Goal: Information Seeking & Learning: Learn about a topic

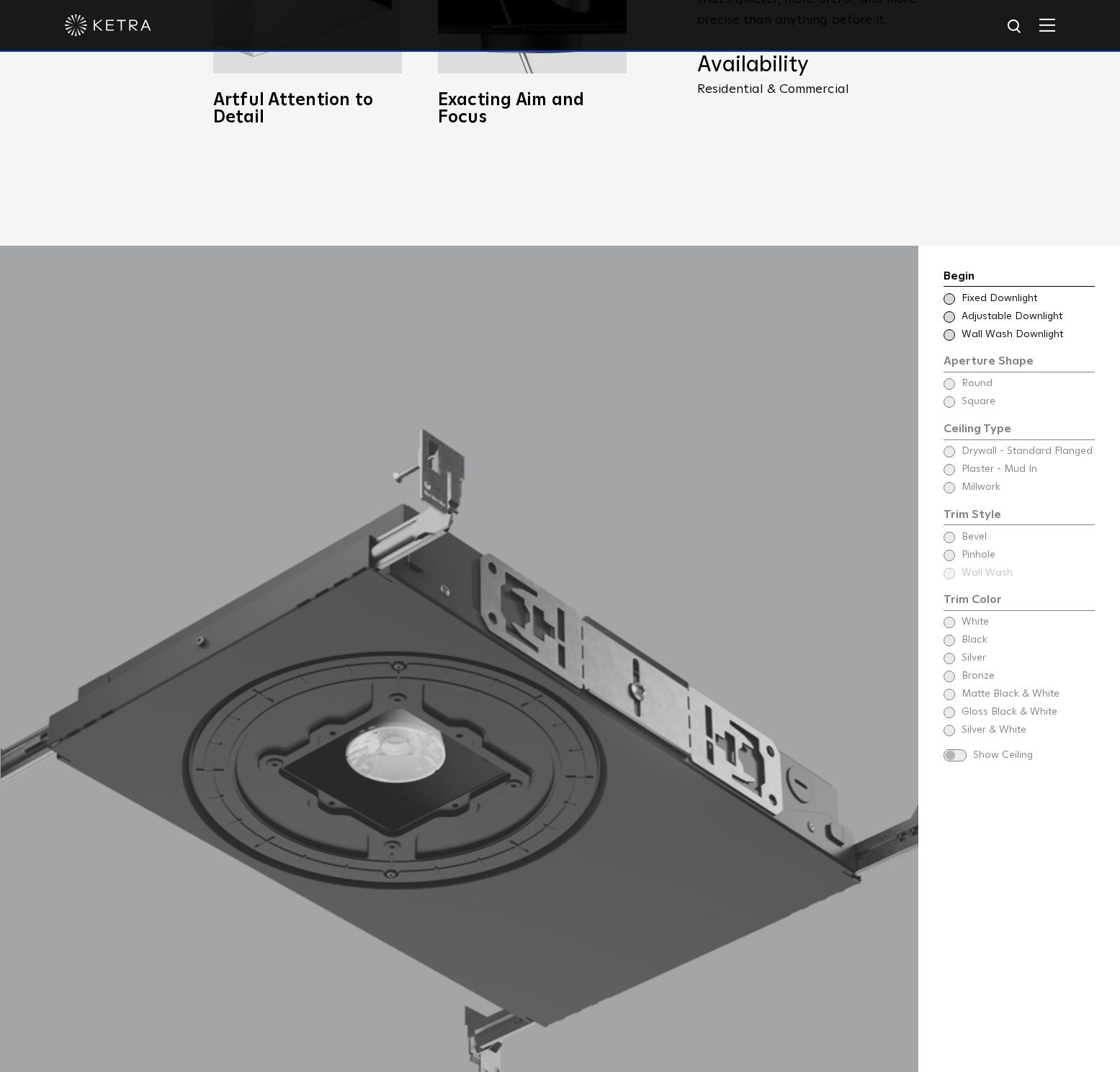
scroll to position [1533, 0]
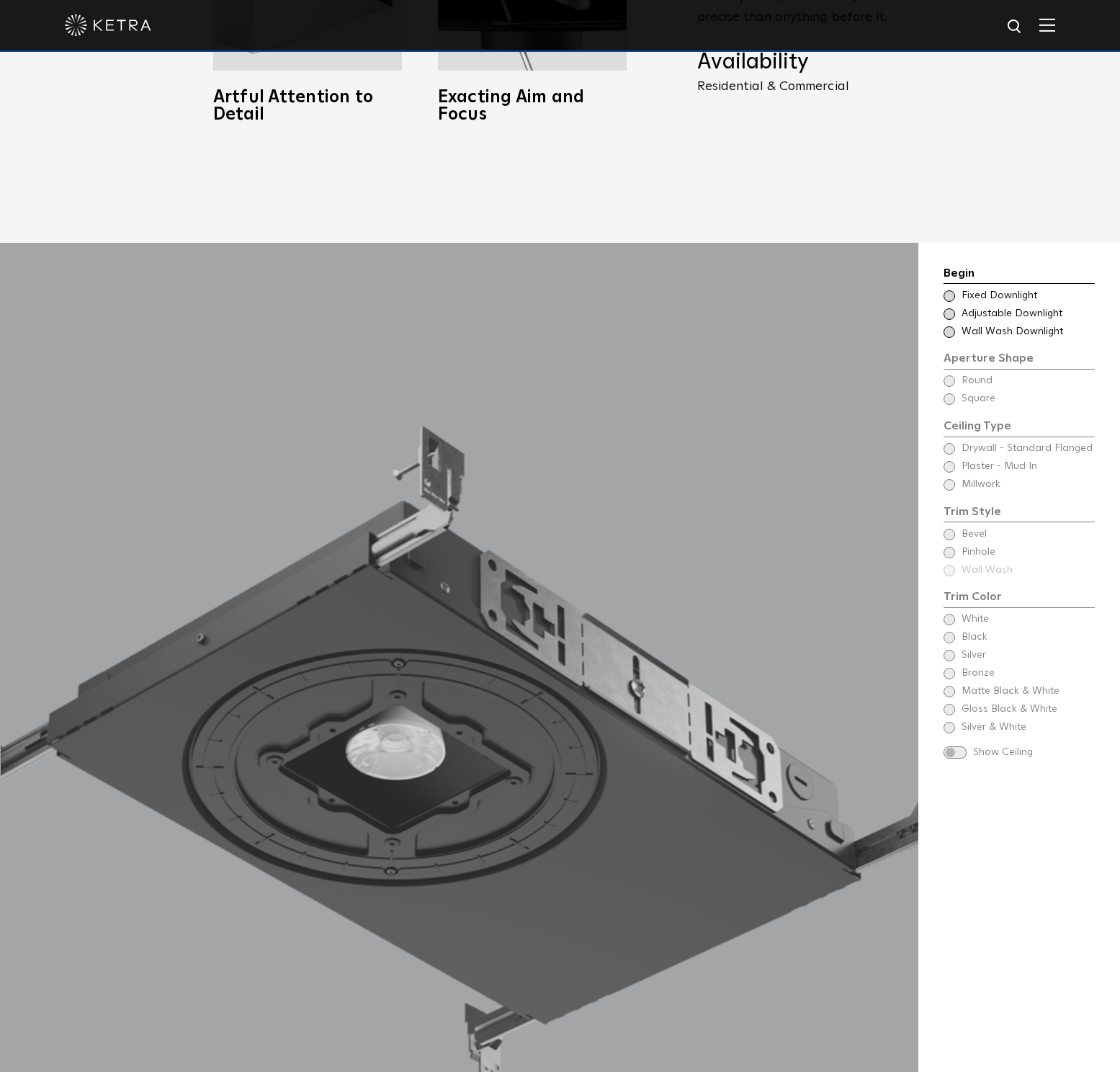
click at [961, 307] on span "Adjustable Downlight" at bounding box center [1026, 314] width 131 height 15
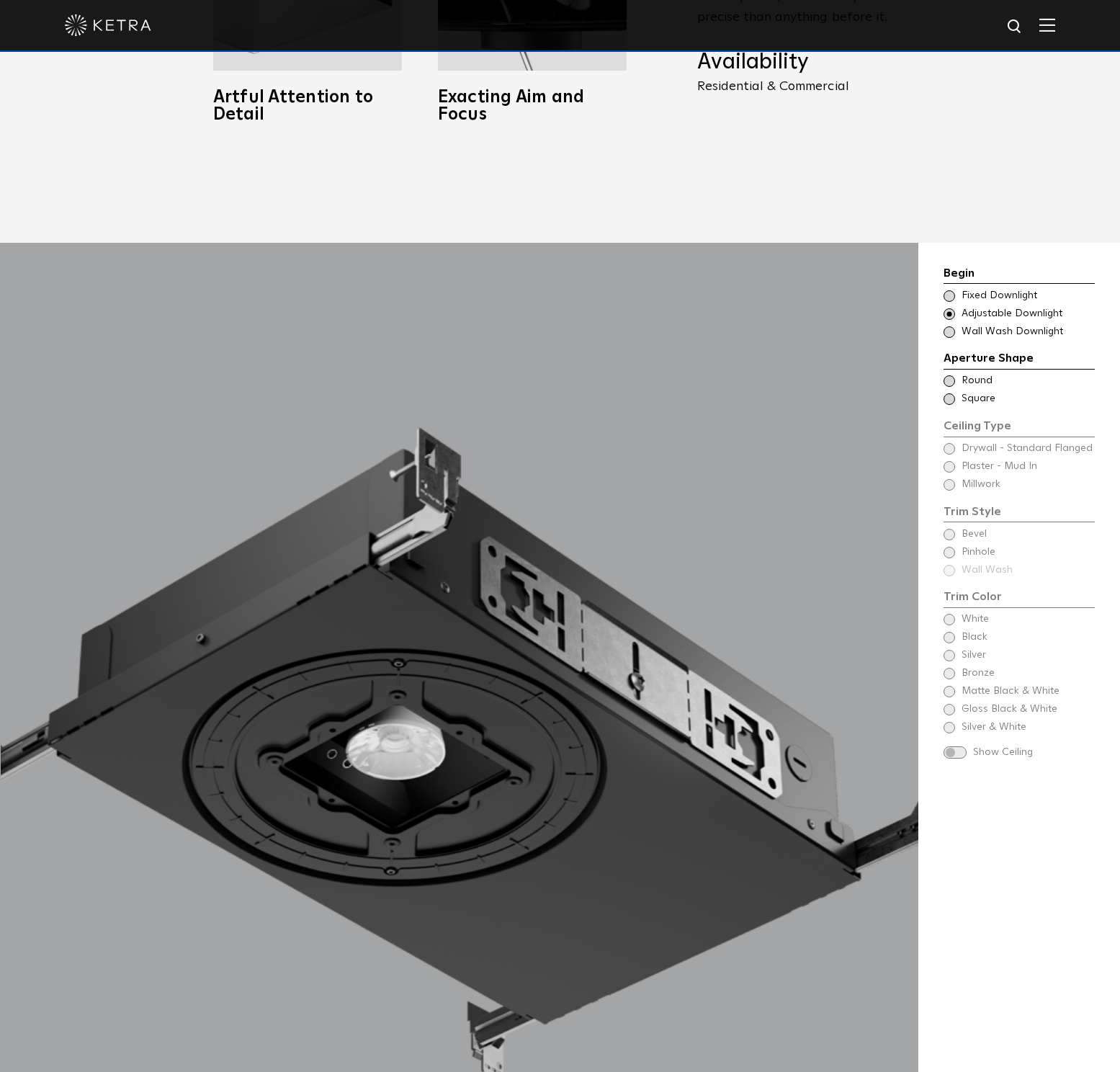
click at [951, 394] on span at bounding box center [949, 399] width 11 height 11
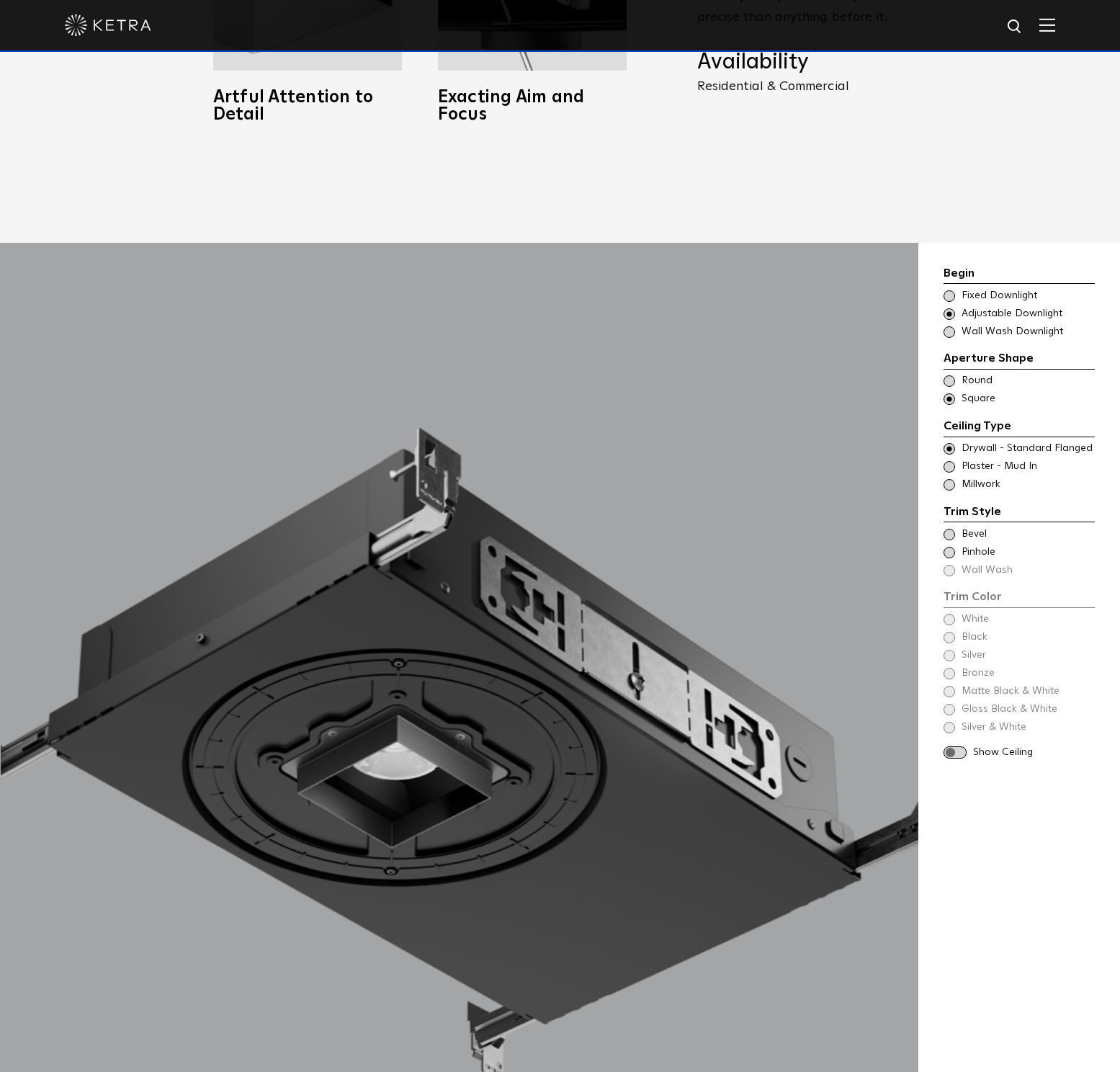
click at [953, 461] on span at bounding box center [949, 467] width 11 height 11
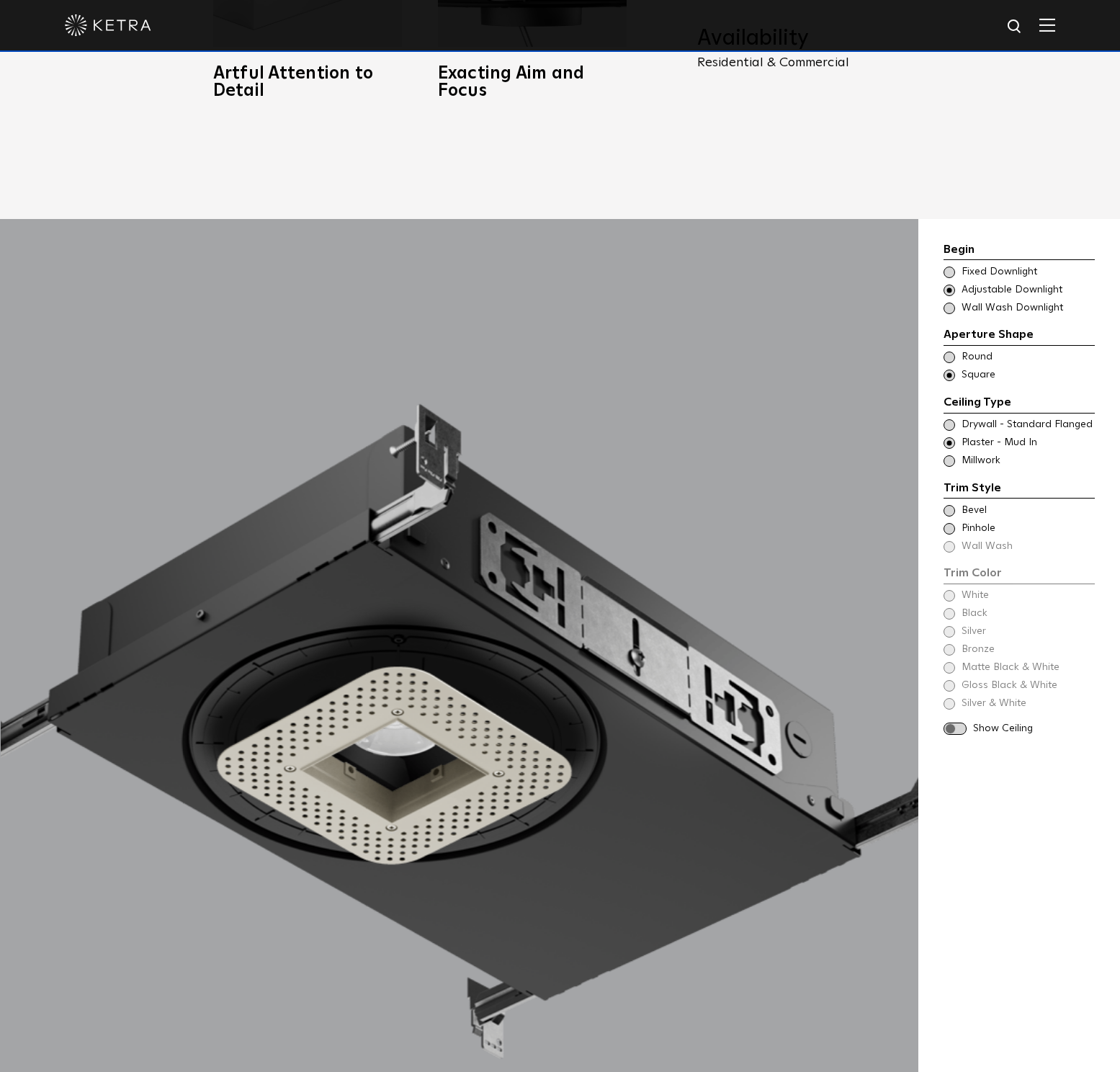
scroll to position [1570, 0]
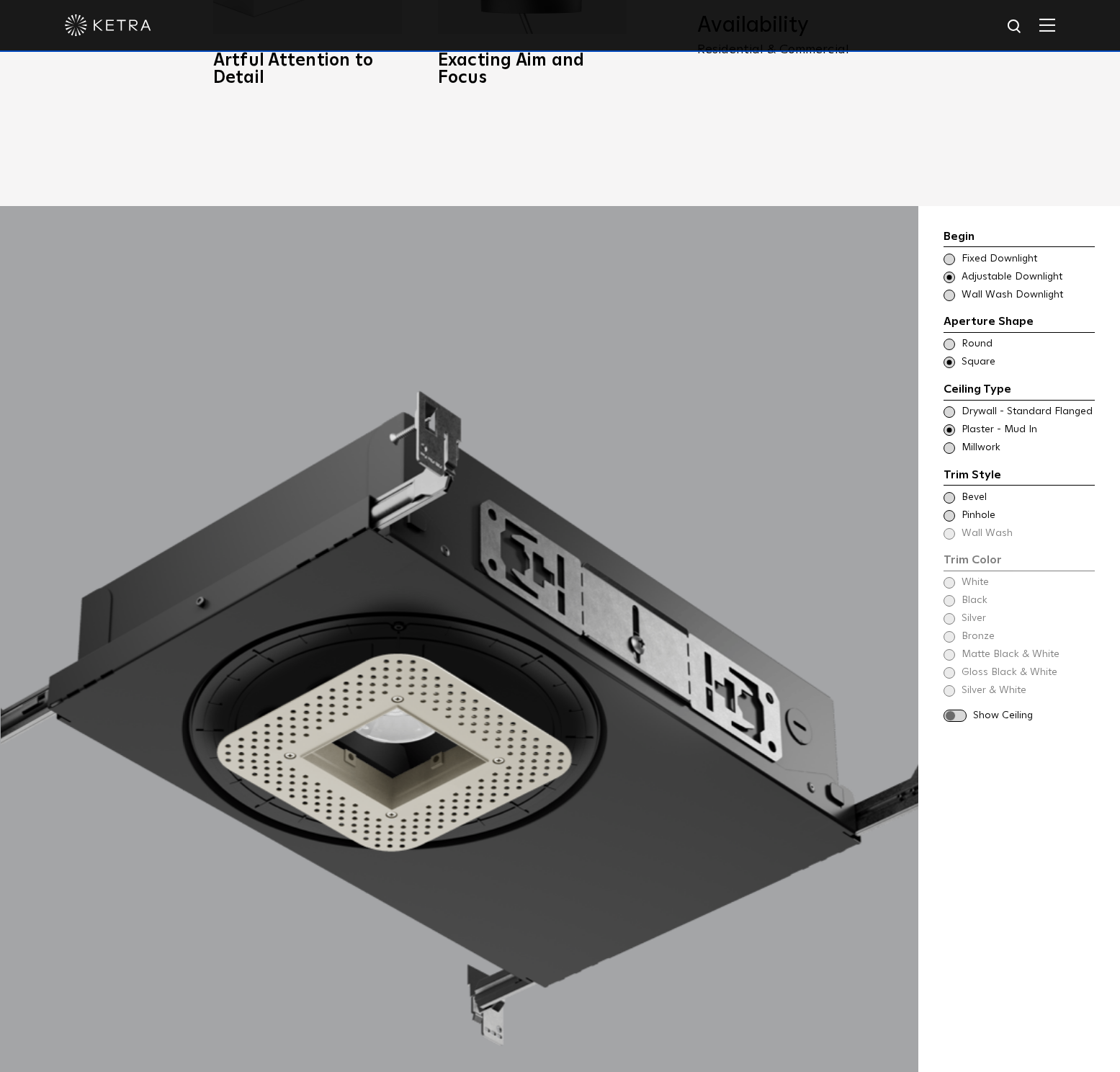
click at [955, 490] on div "Trim Color - Square - Flangeless Bevel" at bounding box center [1019, 498] width 152 height 15
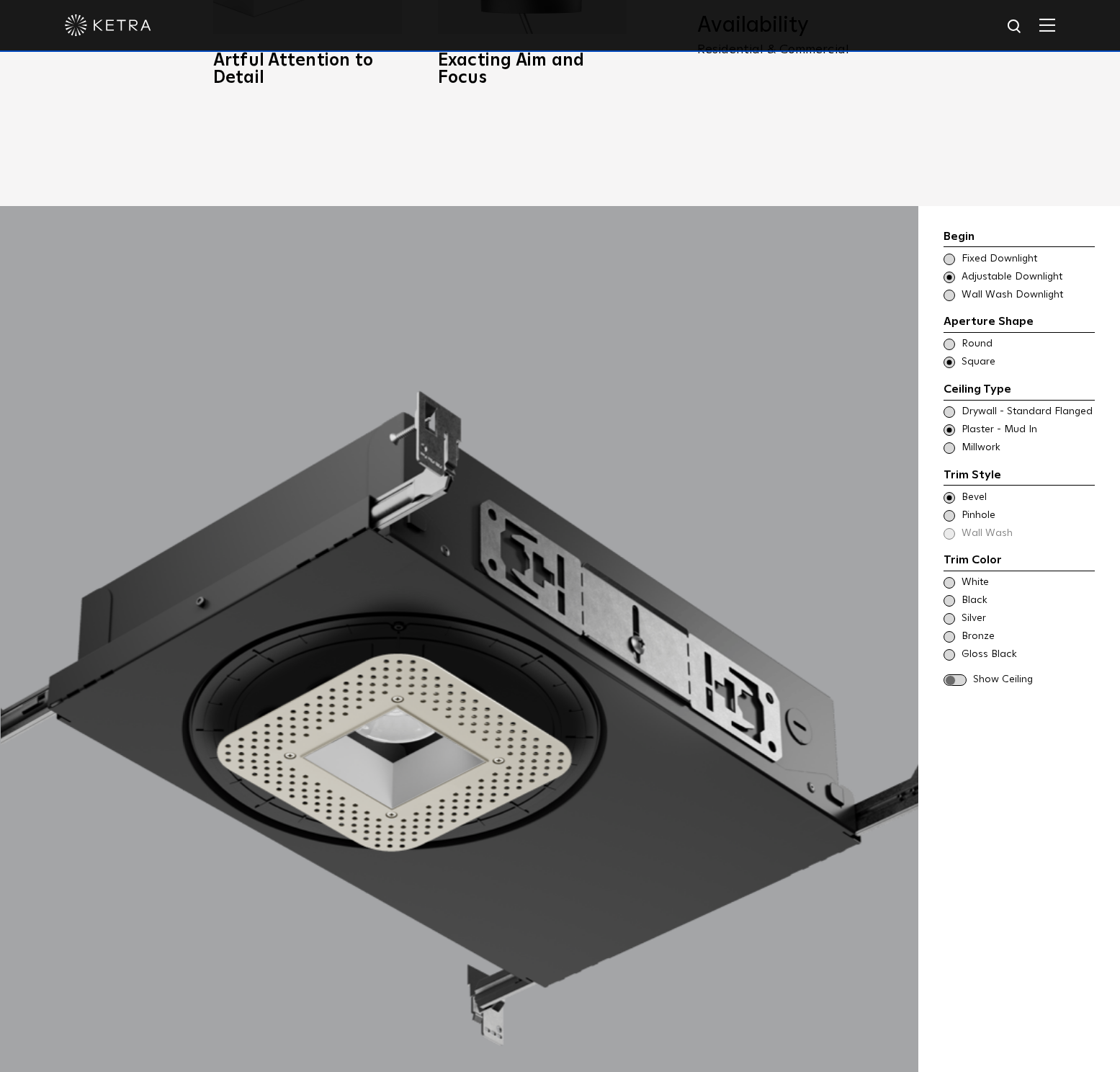
click at [953, 510] on span at bounding box center [949, 515] width 11 height 11
click at [953, 511] on div "Trim Color - Square - Flangeless Bevel Trim Color - Square - Pinhole - Flangele…" at bounding box center [1019, 515] width 152 height 51
click at [951, 577] on span at bounding box center [949, 582] width 11 height 11
click at [953, 674] on span at bounding box center [955, 680] width 23 height 12
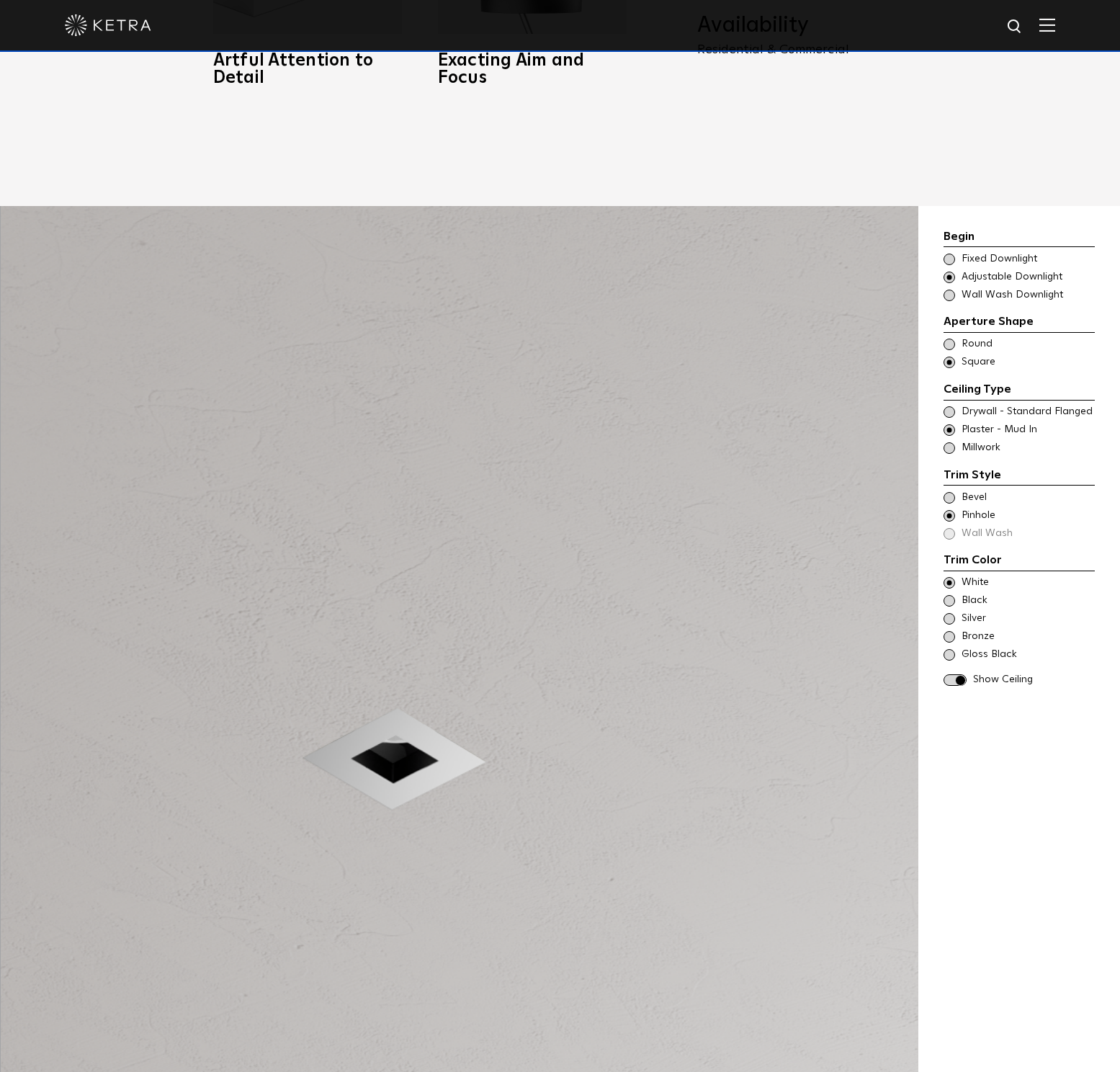
click at [948, 492] on span at bounding box center [949, 498] width 11 height 11
click at [953, 510] on span at bounding box center [949, 515] width 11 height 11
click at [953, 492] on span at bounding box center [949, 498] width 11 height 11
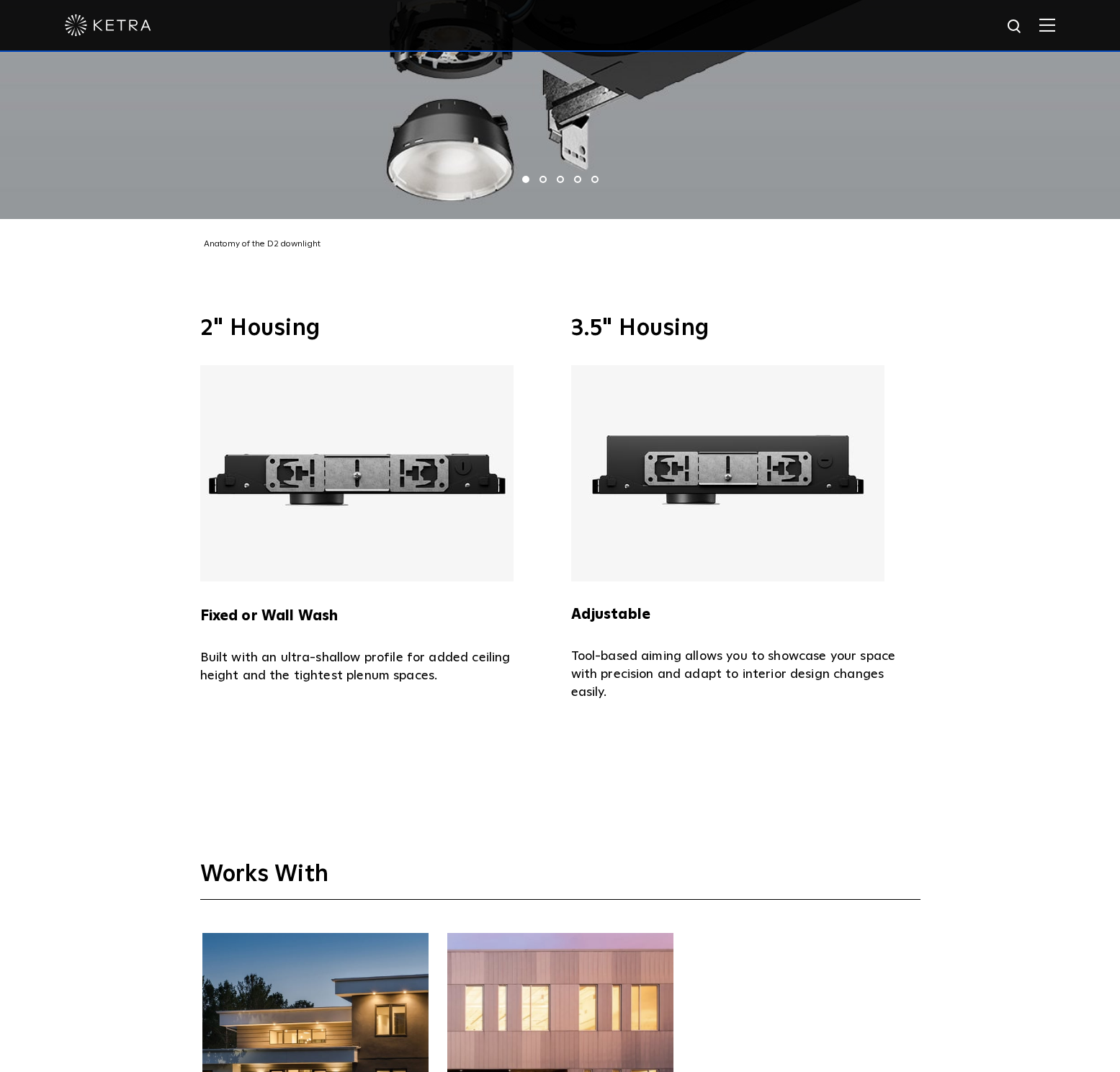
scroll to position [4086, 0]
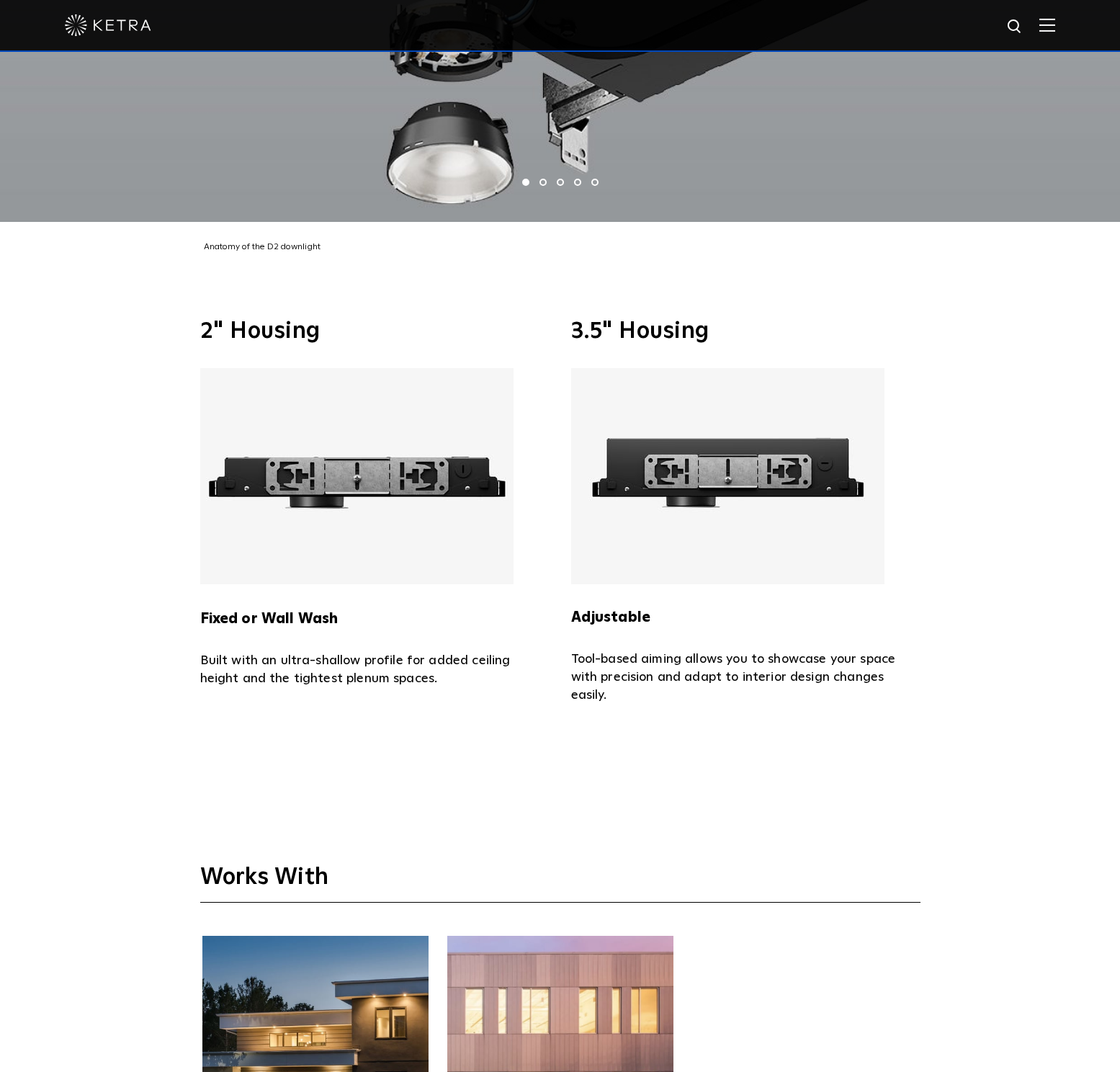
click at [297, 453] on img at bounding box center [356, 476] width 313 height 216
click at [294, 611] on strong "Fixed or Wall Wash" at bounding box center [269, 619] width 138 height 15
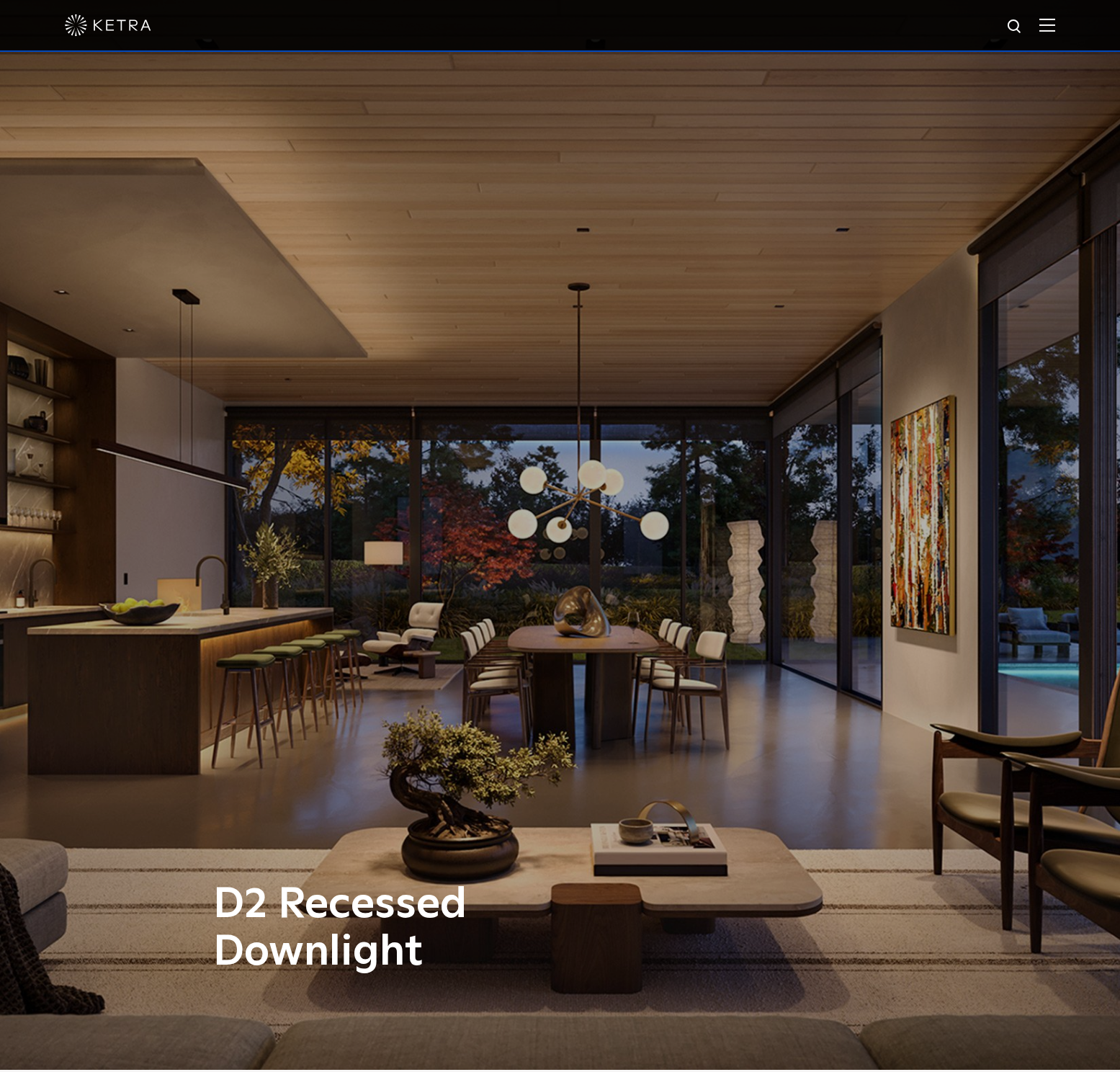
scroll to position [0, 0]
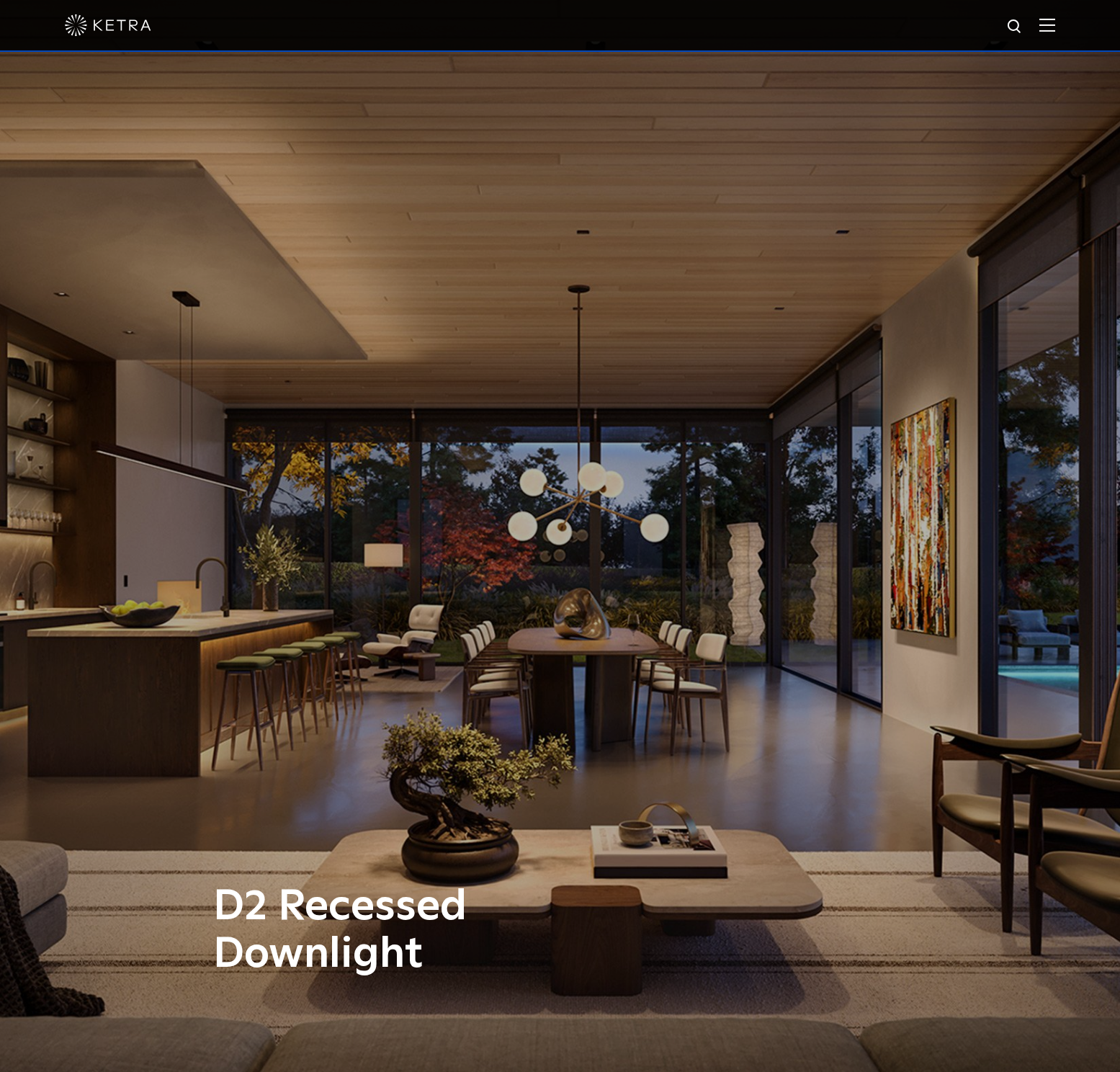
click at [1073, 23] on div at bounding box center [560, 26] width 1120 height 52
click at [1055, 27] on img at bounding box center [1047, 24] width 16 height 14
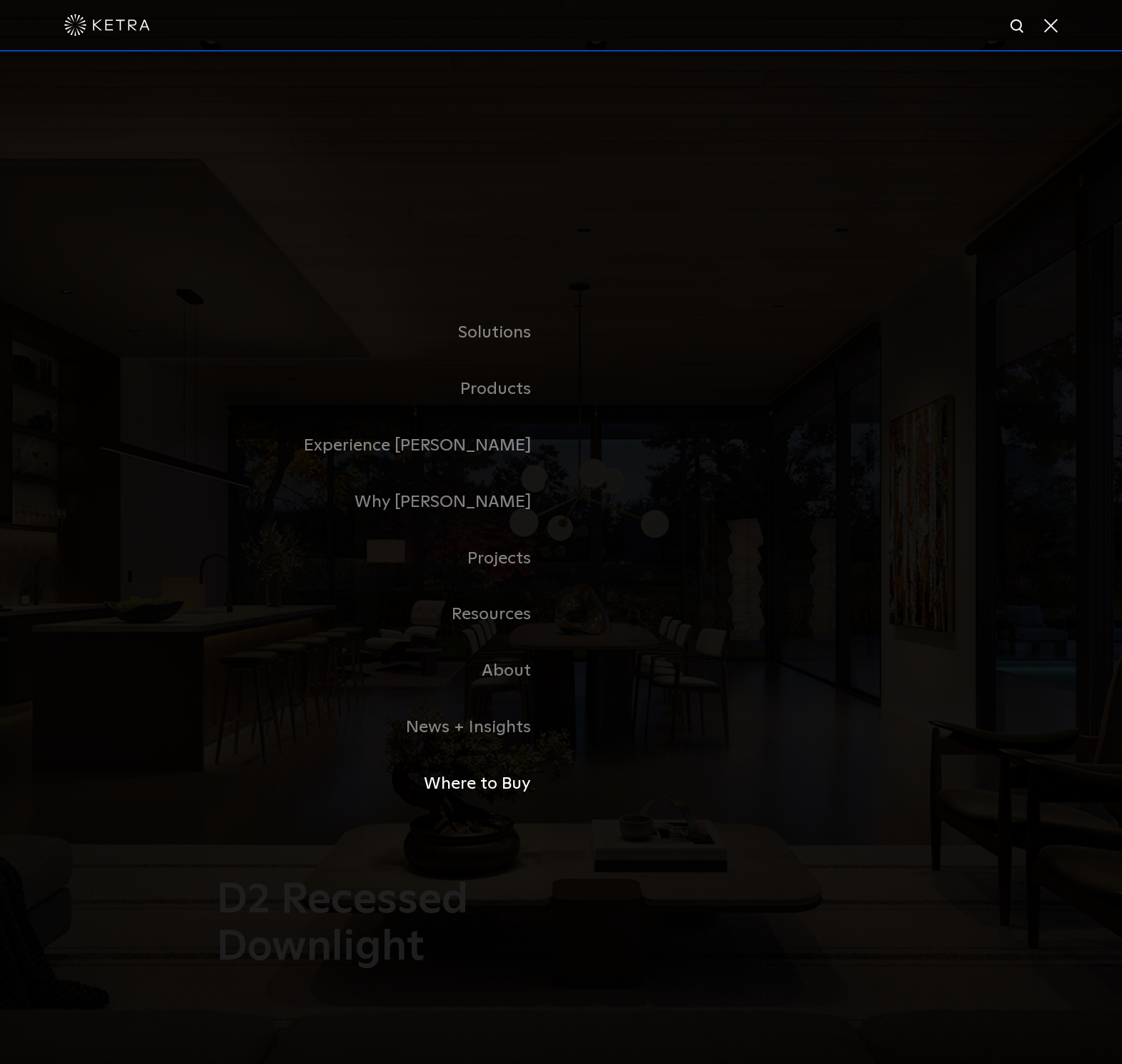
click at [460, 783] on link "Where to Buy" at bounding box center [383, 784] width 358 height 57
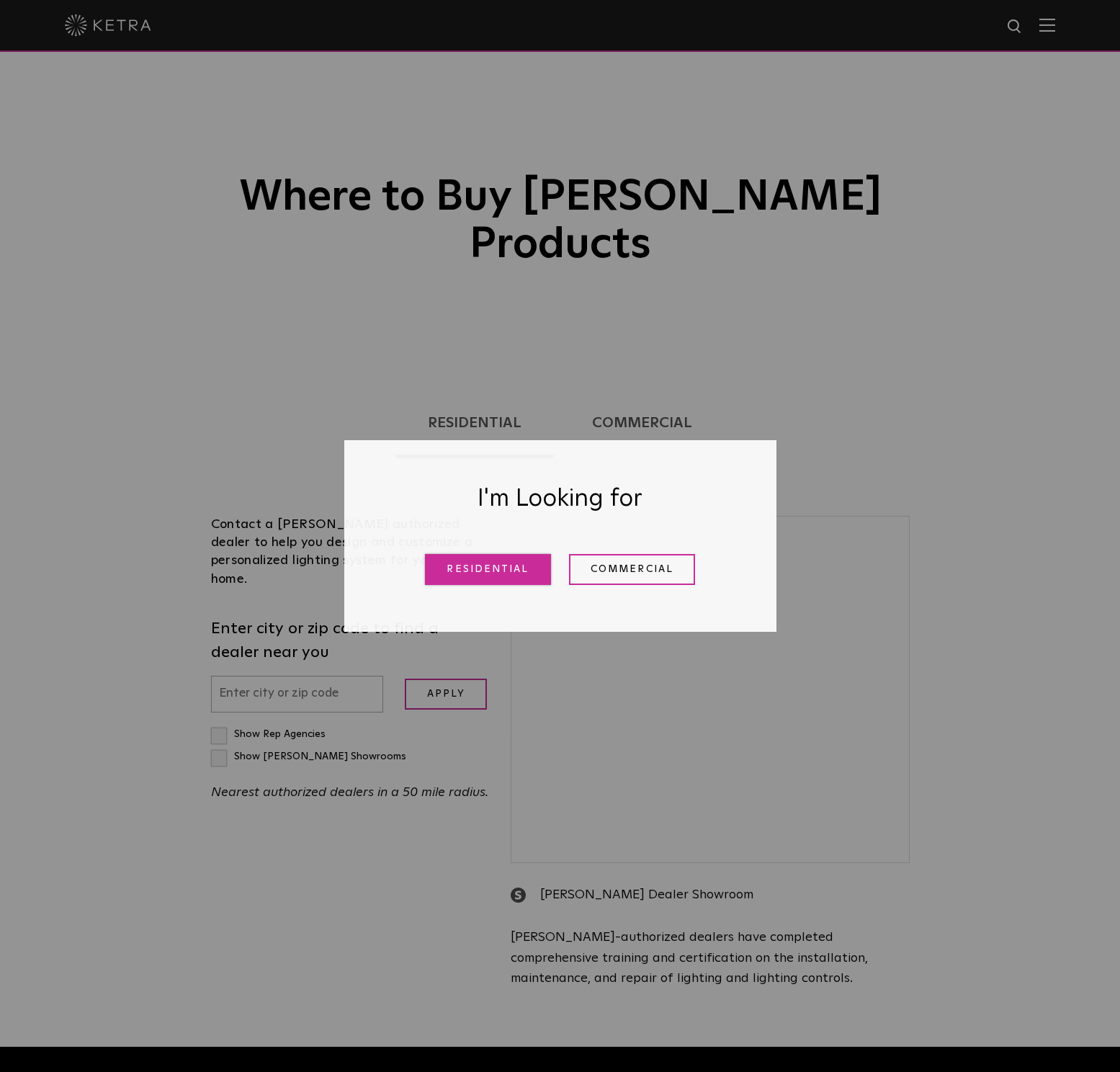
click at [504, 569] on link "Residential" at bounding box center [488, 569] width 126 height 31
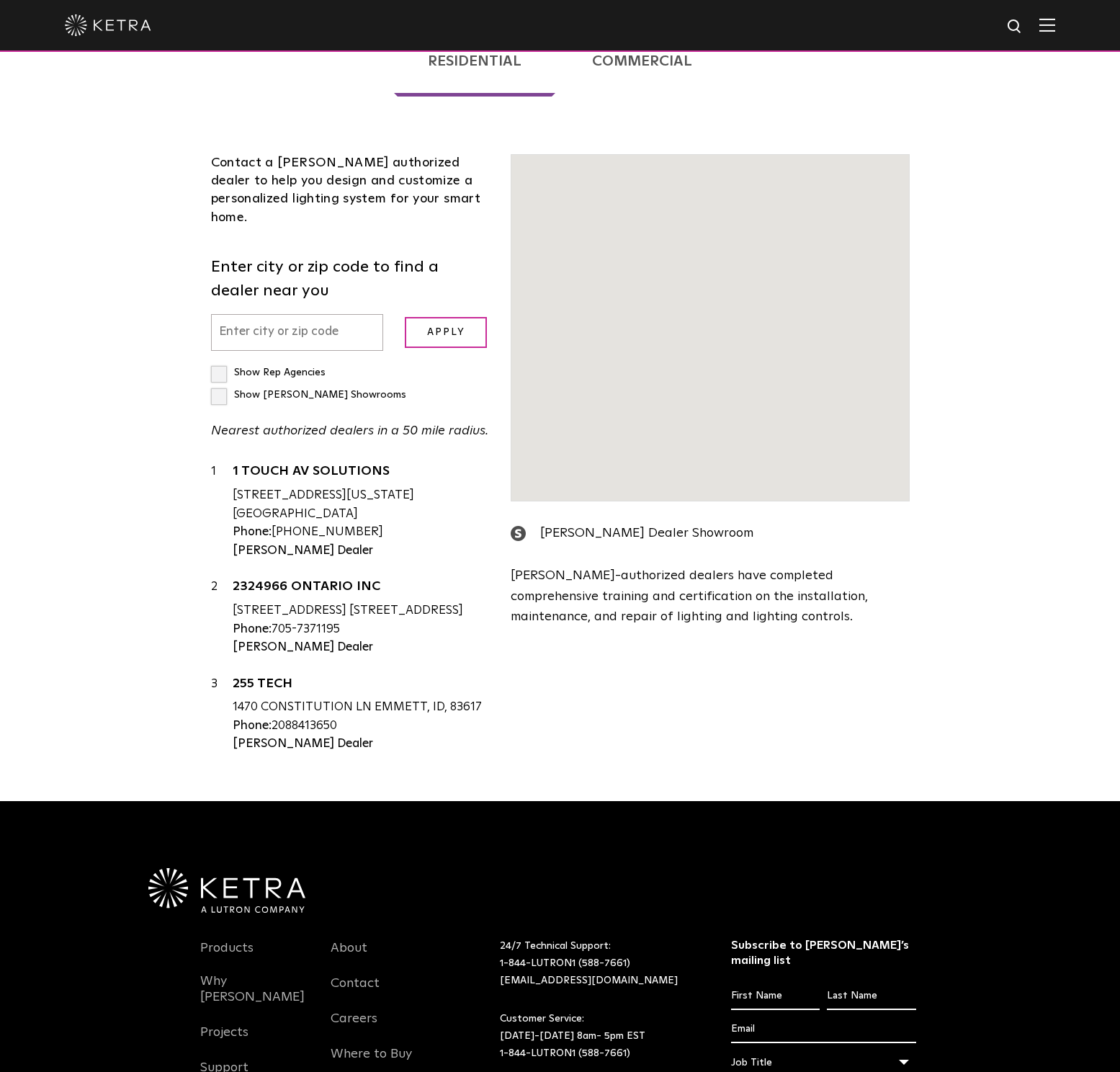
scroll to position [367, 0]
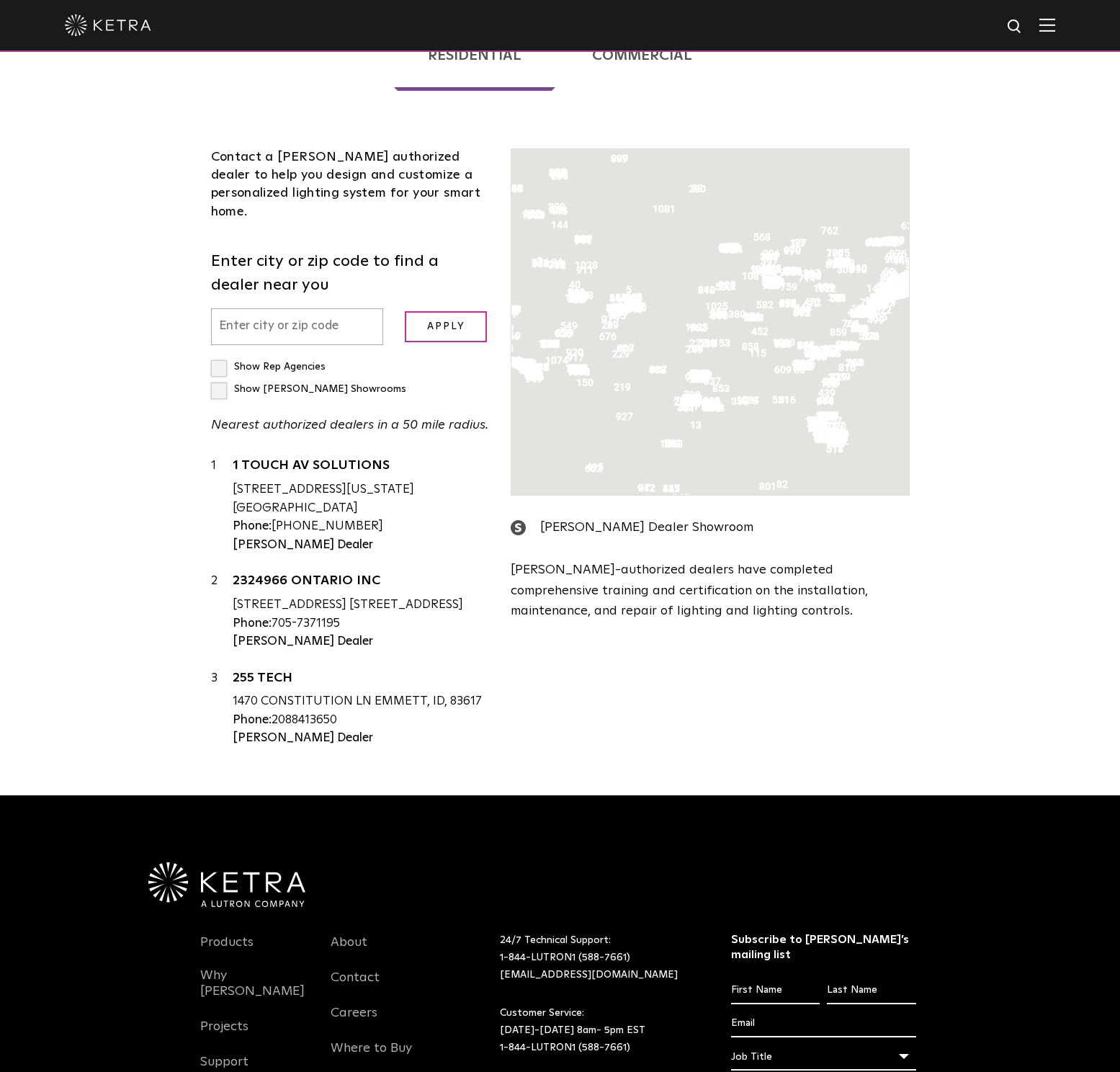
click at [266, 308] on input "text" at bounding box center [298, 327] width 173 height 37
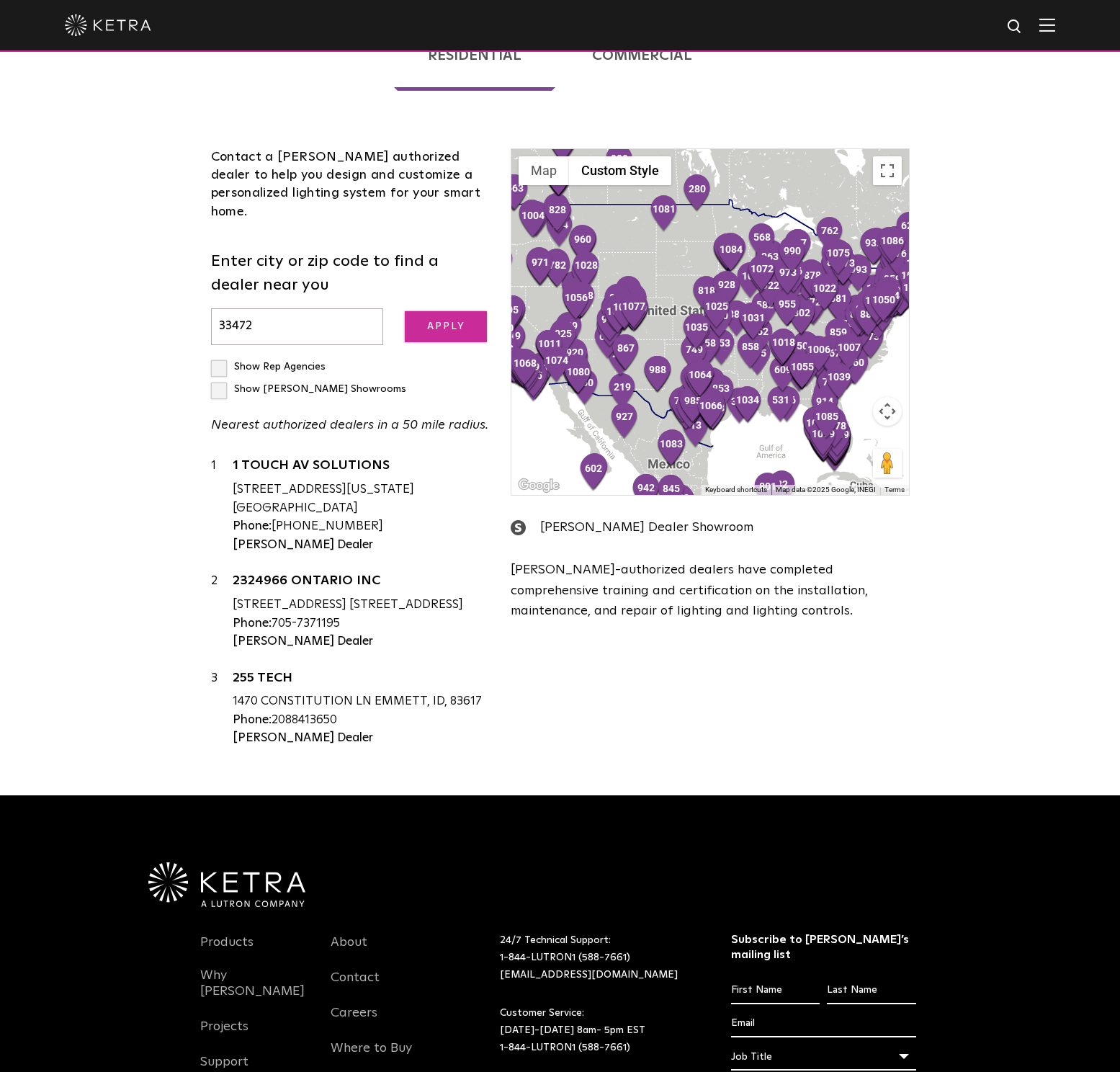
type input "33472"
click at [423, 311] on input "Apply" at bounding box center [446, 327] width 82 height 31
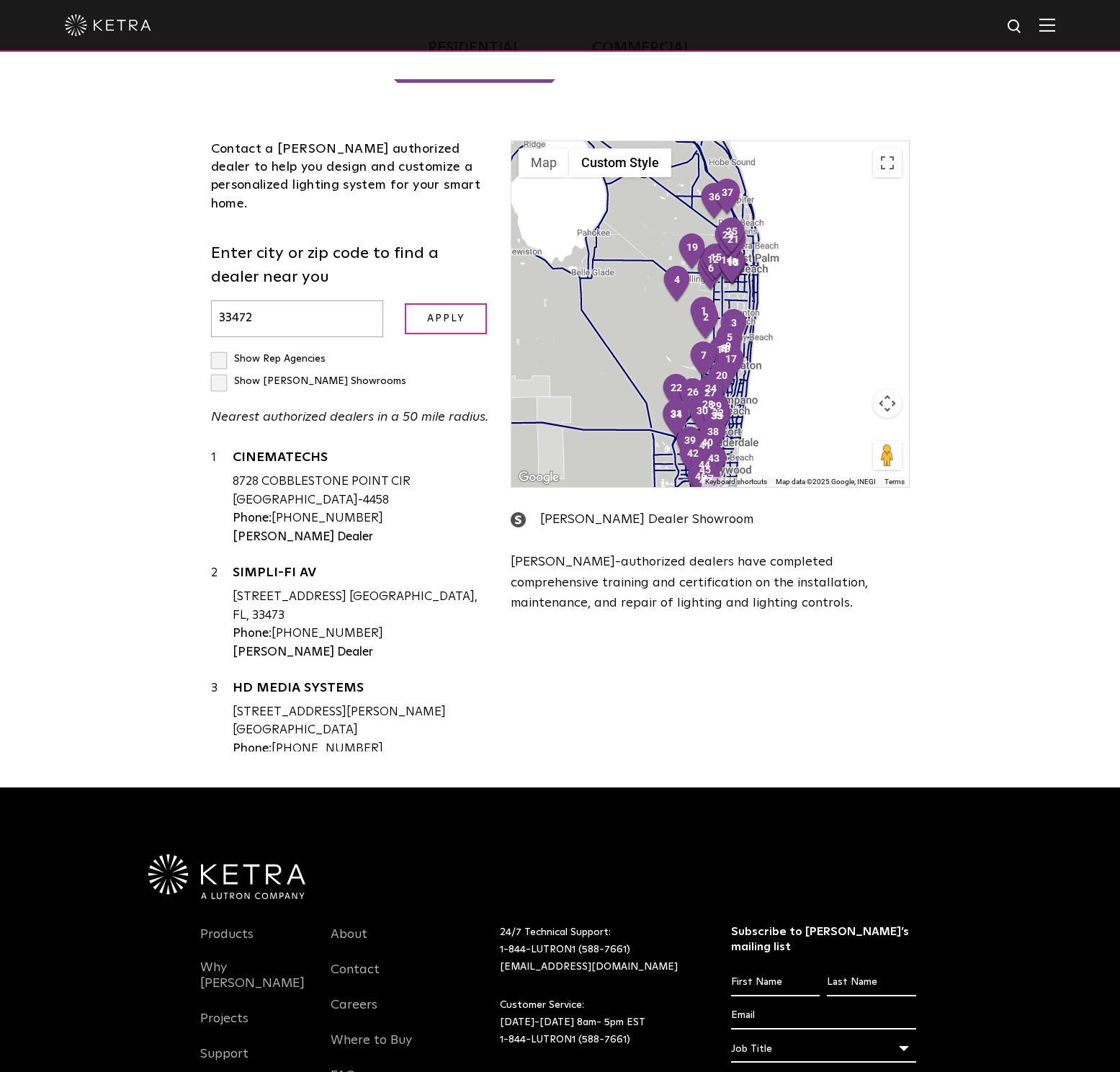
scroll to position [373, 0]
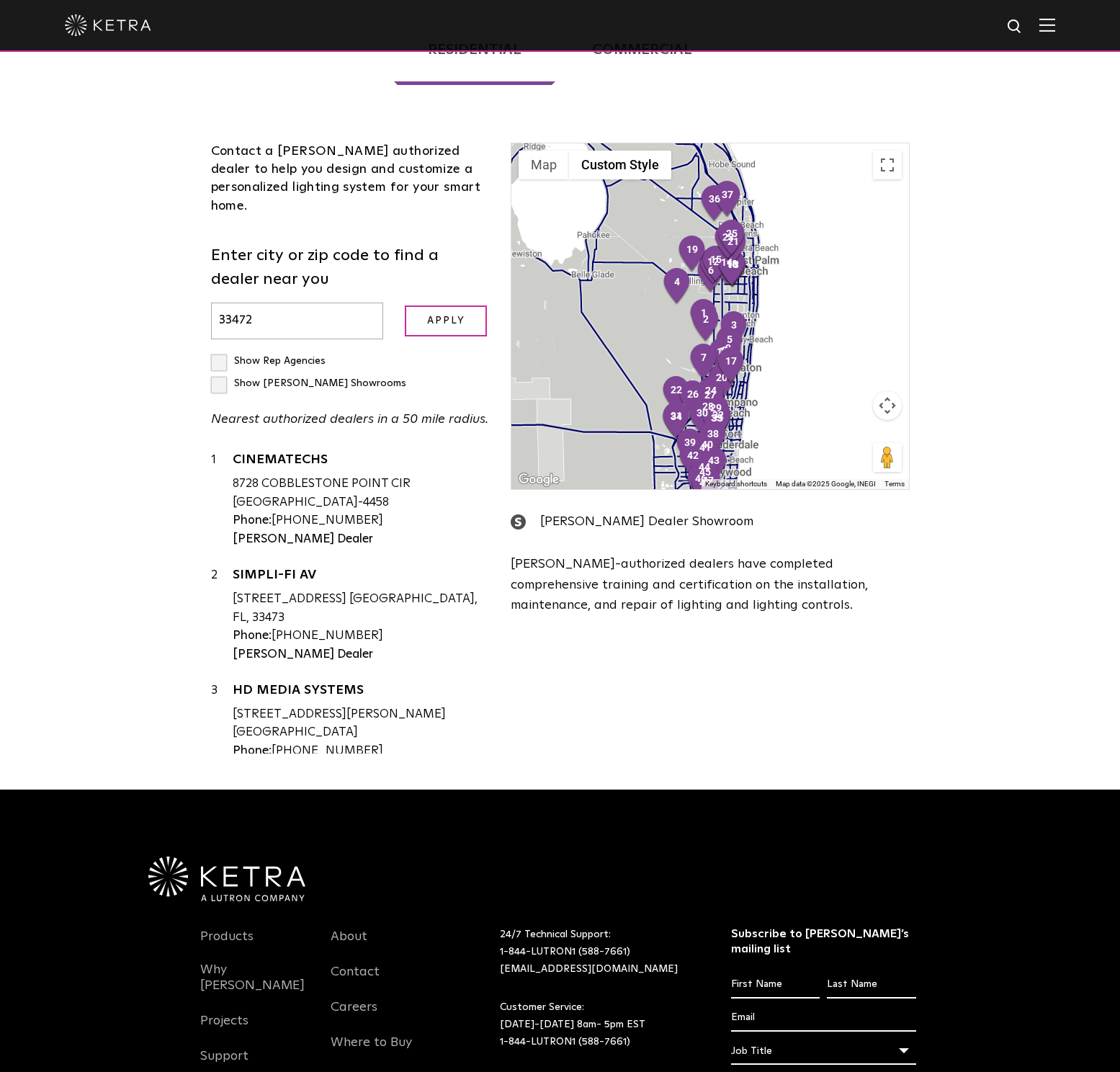
click at [879, 391] on button "Map camera controls" at bounding box center [887, 406] width 29 height 29
click at [852, 355] on button "Zoom in" at bounding box center [851, 369] width 29 height 29
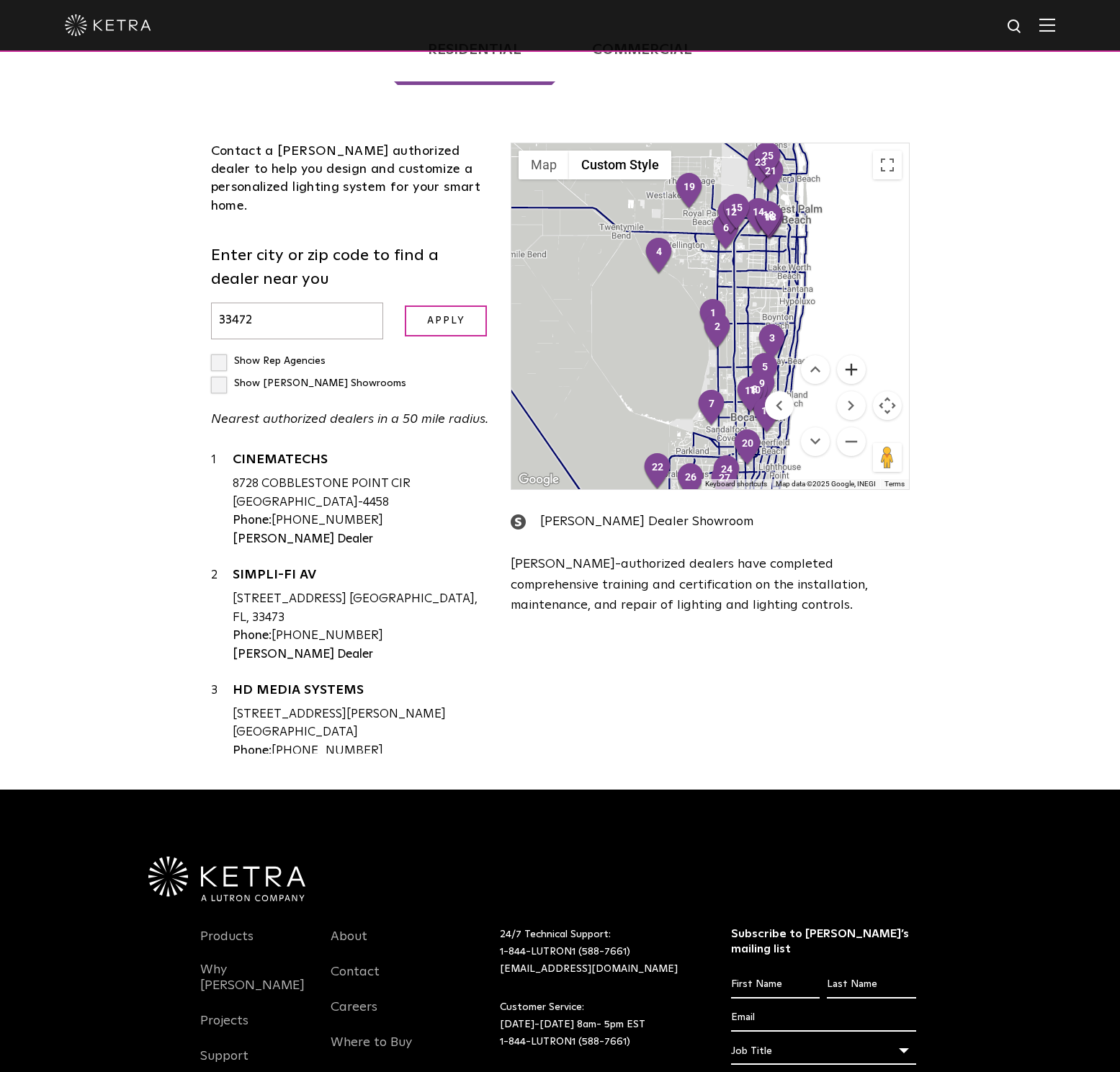
click at [852, 355] on button "Zoom in" at bounding box center [851, 369] width 29 height 29
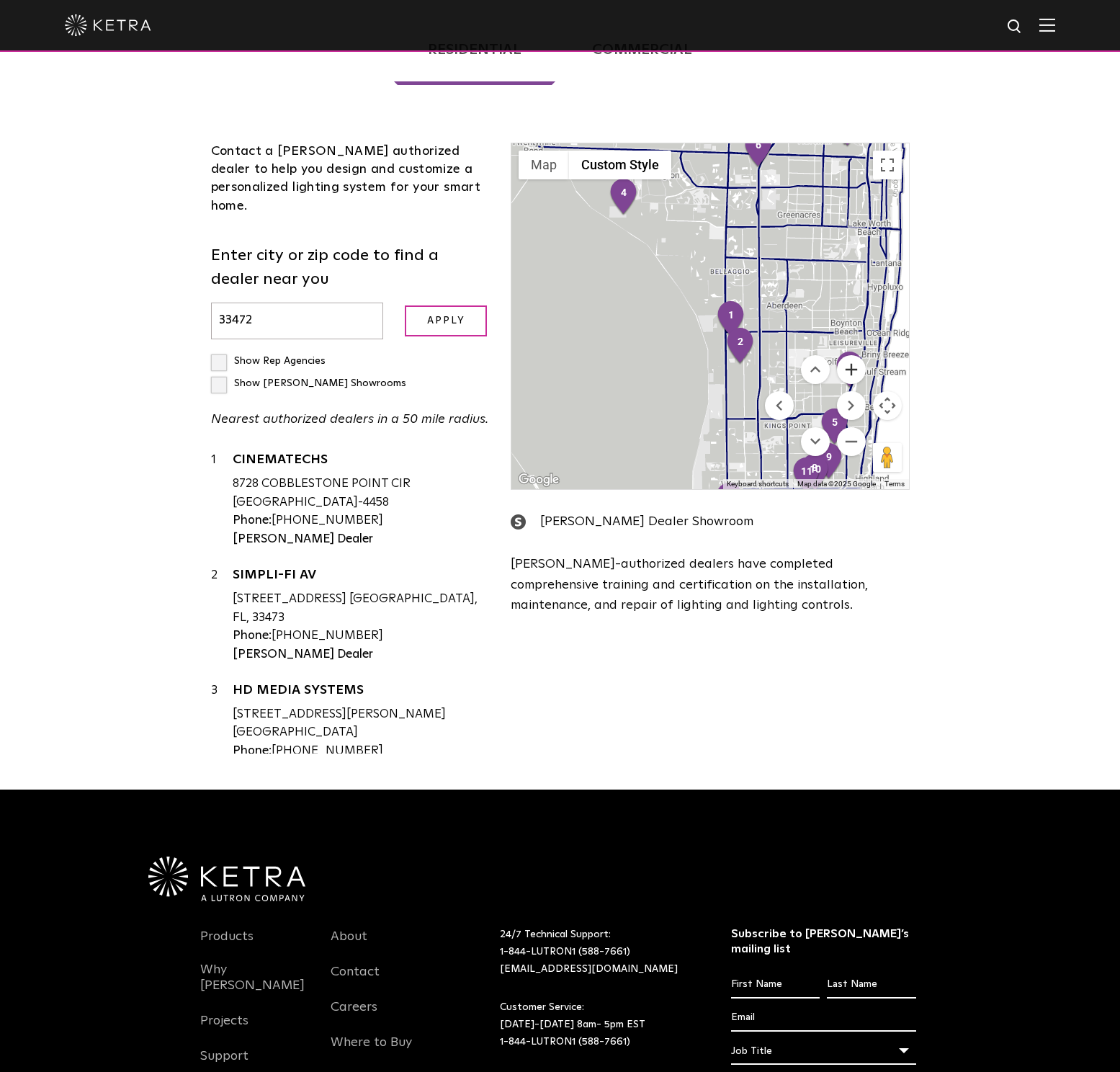
click at [852, 355] on button "Zoom in" at bounding box center [851, 369] width 29 height 29
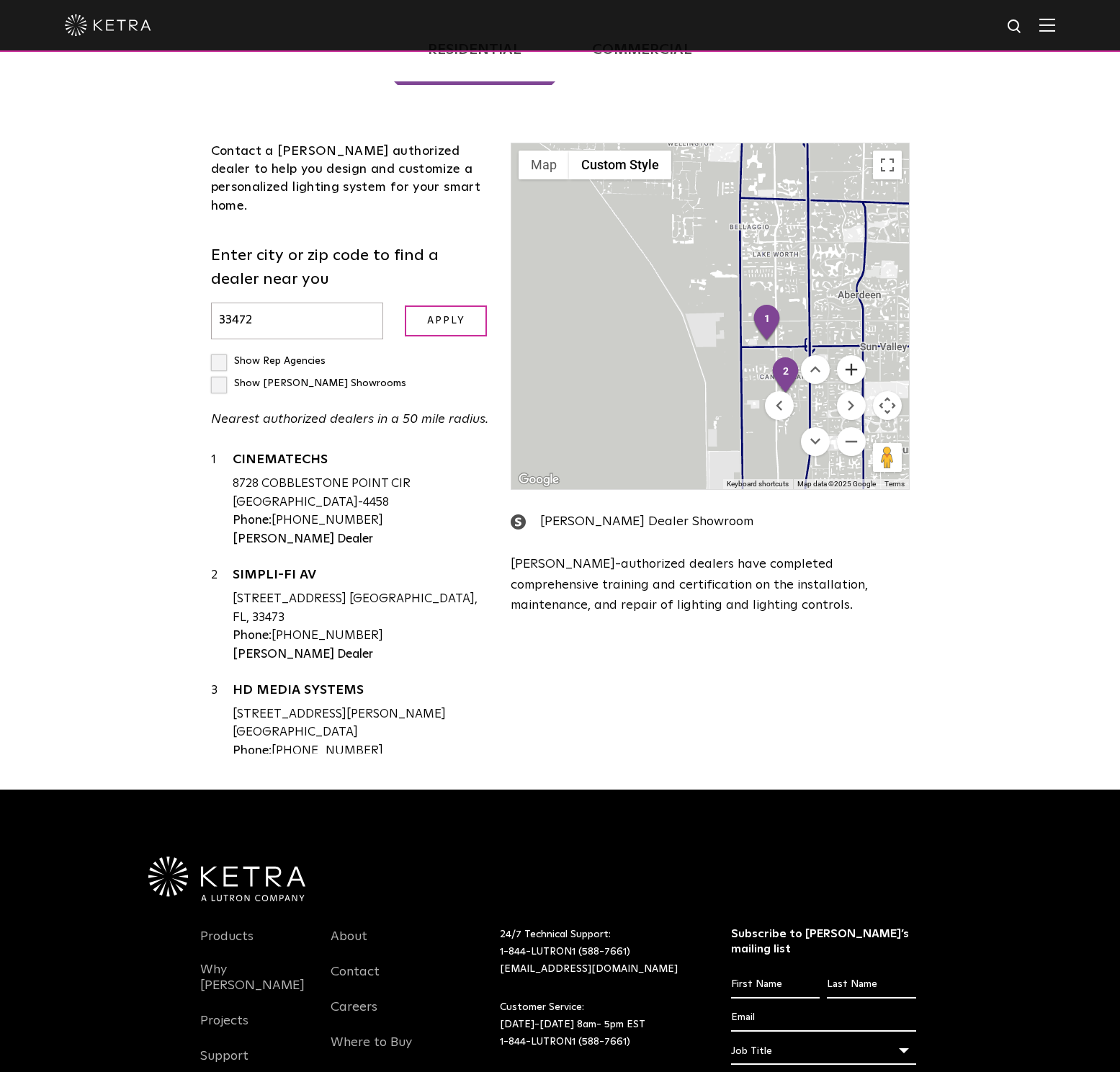
click at [852, 355] on button "Zoom in" at bounding box center [851, 369] width 29 height 29
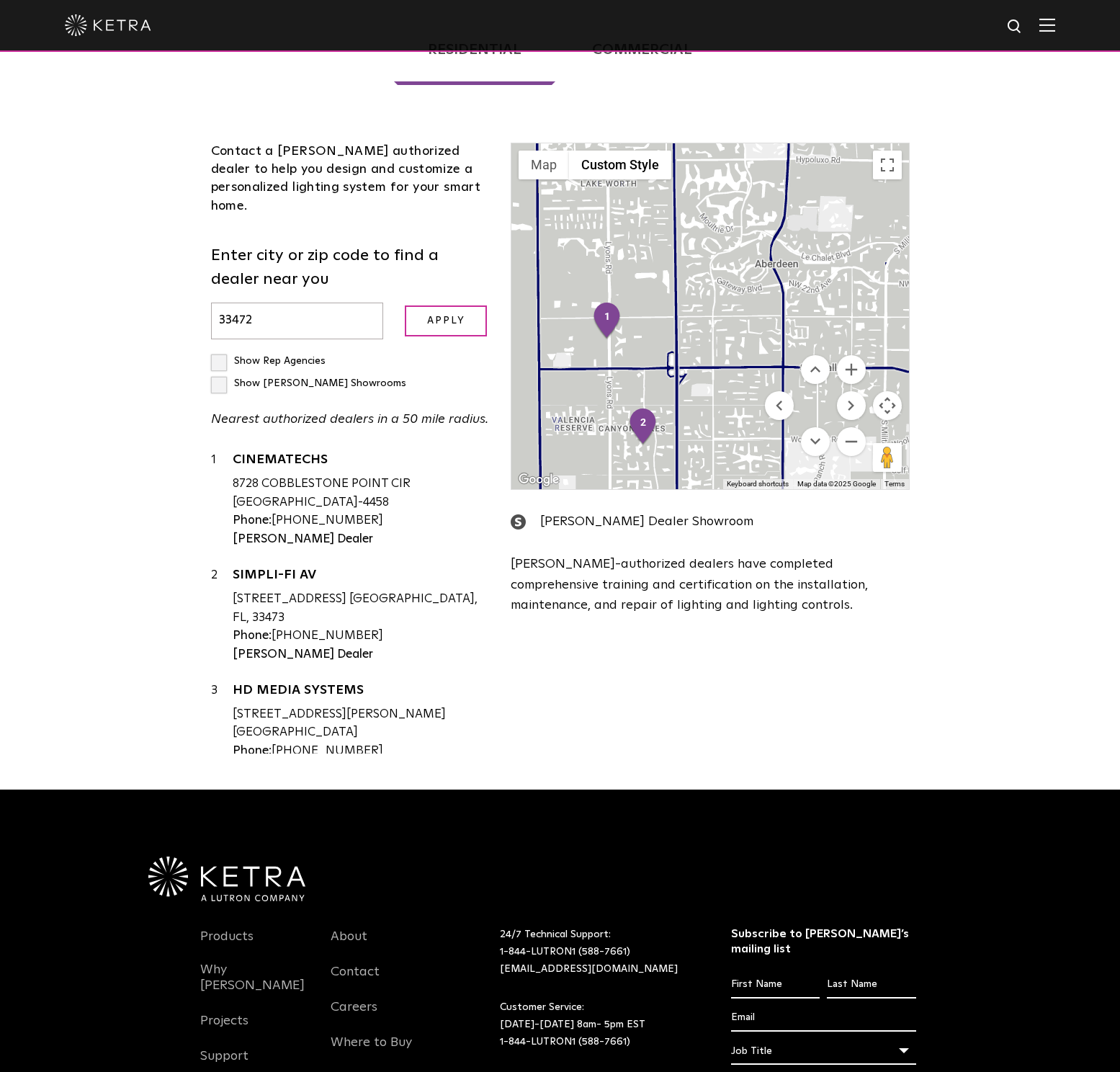
drag, startPoint x: 728, startPoint y: 290, endPoint x: 494, endPoint y: 282, distance: 234.1
click at [494, 282] on div "Contact a Ketra authorized dealer to help you design and customize a personaliz…" at bounding box center [560, 433] width 720 height 669
click at [850, 355] on button "Zoom in" at bounding box center [851, 369] width 29 height 29
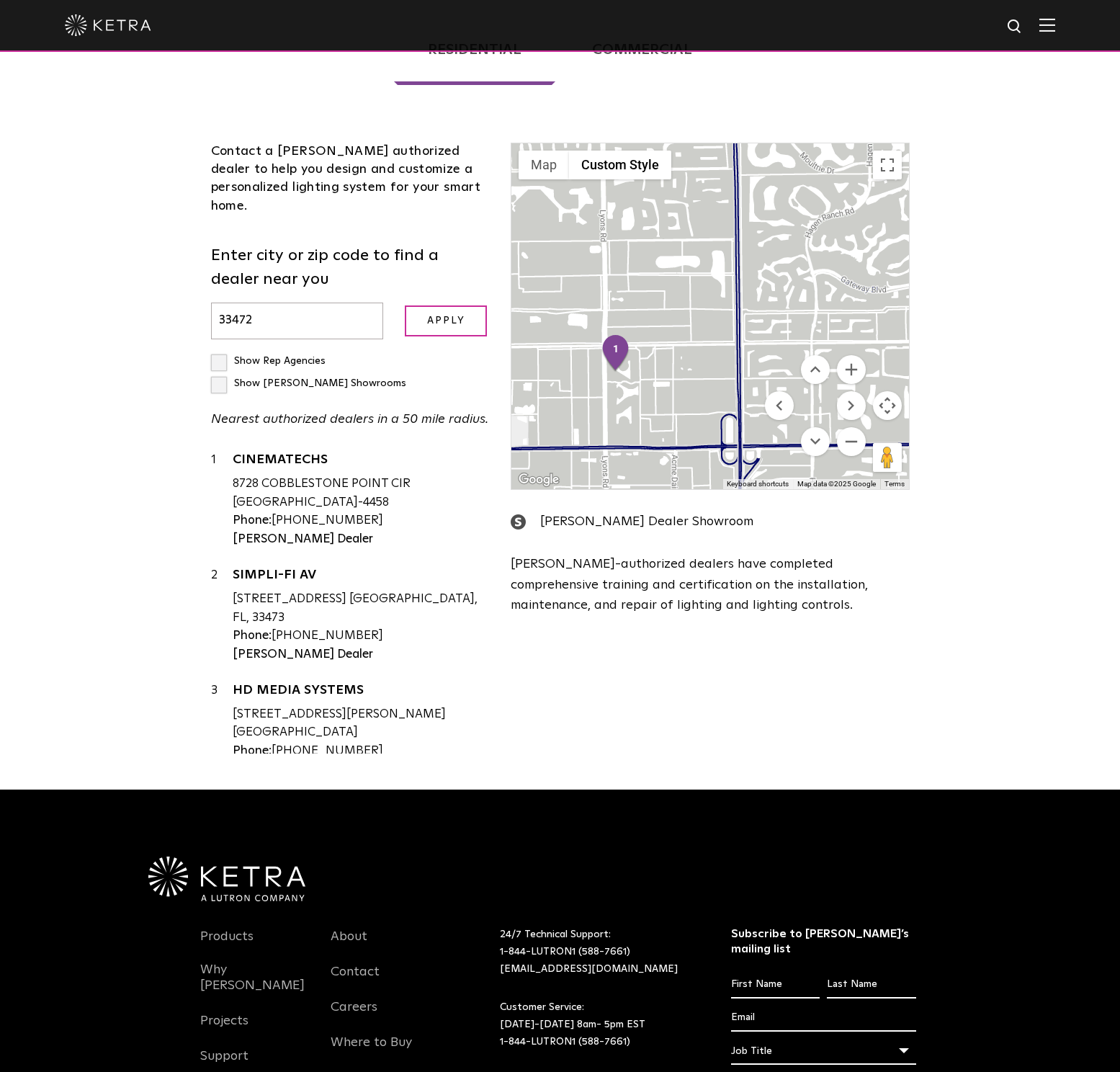
drag, startPoint x: 583, startPoint y: 294, endPoint x: 682, endPoint y: 321, distance: 102.6
click at [682, 321] on div at bounding box center [710, 316] width 397 height 346
click at [852, 355] on button "Zoom in" at bounding box center [851, 369] width 29 height 29
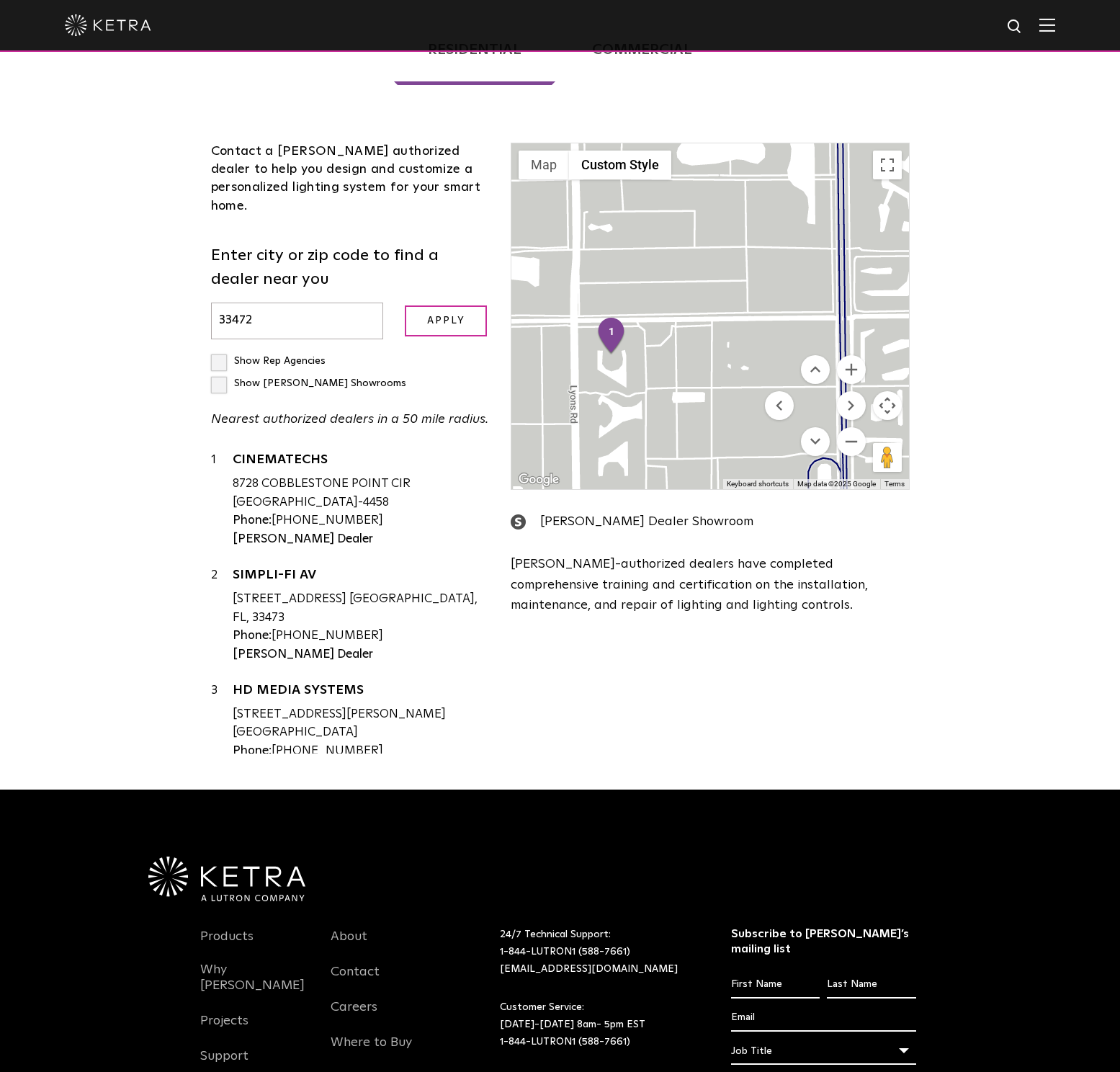
drag, startPoint x: 634, startPoint y: 323, endPoint x: 715, endPoint y: 269, distance: 97.3
click at [715, 269] on div at bounding box center [710, 316] width 397 height 346
click at [645, 279] on div at bounding box center [710, 316] width 397 height 346
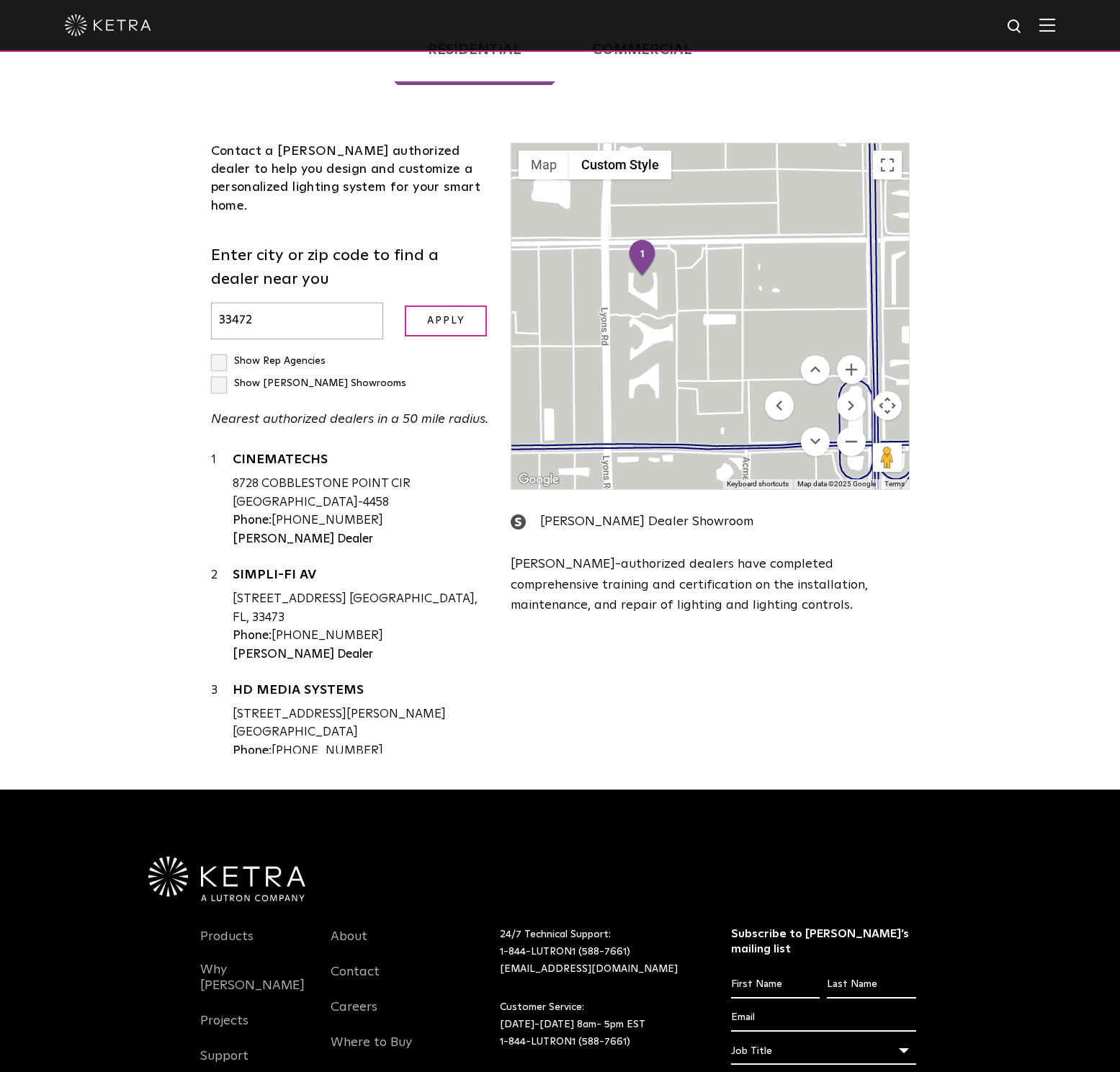
drag, startPoint x: 682, startPoint y: 273, endPoint x: 718, endPoint y: 198, distance: 83.2
click at [718, 198] on div at bounding box center [710, 316] width 397 height 346
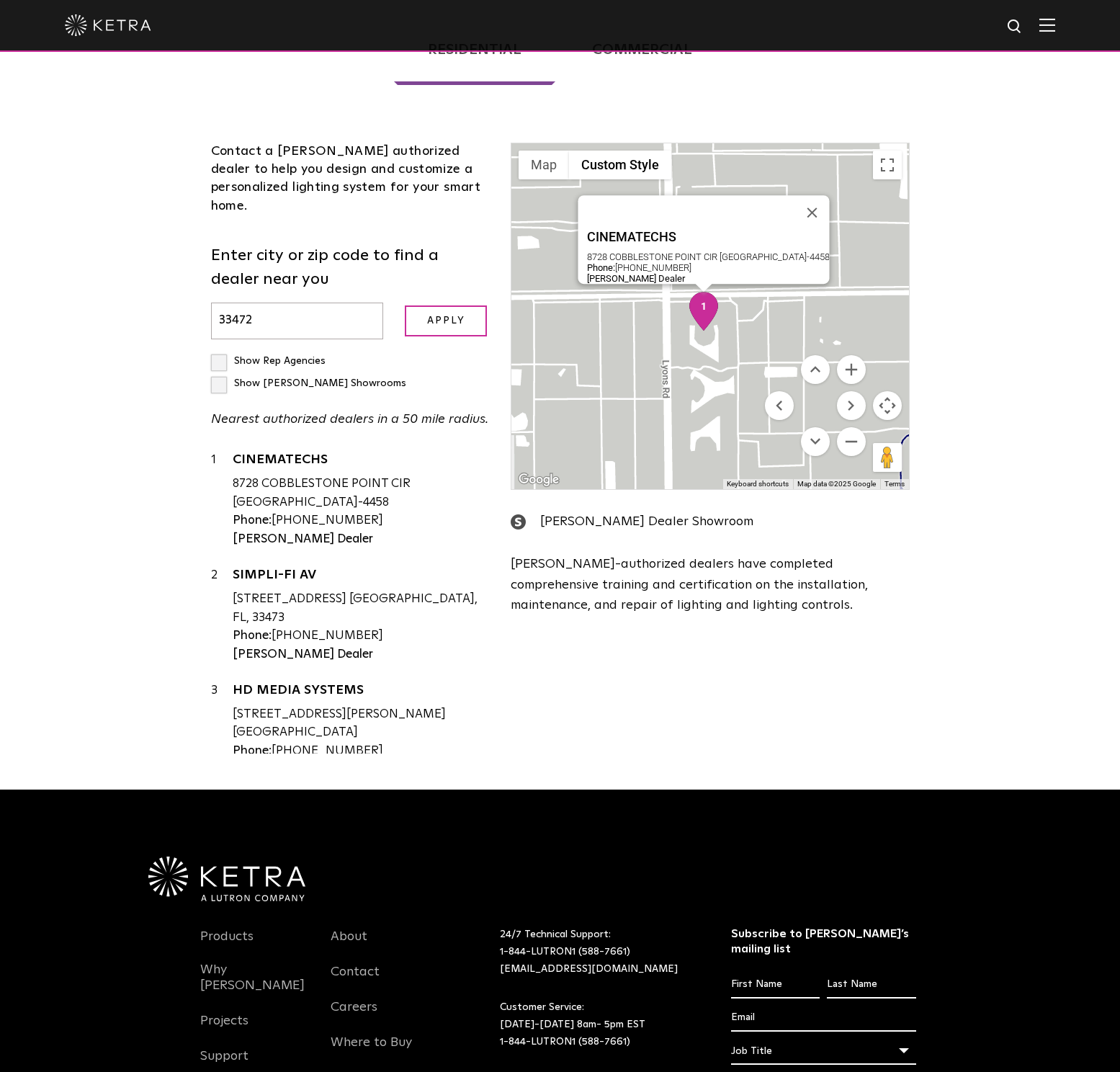
click at [714, 292] on img "1" at bounding box center [704, 311] width 31 height 39
click at [278, 453] on link "CINEMATECHS" at bounding box center [360, 462] width 257 height 18
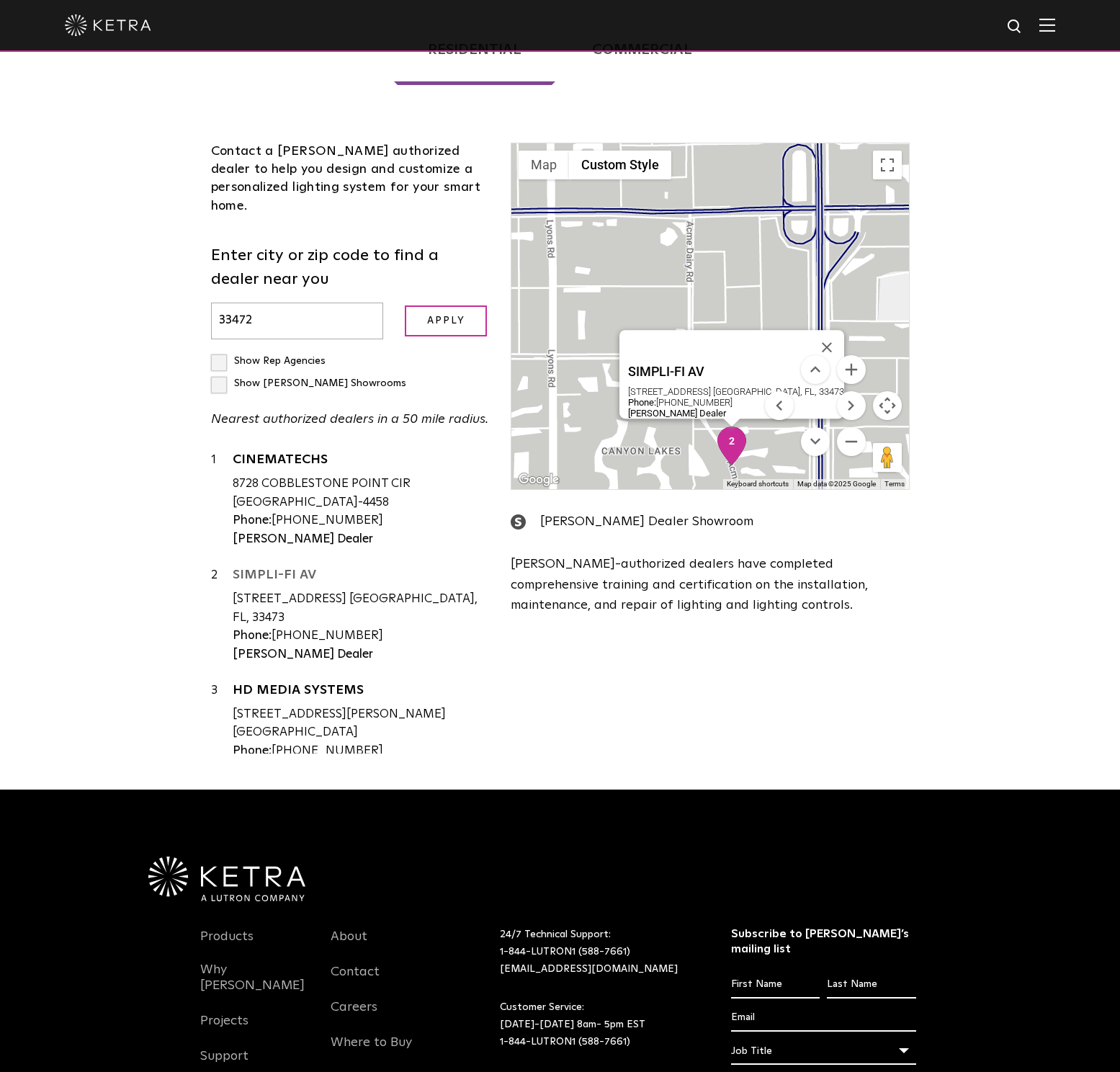
click at [287, 569] on link "SIMPLI-FI AV" at bounding box center [360, 578] width 257 height 18
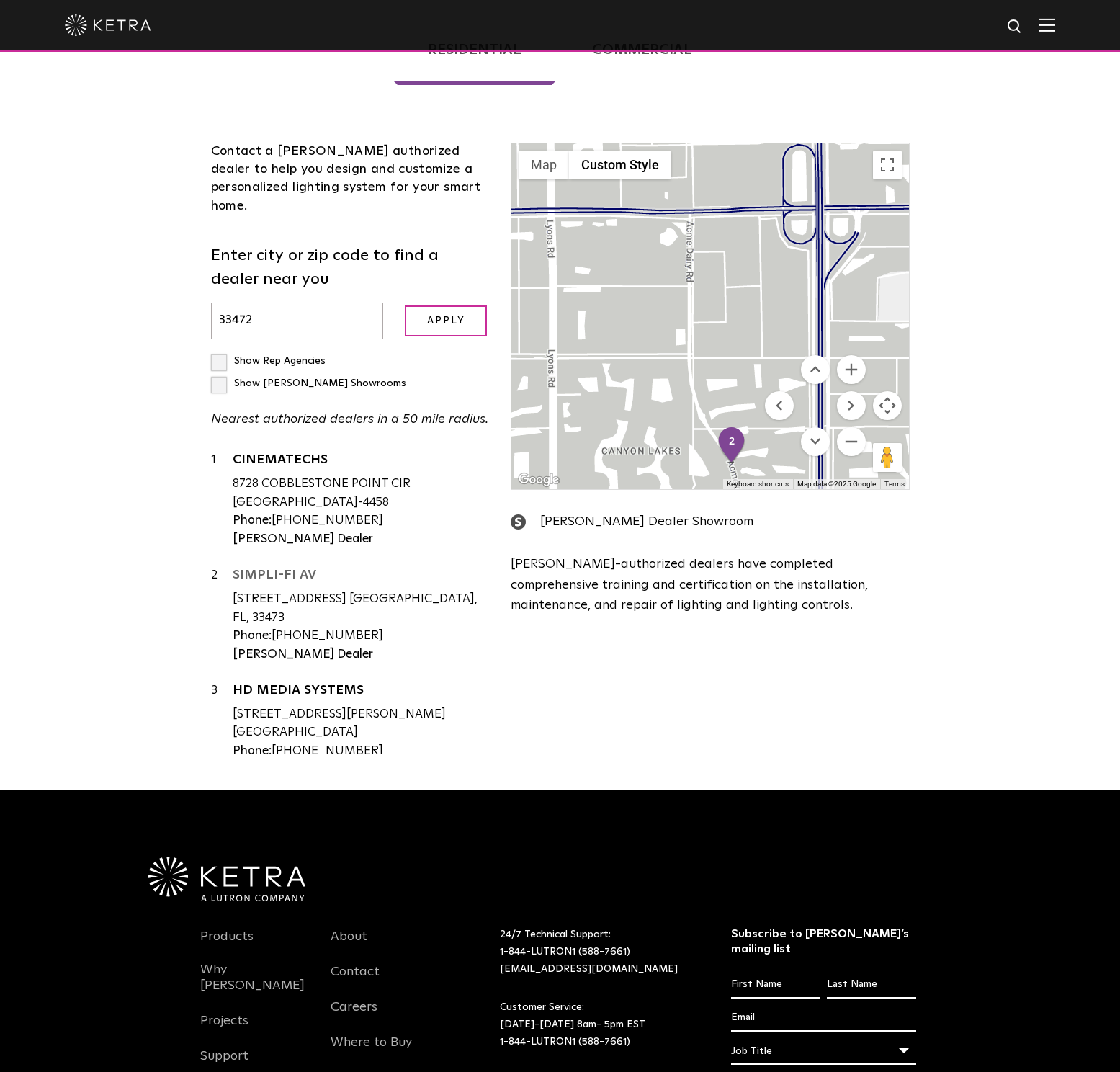
scroll to position [0, 0]
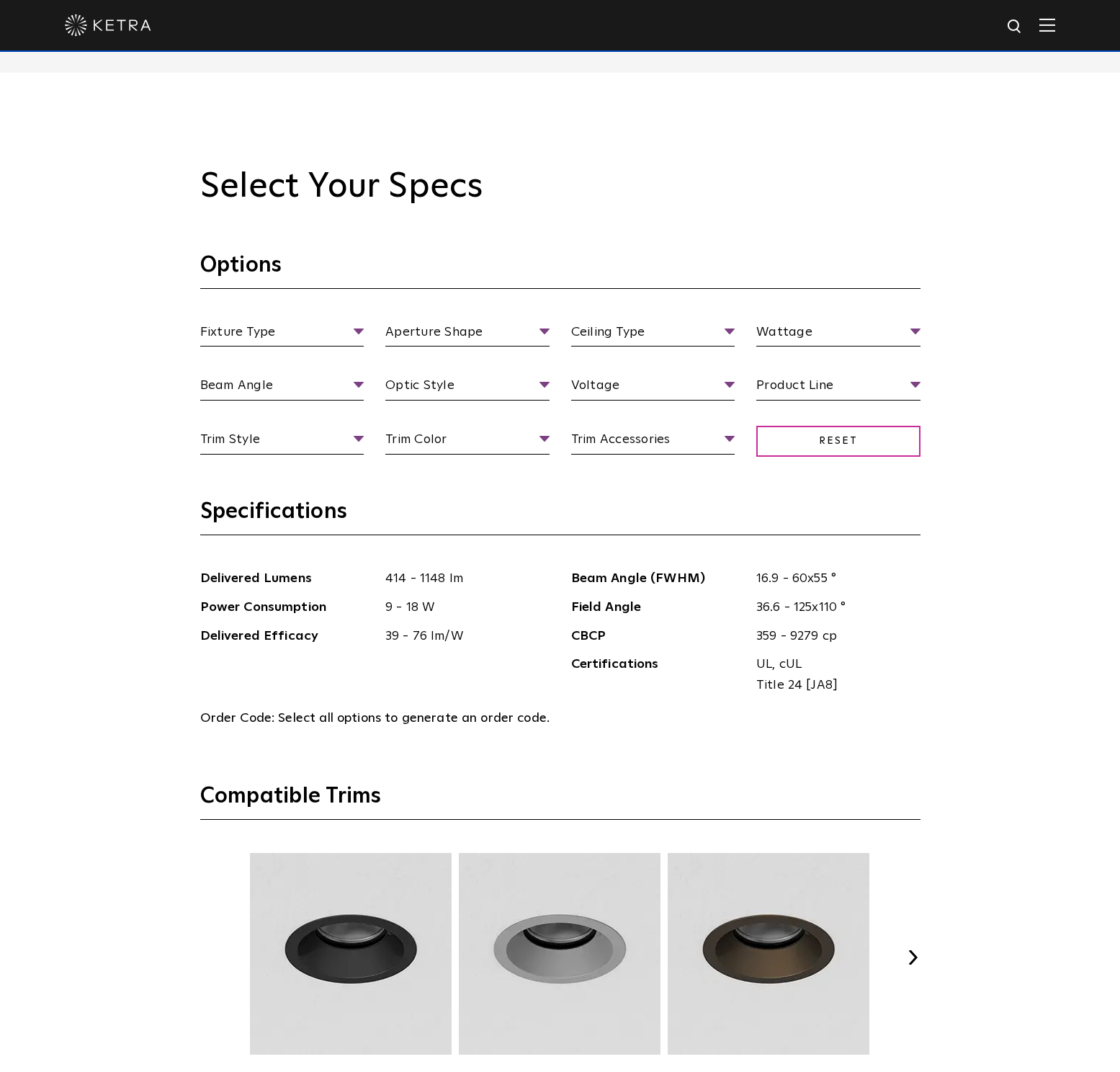
scroll to position [1704, 0]
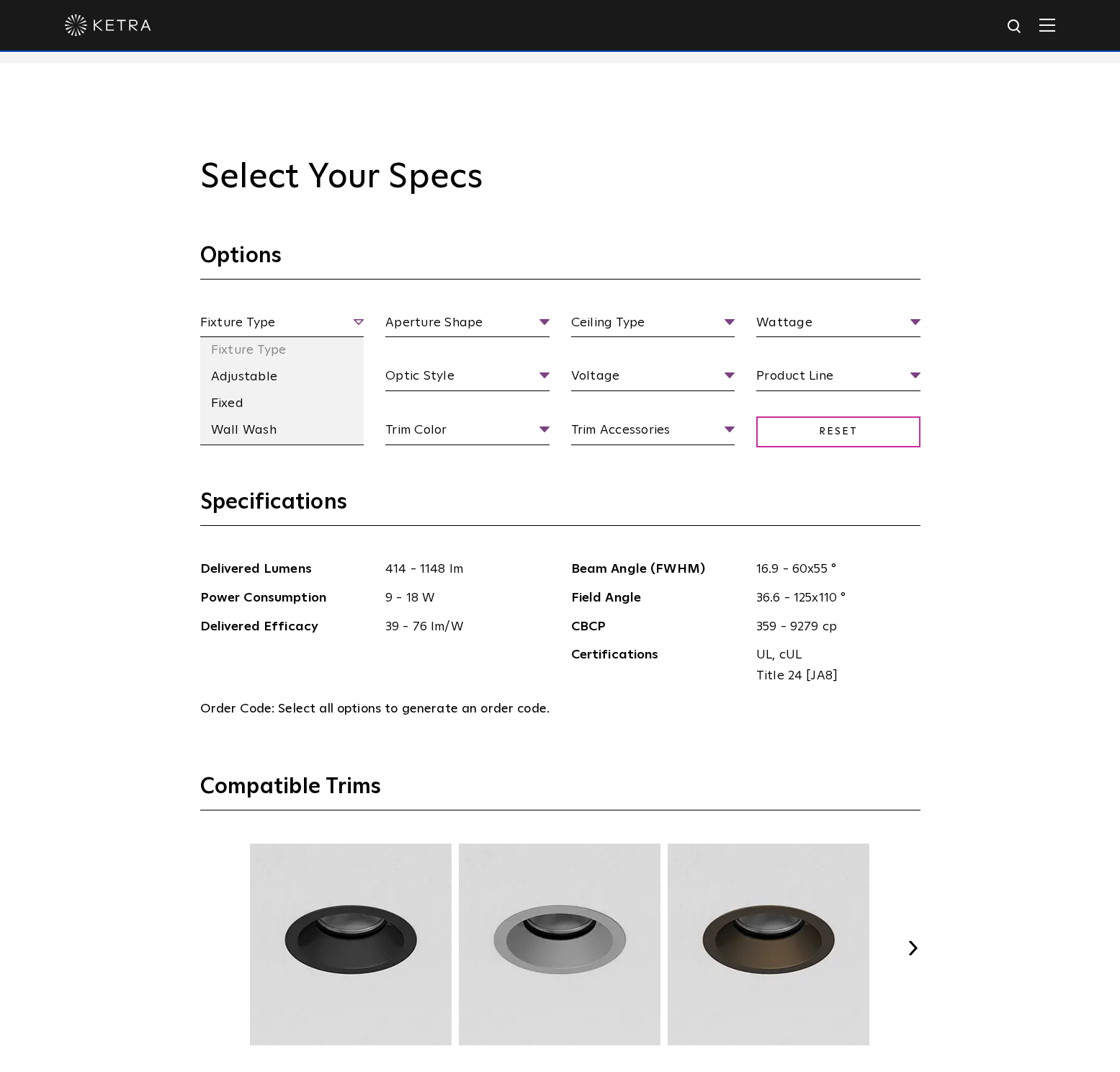
click at [285, 321] on span "Fixture Type" at bounding box center [282, 325] width 164 height 25
click at [248, 377] on li "Adjustable" at bounding box center [282, 377] width 164 height 27
click at [266, 324] on span "Adjustable" at bounding box center [282, 325] width 164 height 25
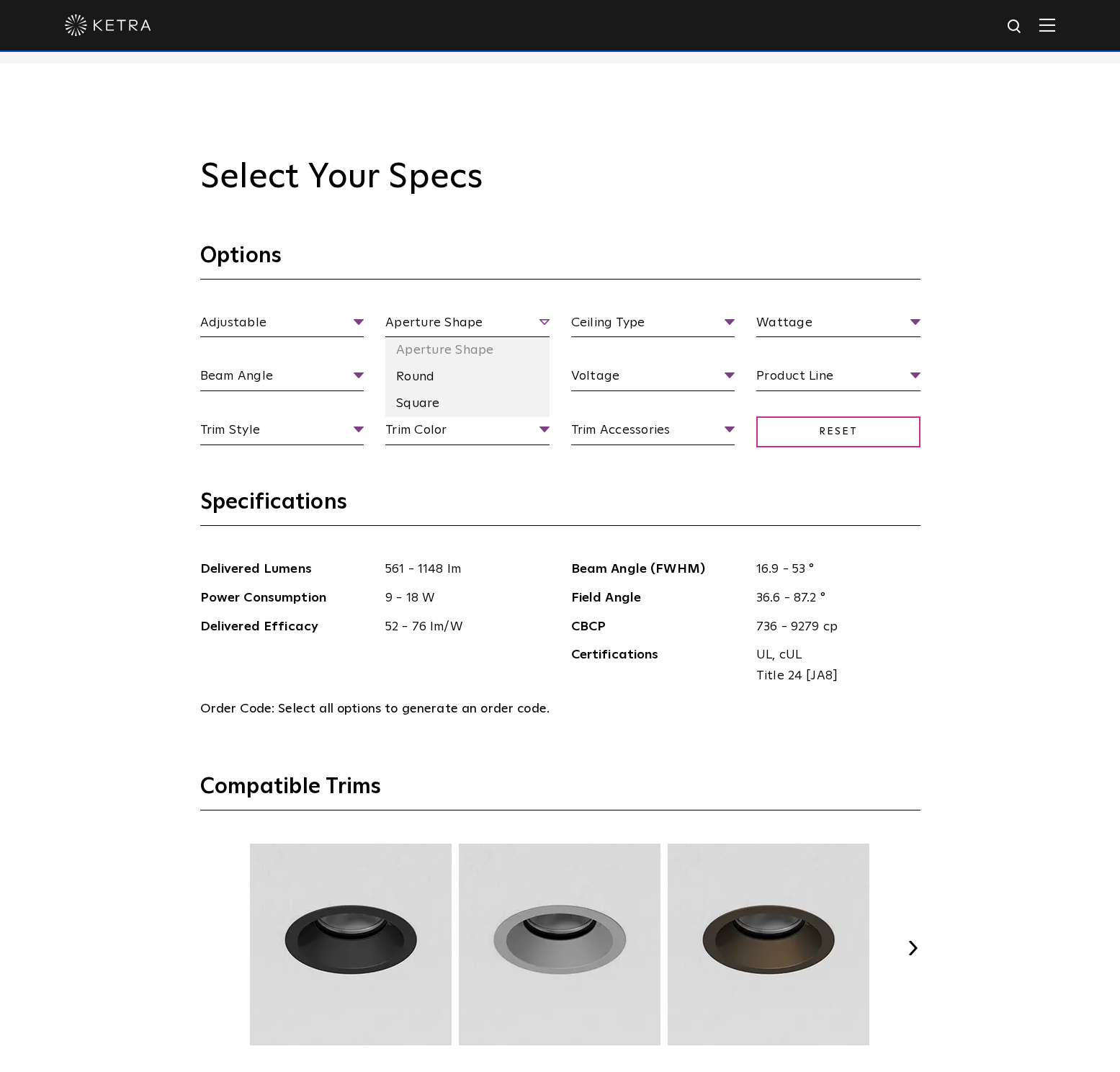
click at [431, 316] on span "Aperture Shape" at bounding box center [468, 325] width 164 height 25
click at [435, 403] on li "Square" at bounding box center [468, 403] width 164 height 27
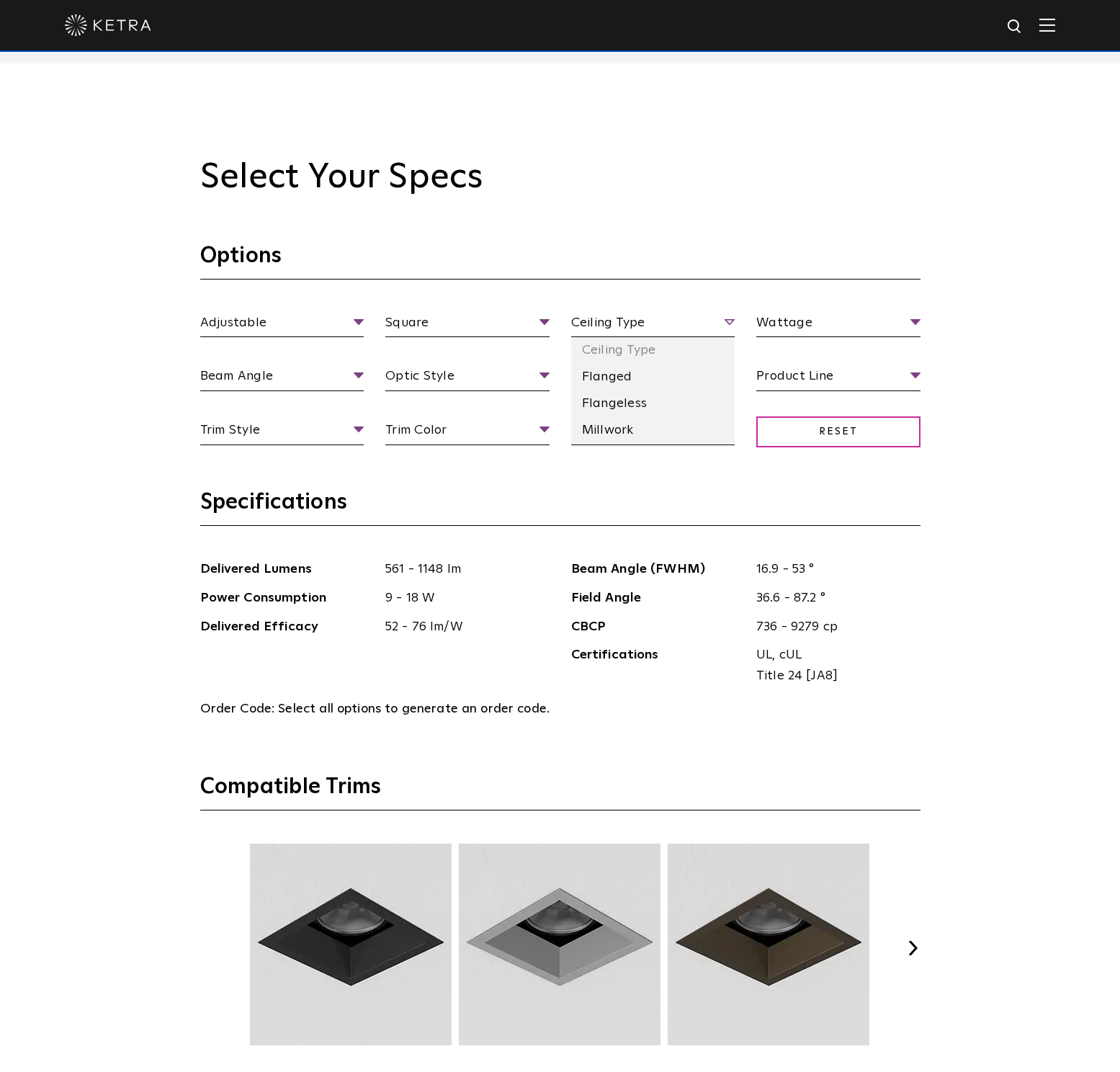
click at [643, 319] on span "Ceiling Type" at bounding box center [653, 325] width 164 height 25
click at [628, 297] on section "Options Adjustable Fixture Type Adjustable Fixed Wall Wash Square Aperture [GEO…" at bounding box center [560, 365] width 720 height 246
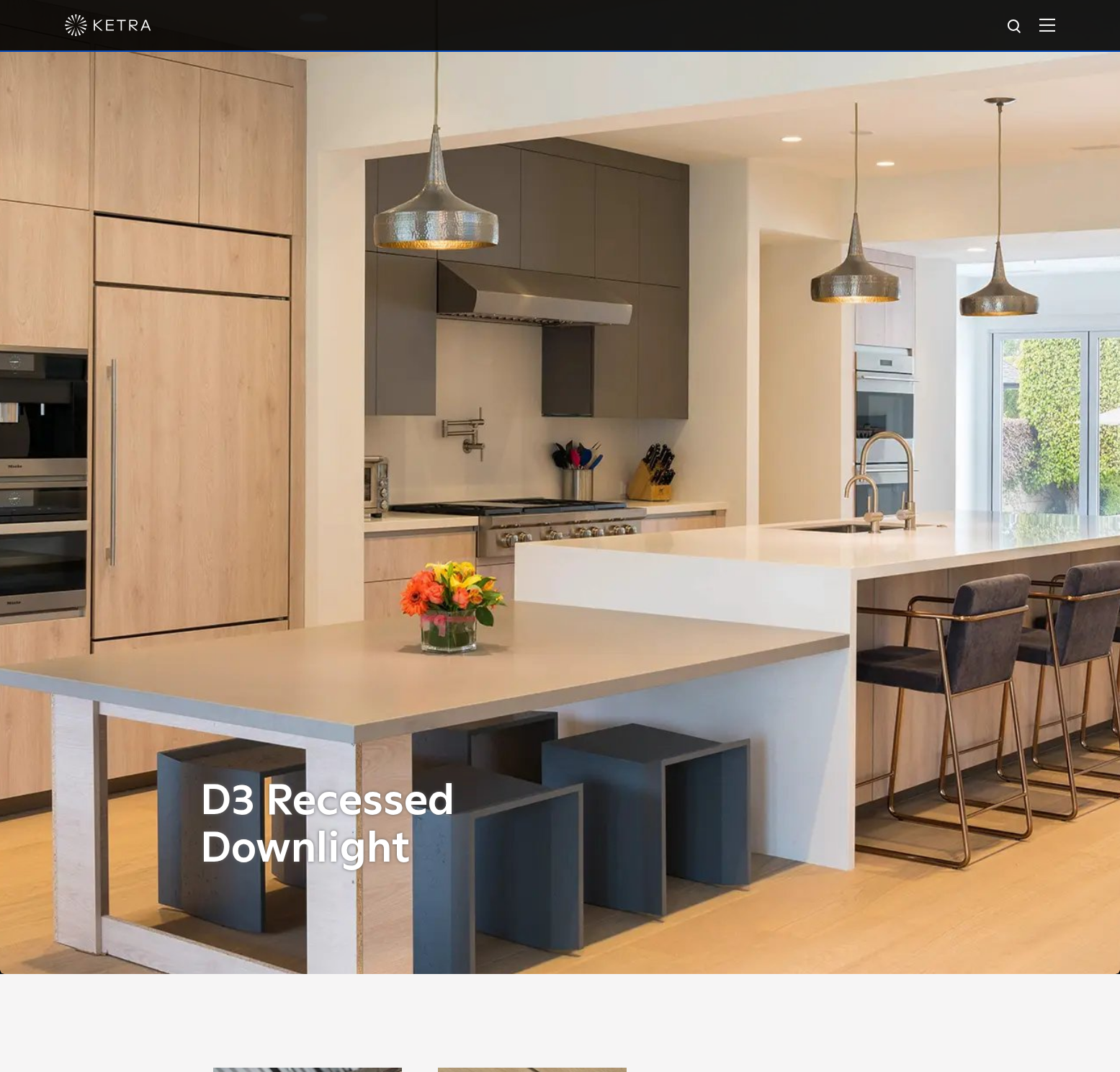
scroll to position [0, 0]
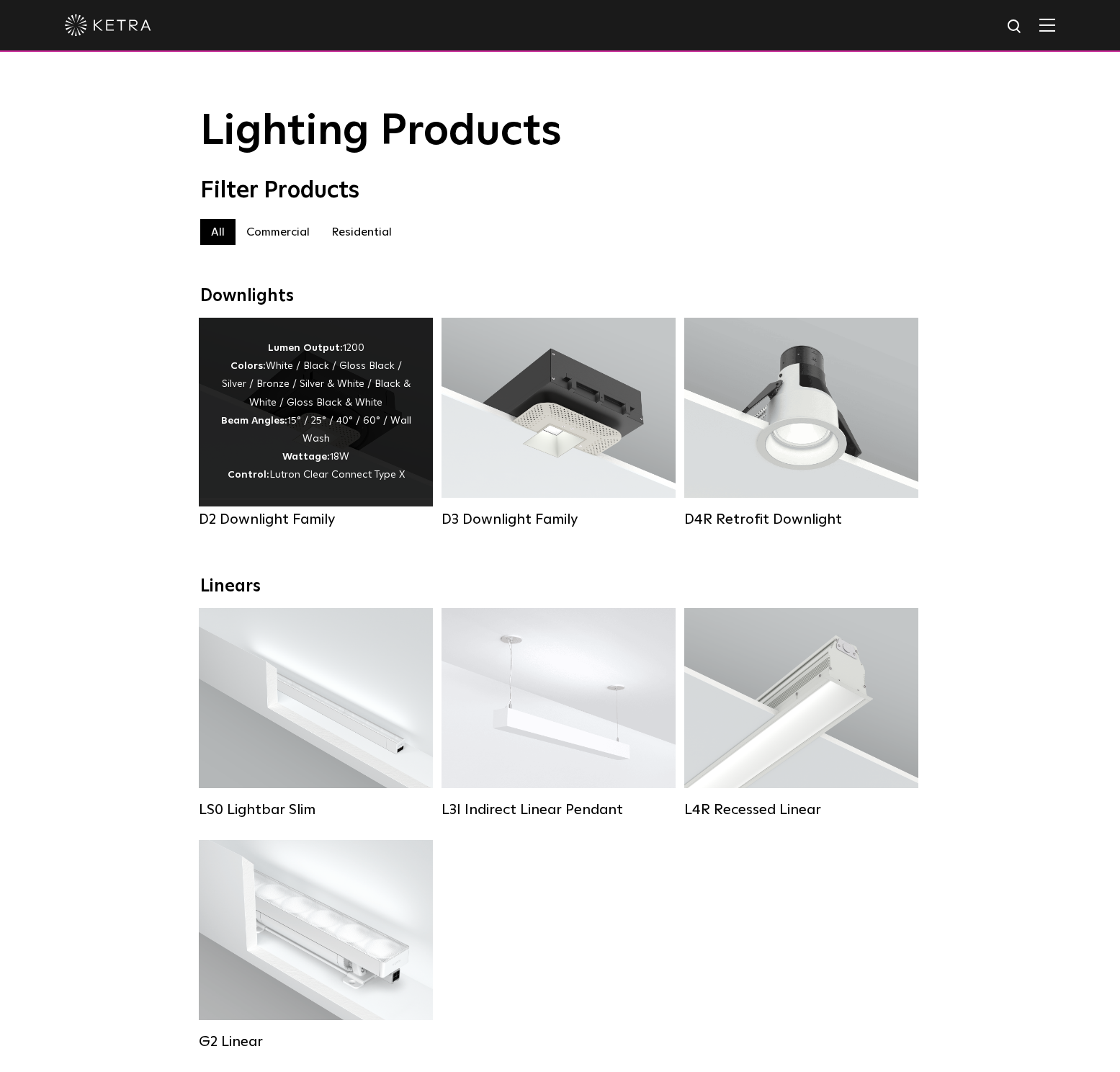
click at [327, 394] on div "Lumen Output: 1200 Colors: White / Black / Gloss Black / Silver / Bronze / Silv…" at bounding box center [315, 412] width 191 height 145
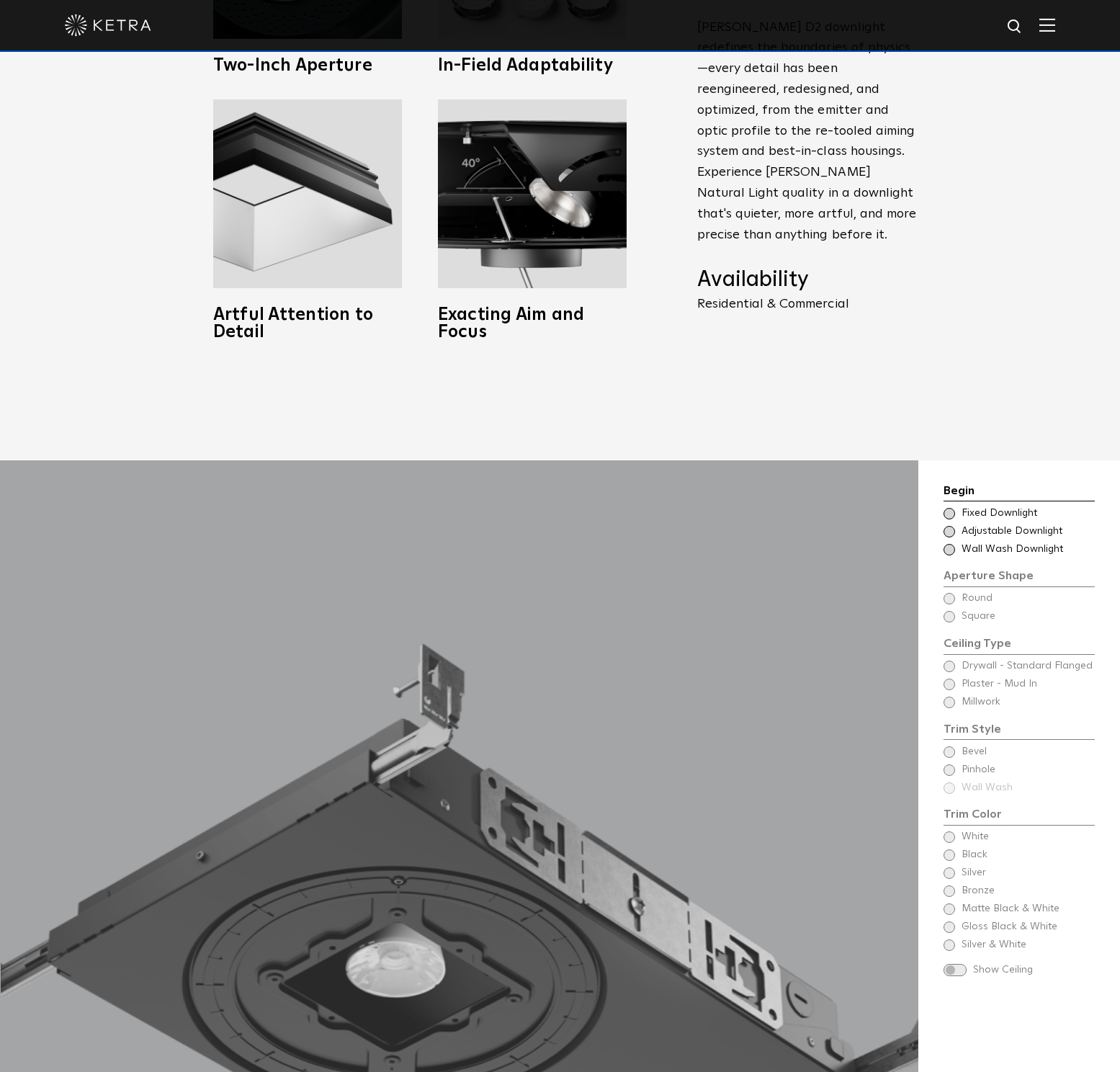
scroll to position [1324, 0]
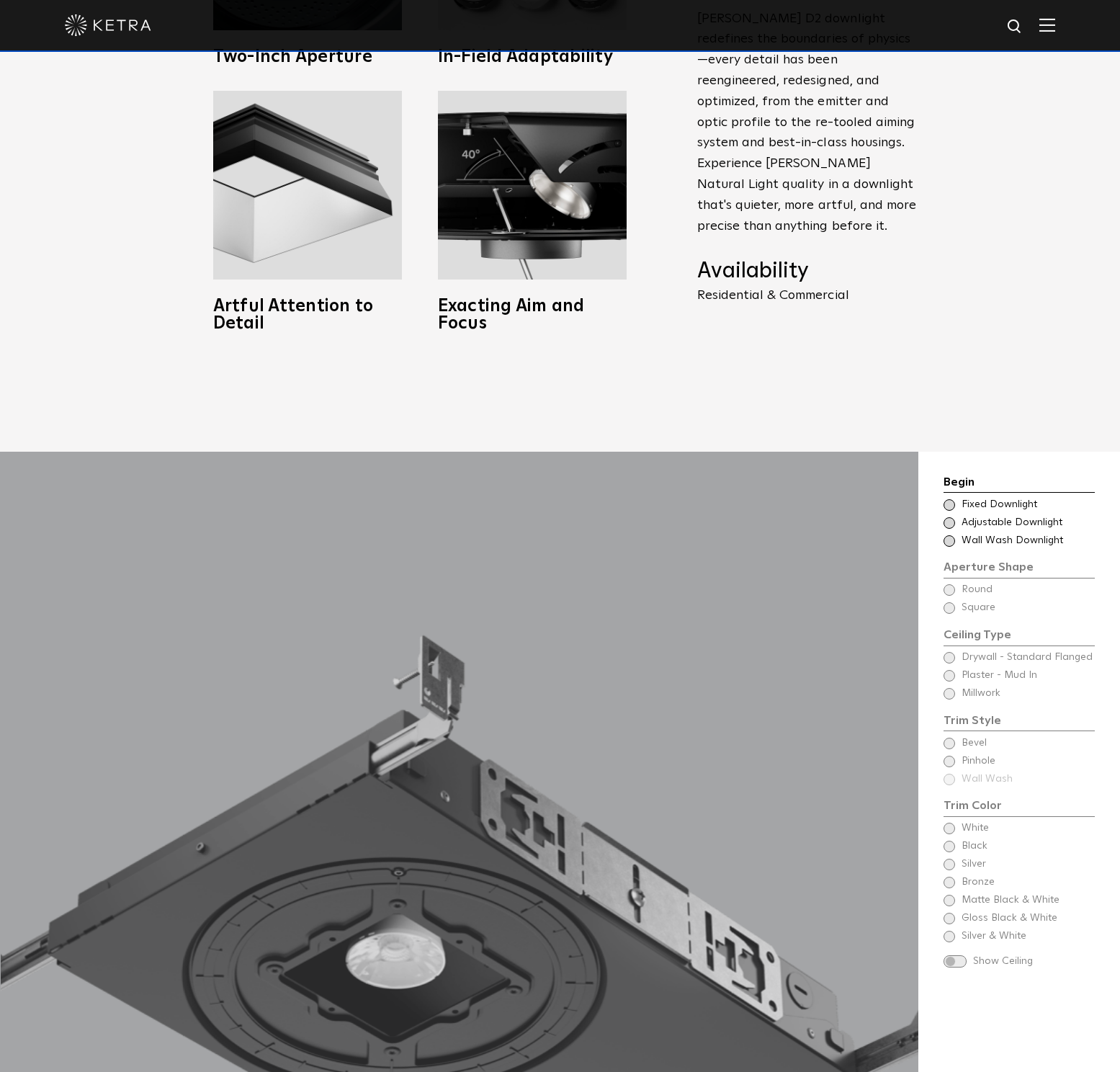
click at [954, 515] on div "Choose Aperture Shape Adjustable Downlight" at bounding box center [1019, 523] width 152 height 15
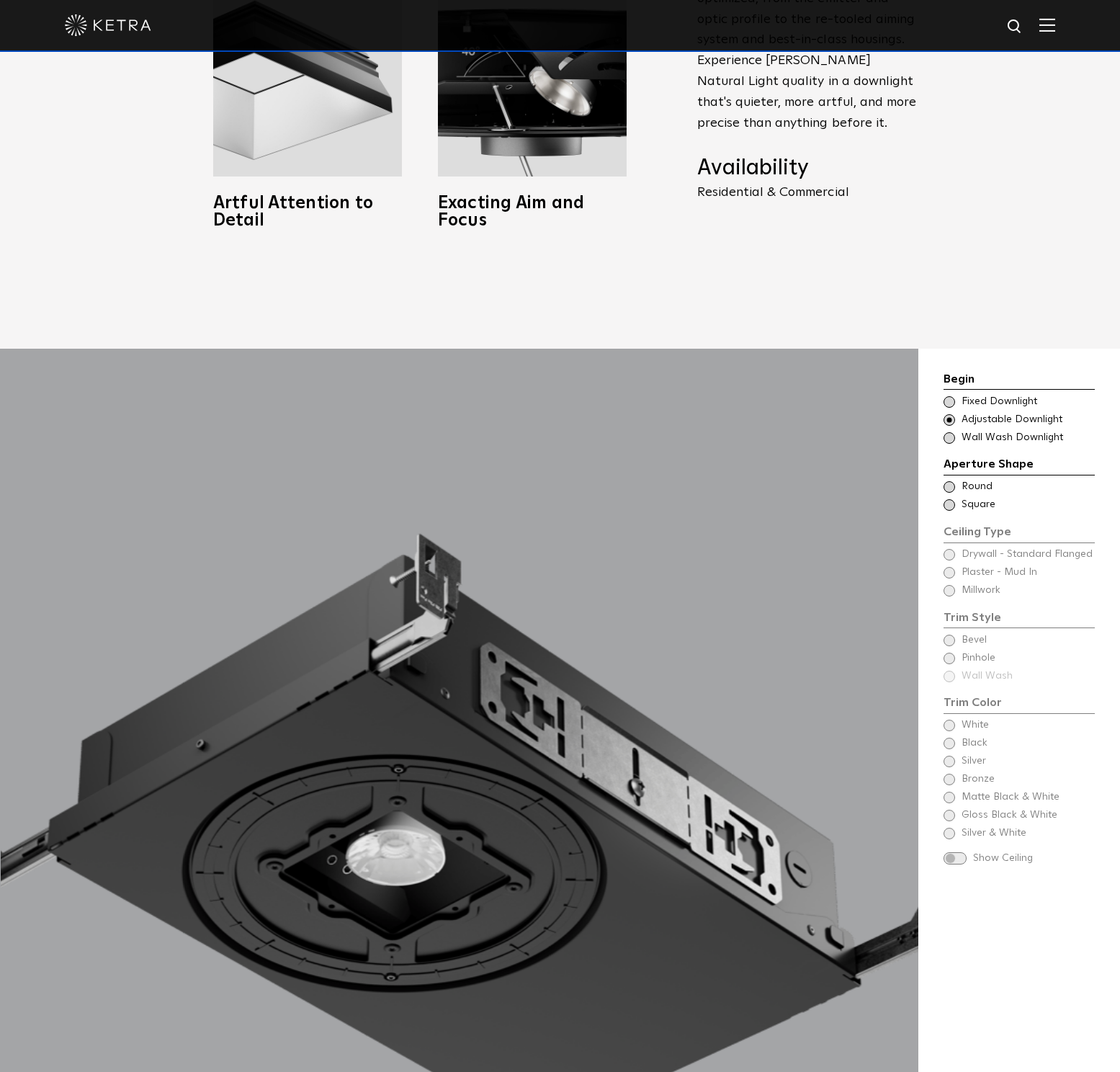
scroll to position [1435, 0]
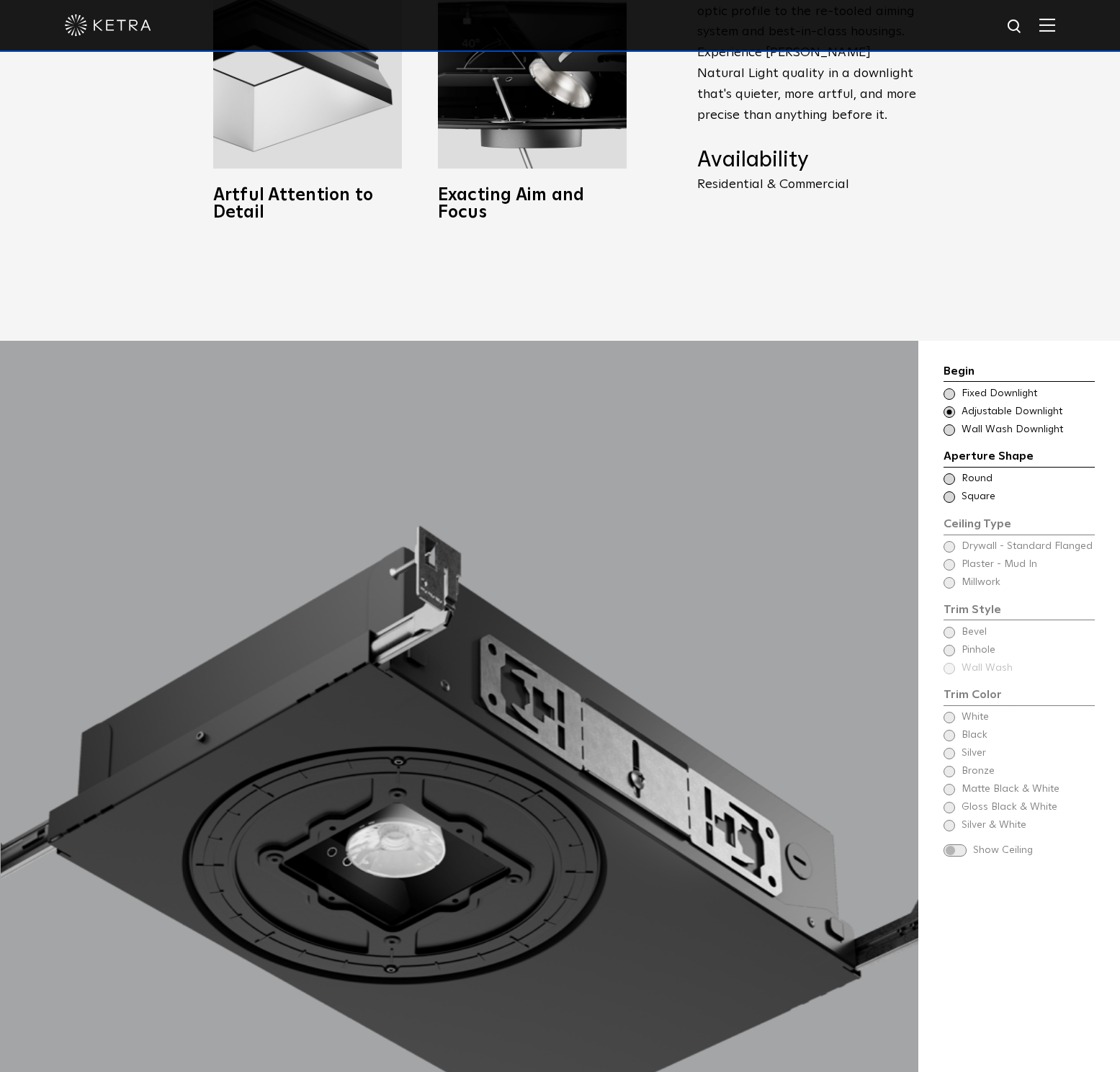
click at [954, 423] on div "Choose Aperture Shape - Wall Wash Wall Wash Downlight" at bounding box center [1019, 430] width 152 height 15
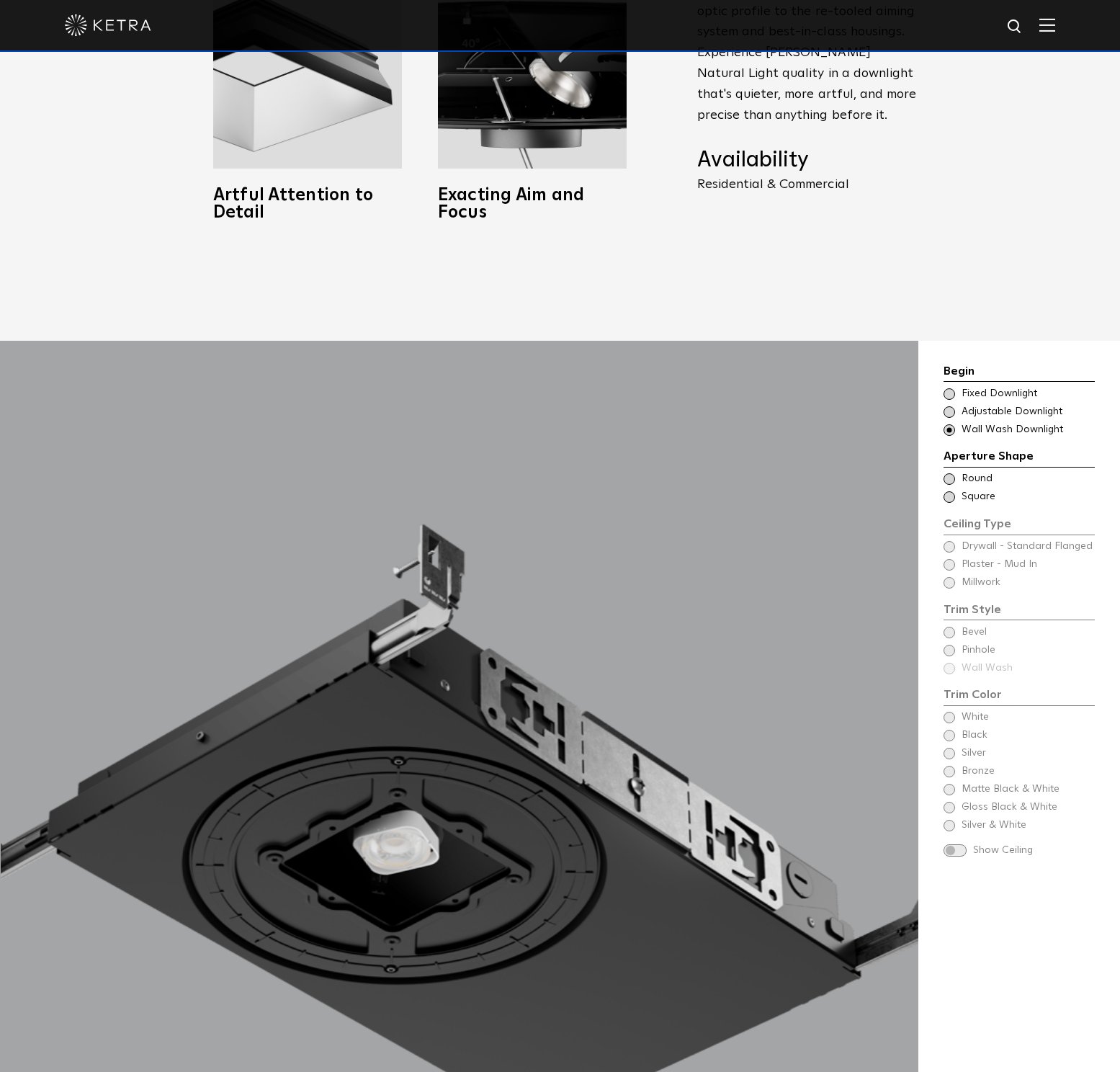
click at [949, 388] on span at bounding box center [949, 394] width 11 height 11
click at [950, 407] on span at bounding box center [949, 412] width 11 height 11
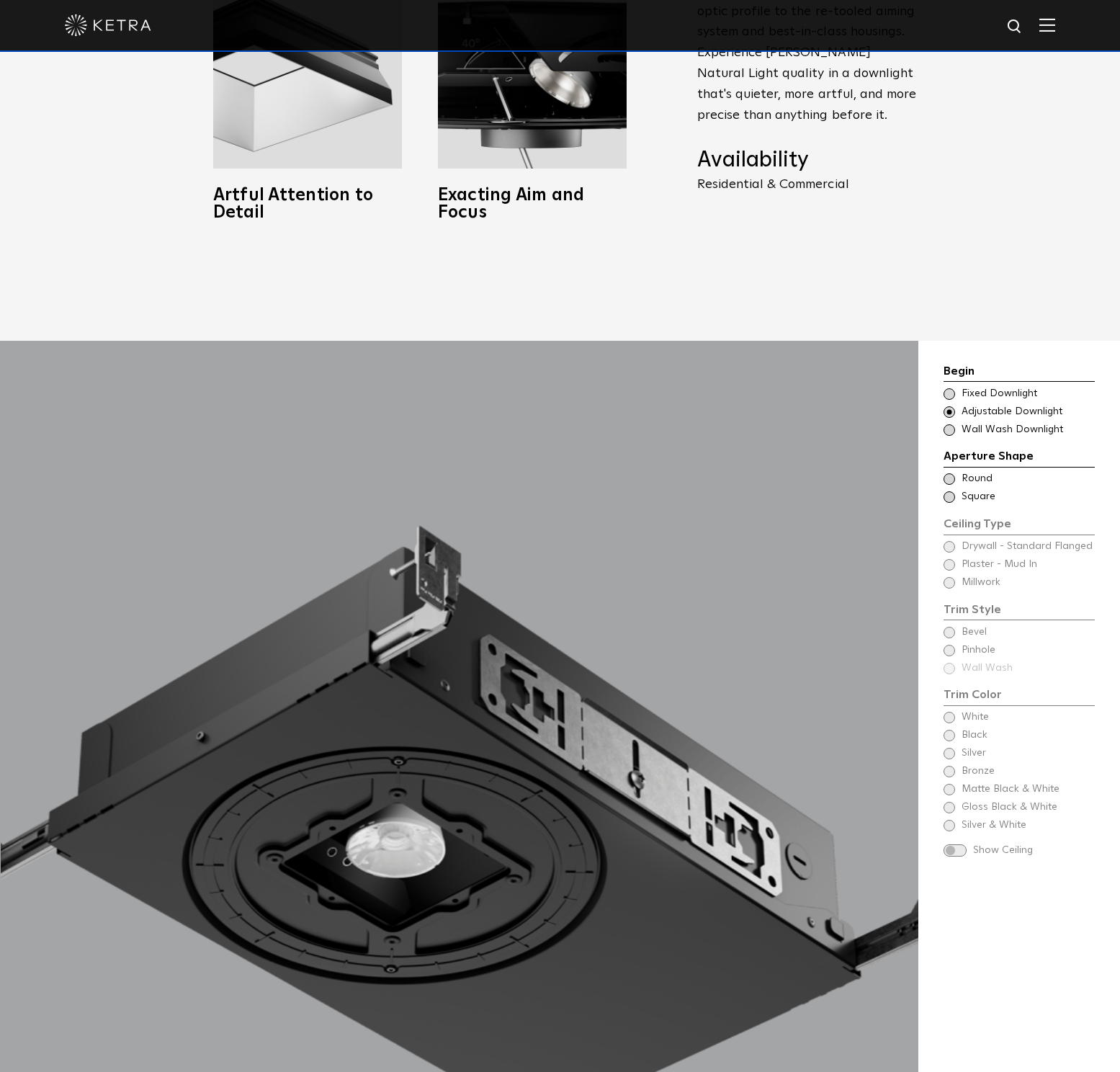
click at [951, 473] on span at bounding box center [949, 479] width 11 height 11
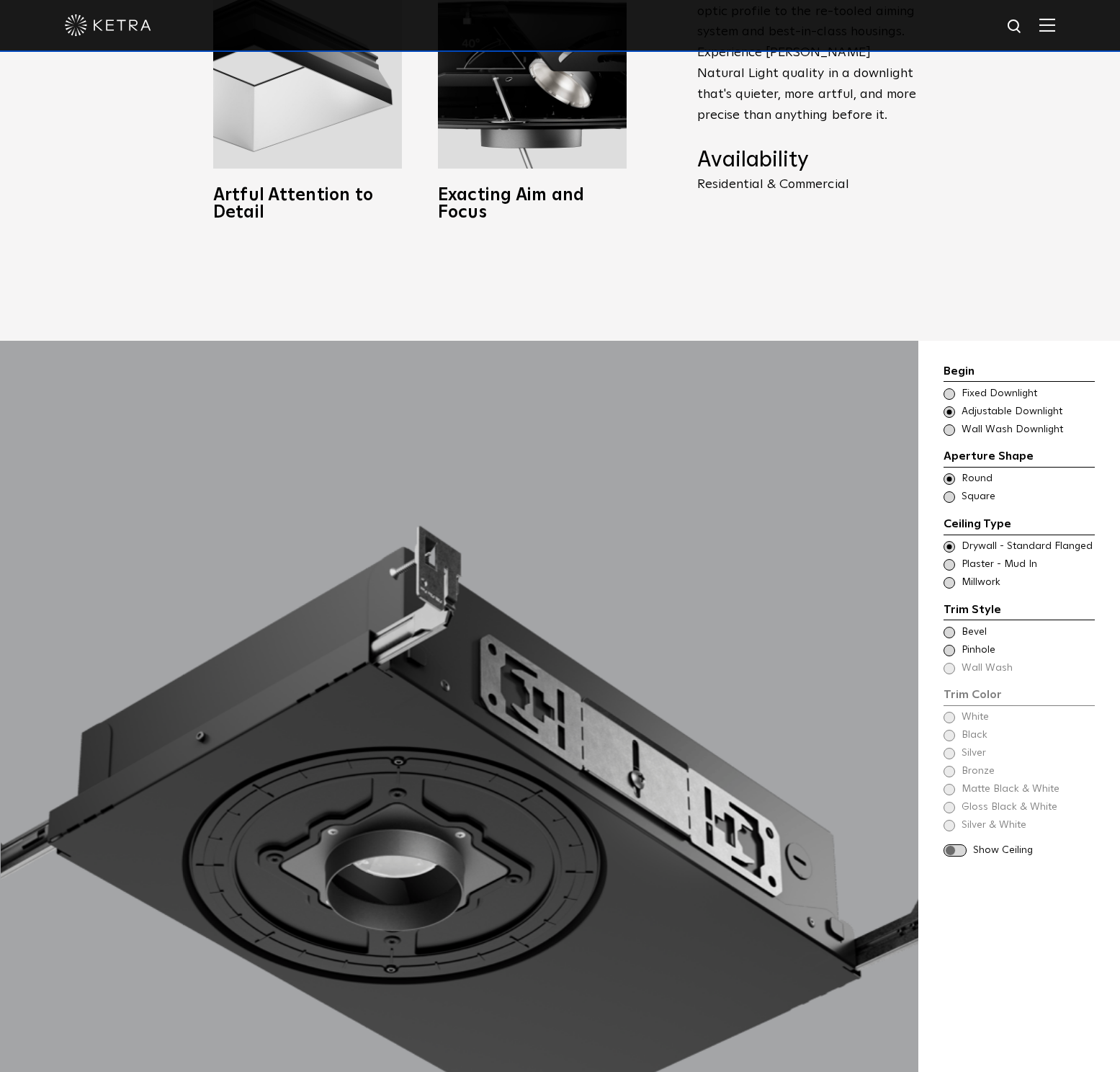
click at [951, 559] on span at bounding box center [949, 565] width 11 height 11
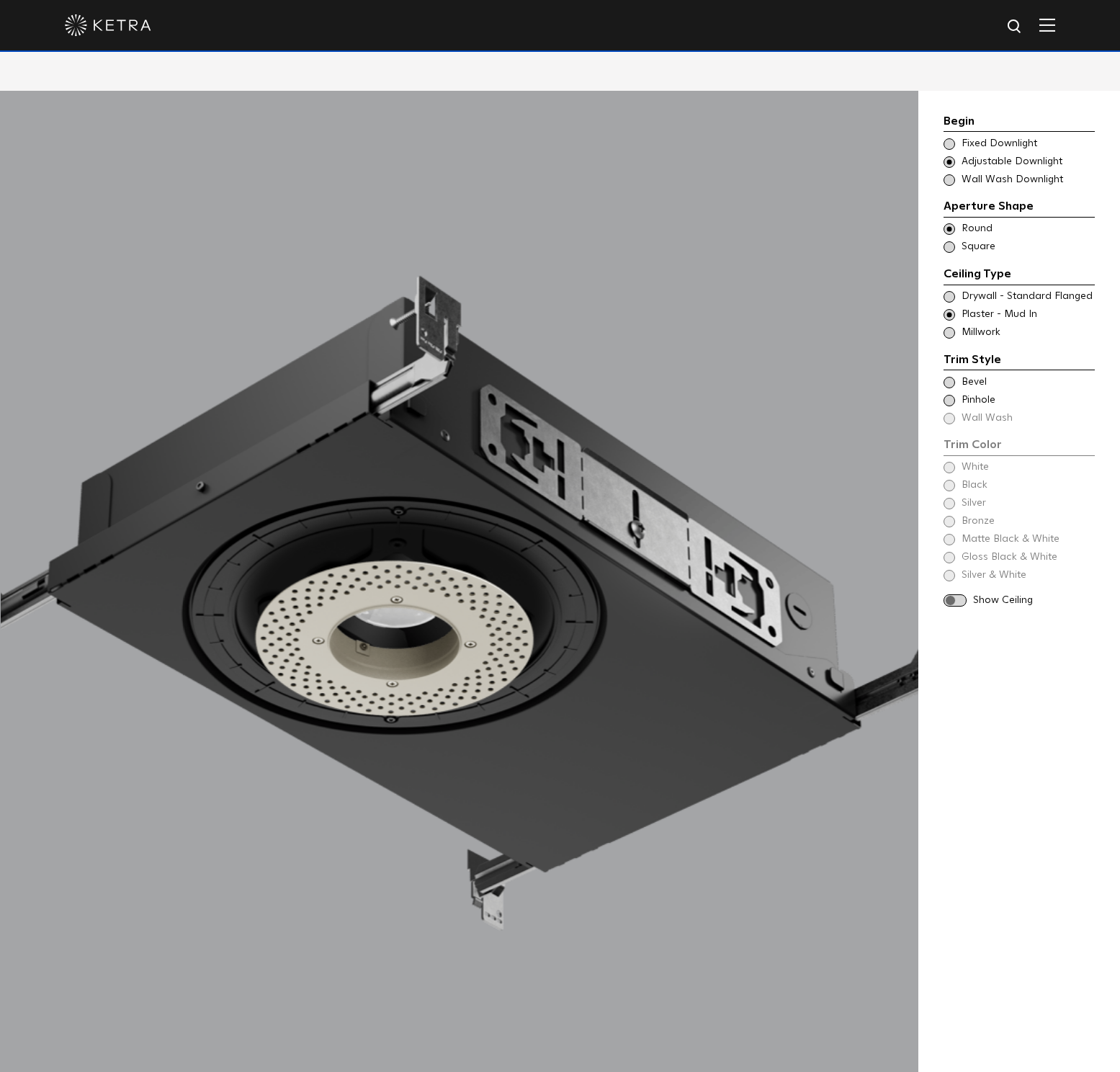
scroll to position [1708, 0]
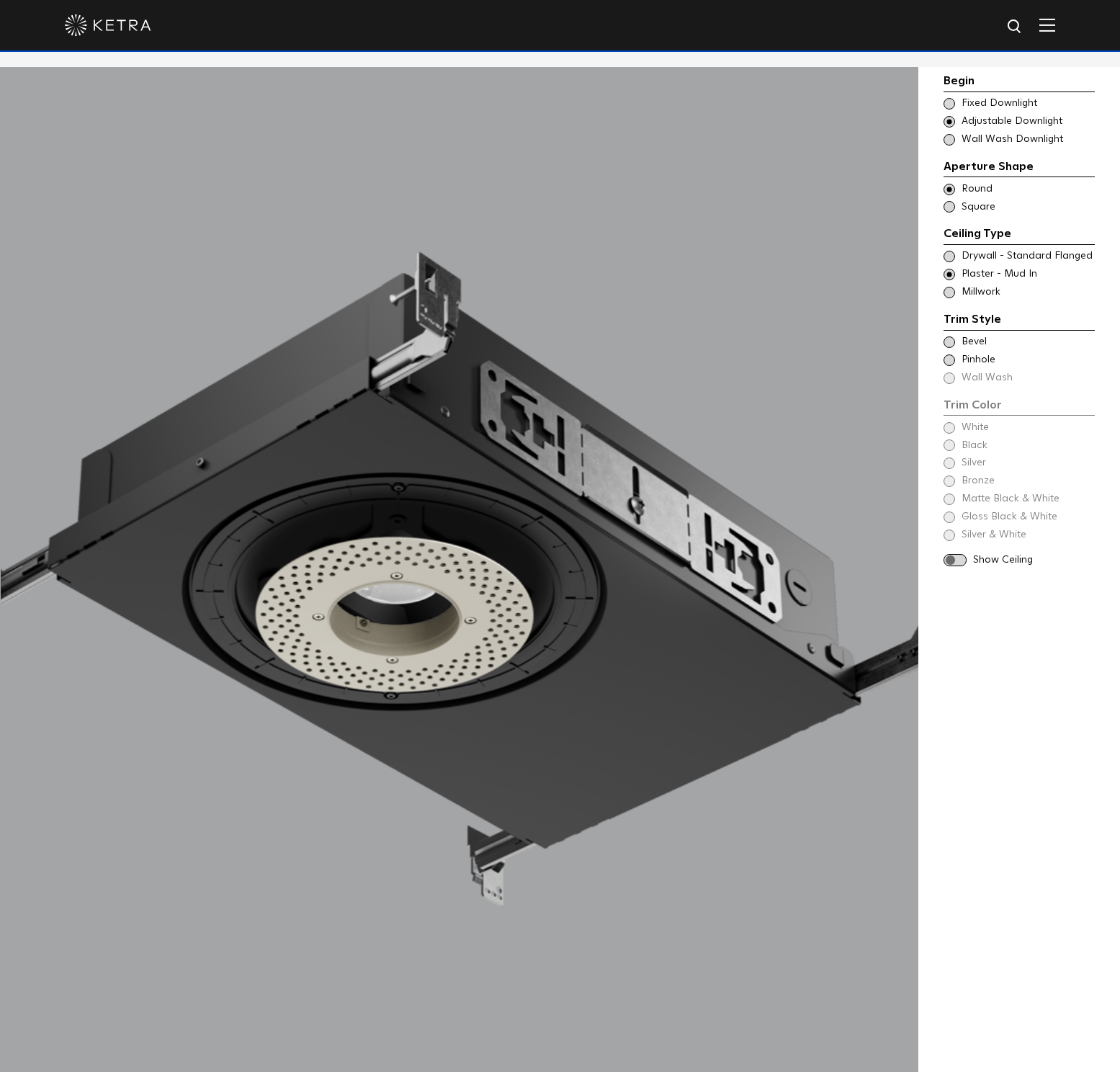
click at [952, 254] on span at bounding box center [949, 257] width 11 height 11
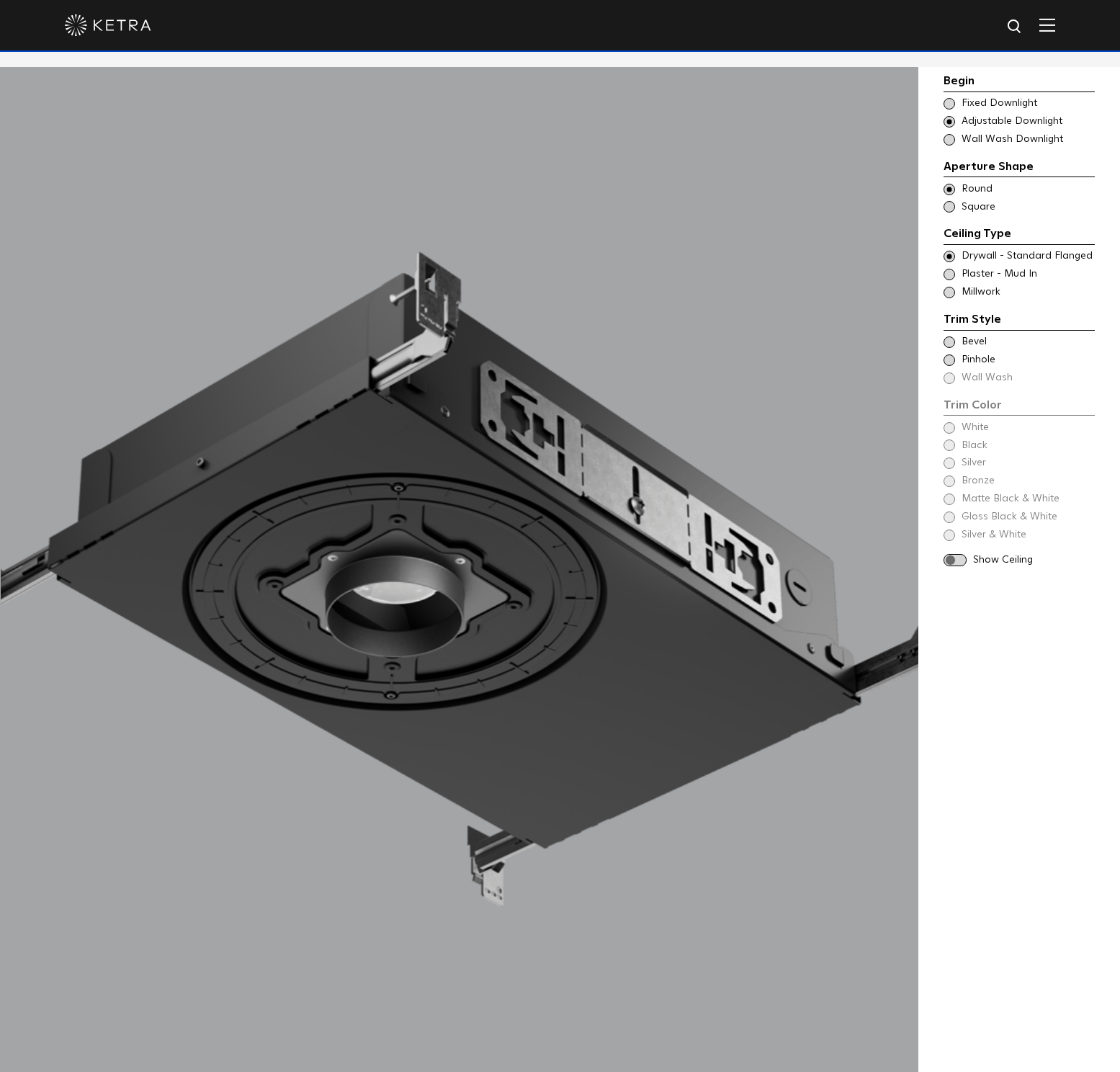
click at [960, 559] on span at bounding box center [955, 560] width 23 height 12
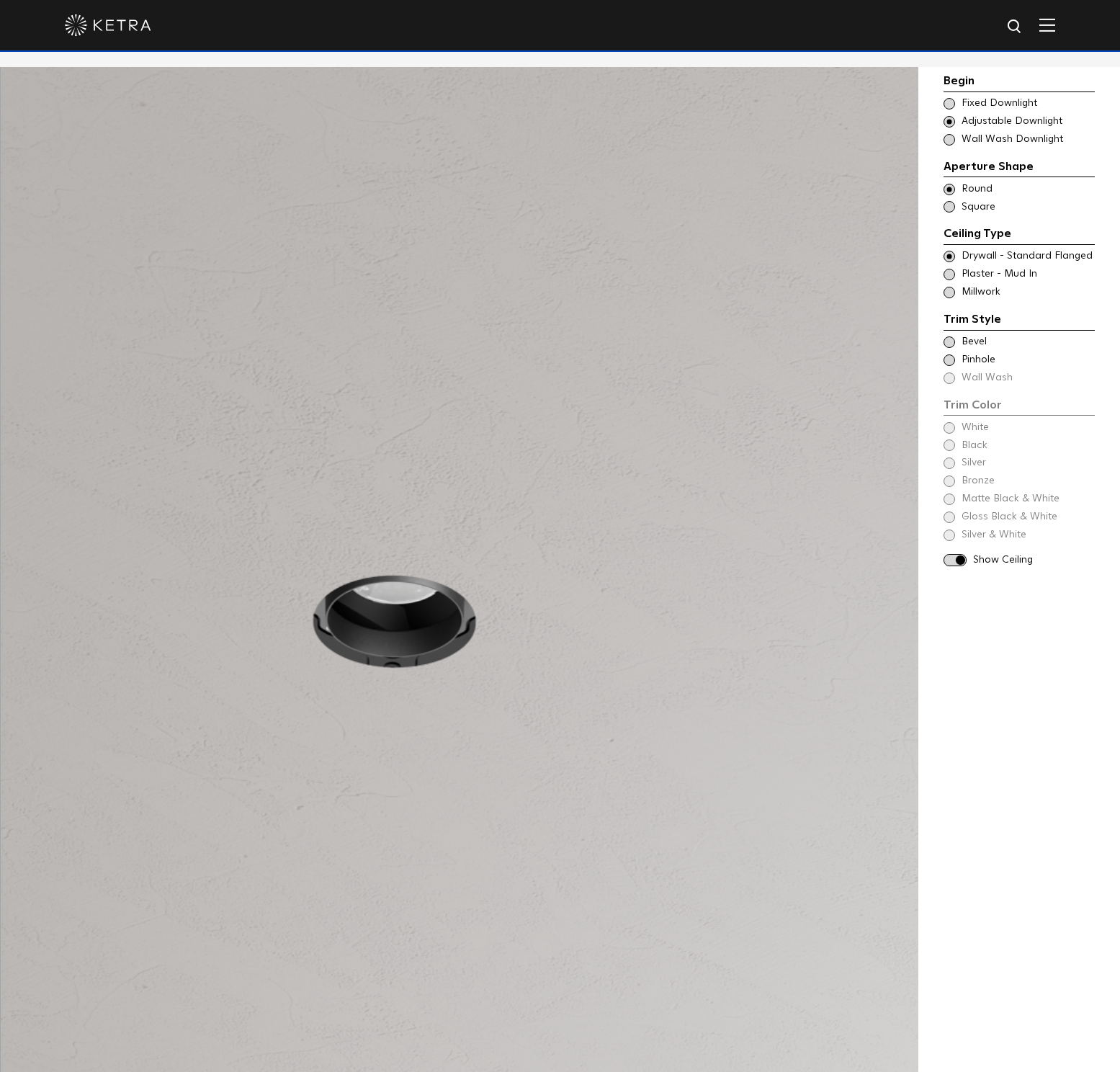
click at [949, 273] on span at bounding box center [949, 274] width 11 height 11
click at [952, 293] on span at bounding box center [949, 292] width 11 height 11
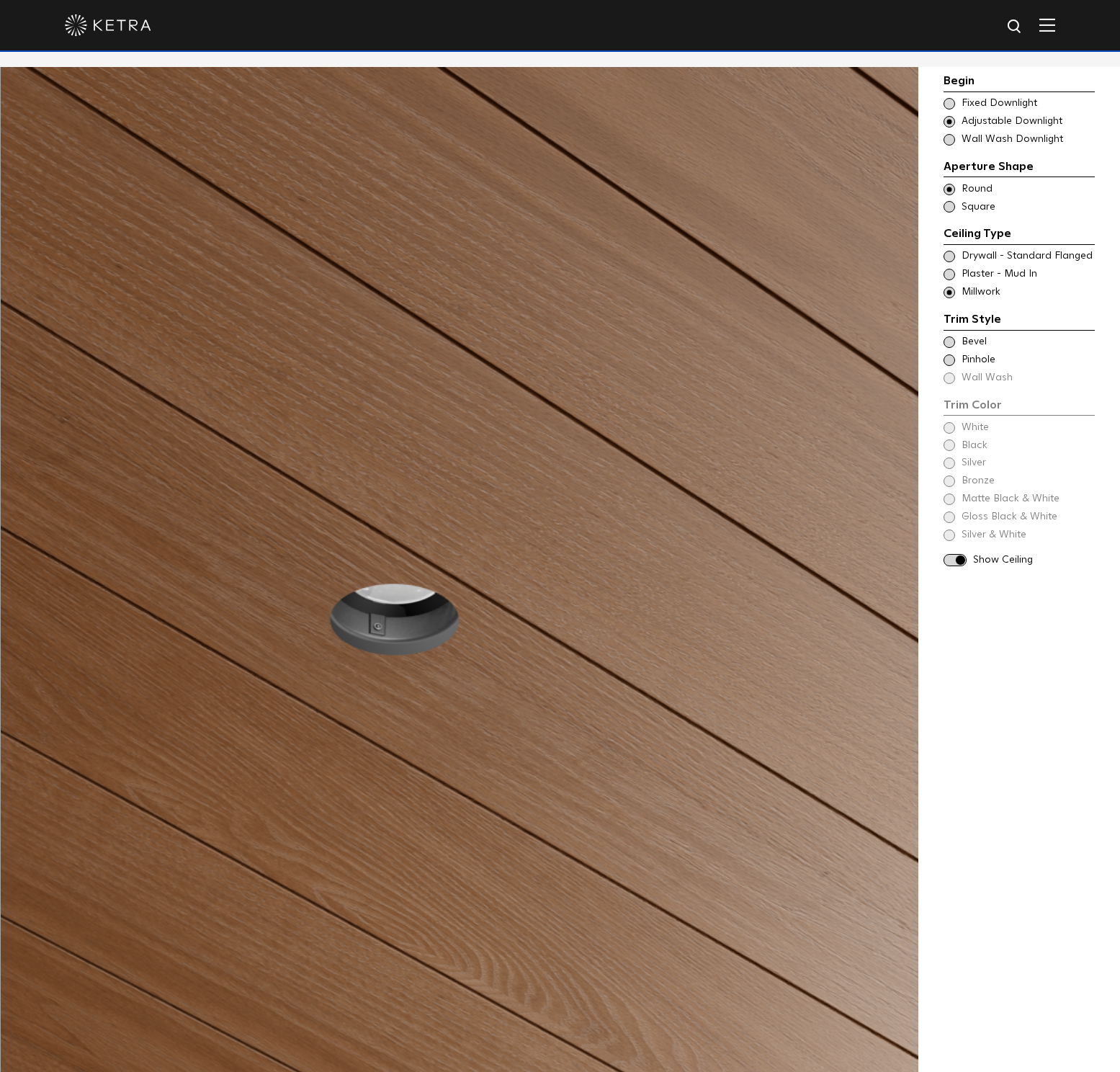
click at [952, 257] on span at bounding box center [949, 257] width 11 height 11
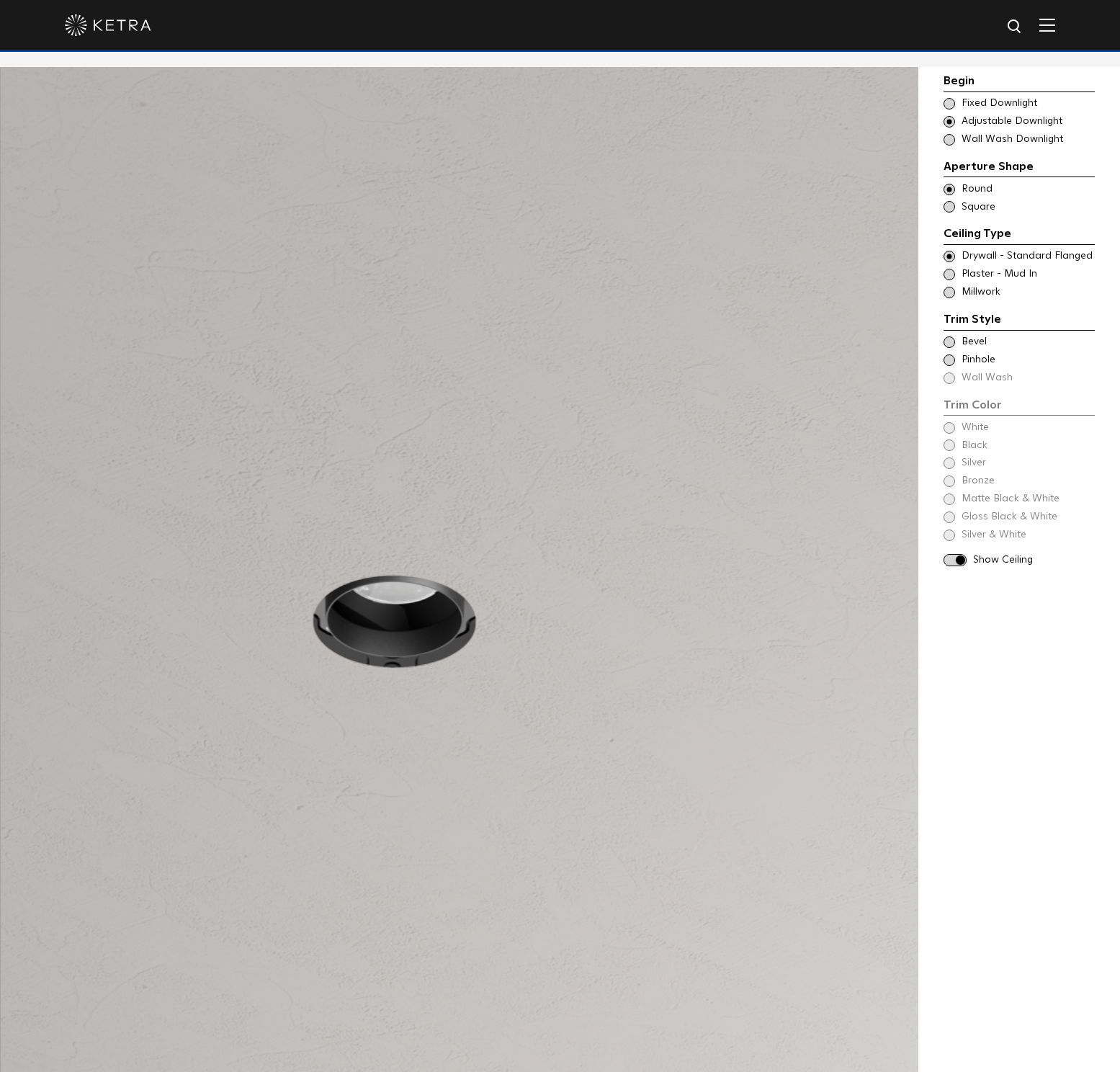
click at [949, 273] on span at bounding box center [949, 274] width 11 height 11
click at [950, 340] on span at bounding box center [949, 342] width 11 height 11
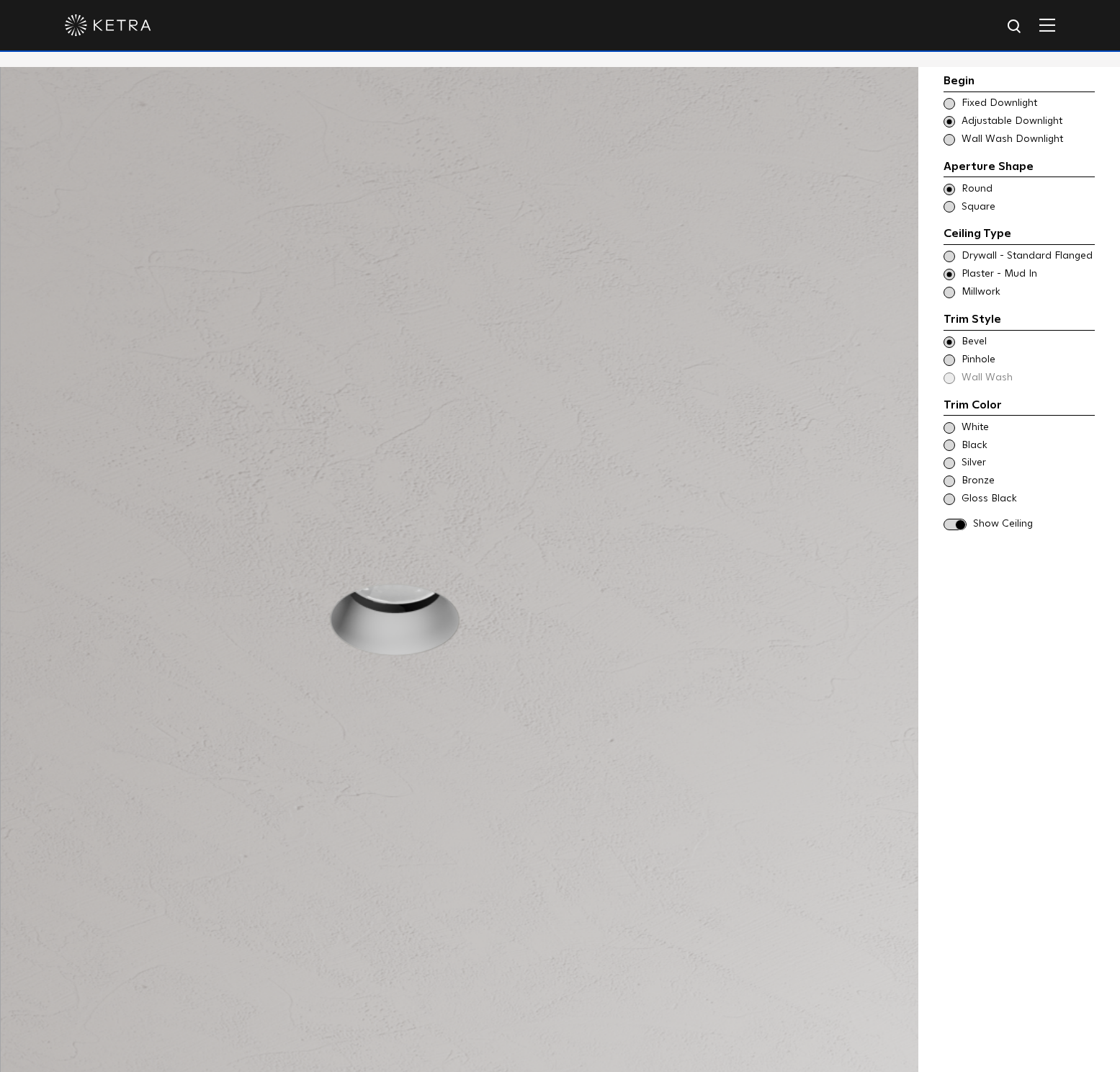
click at [949, 361] on span at bounding box center [949, 360] width 11 height 11
click at [951, 257] on span at bounding box center [949, 257] width 11 height 11
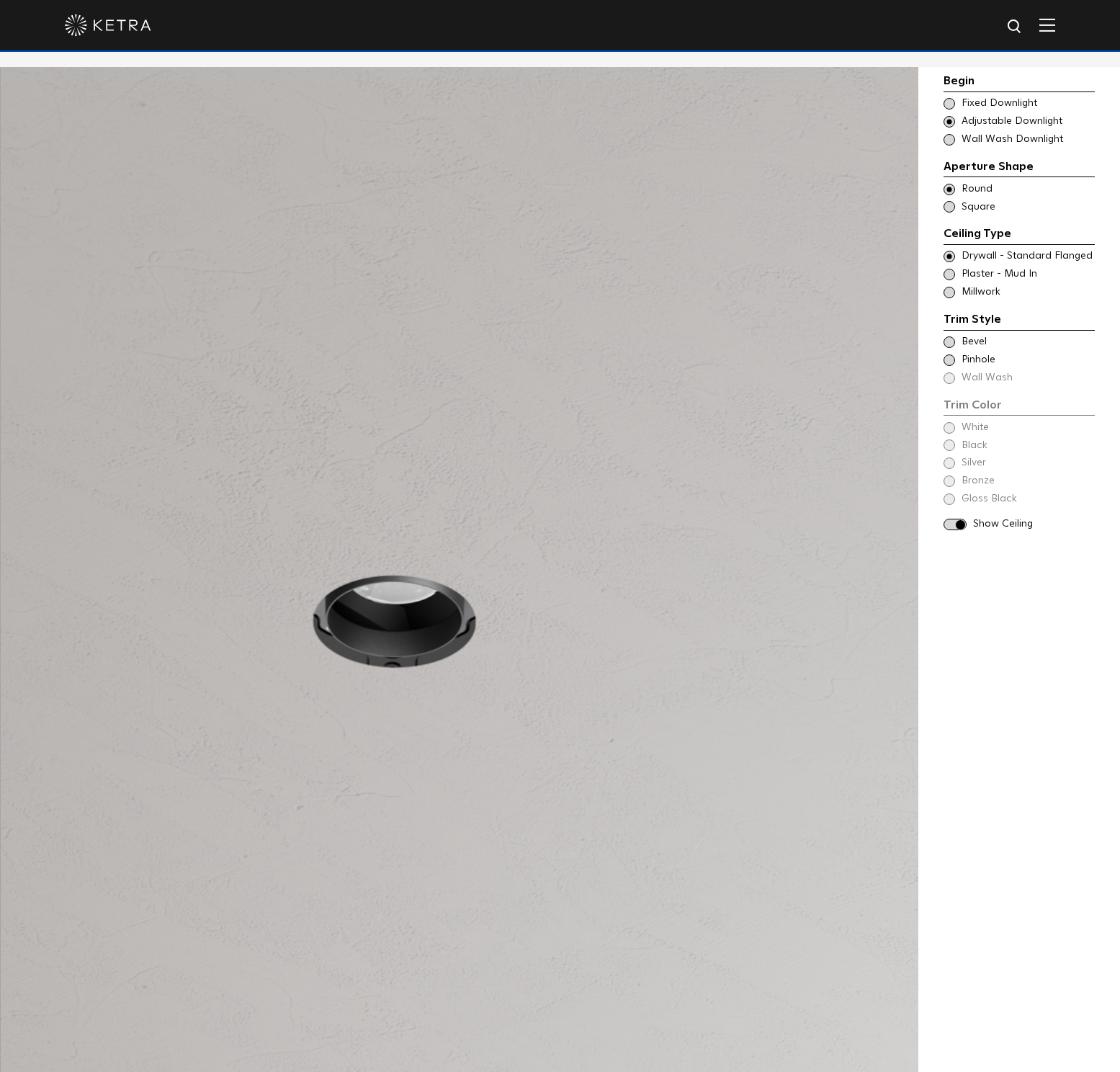
click at [953, 336] on div "Trim Color - Round - Flanged Bevel" at bounding box center [1019, 342] width 152 height 15
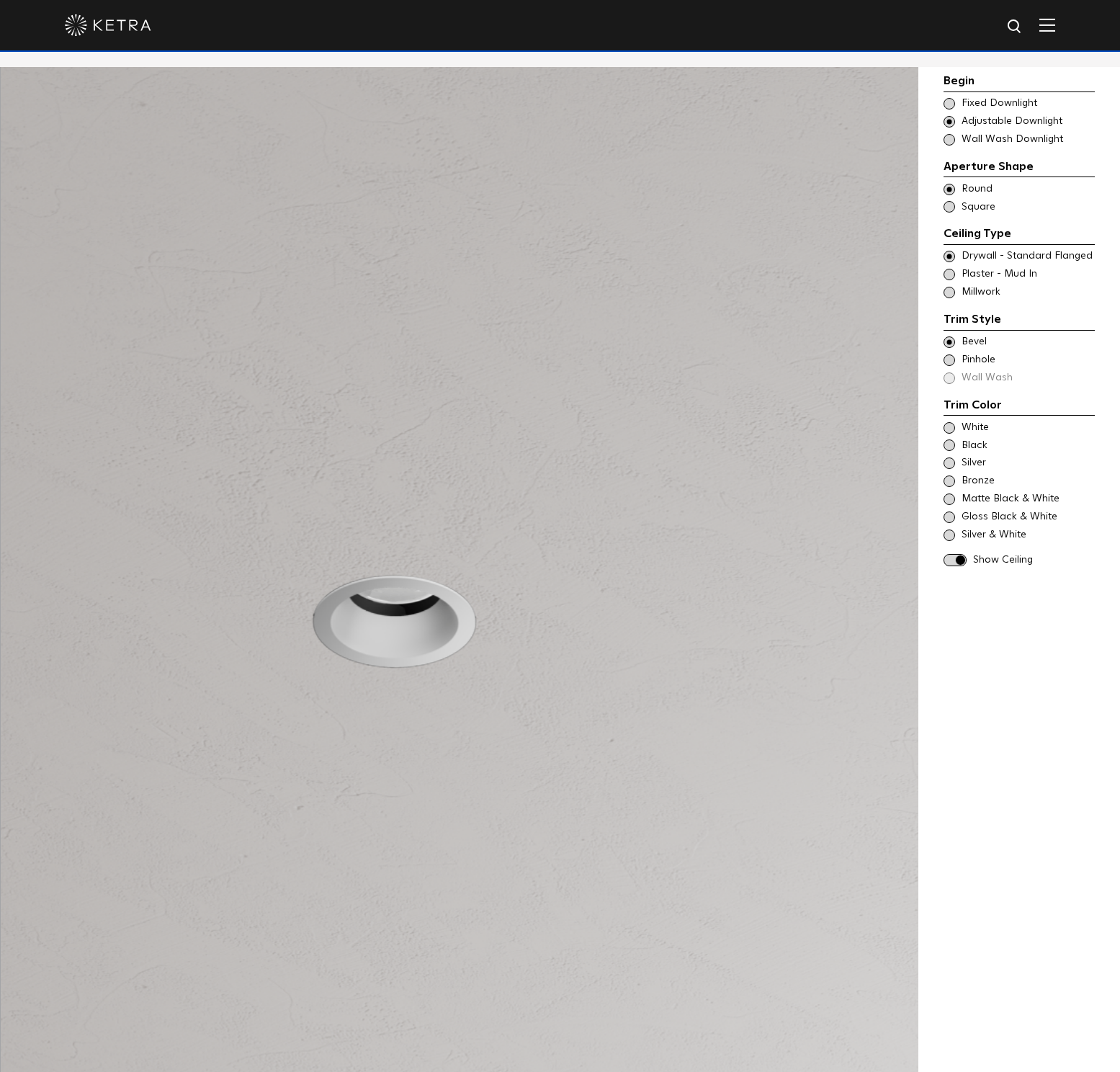
click at [952, 362] on span at bounding box center [949, 360] width 11 height 11
click at [953, 273] on span at bounding box center [949, 274] width 11 height 11
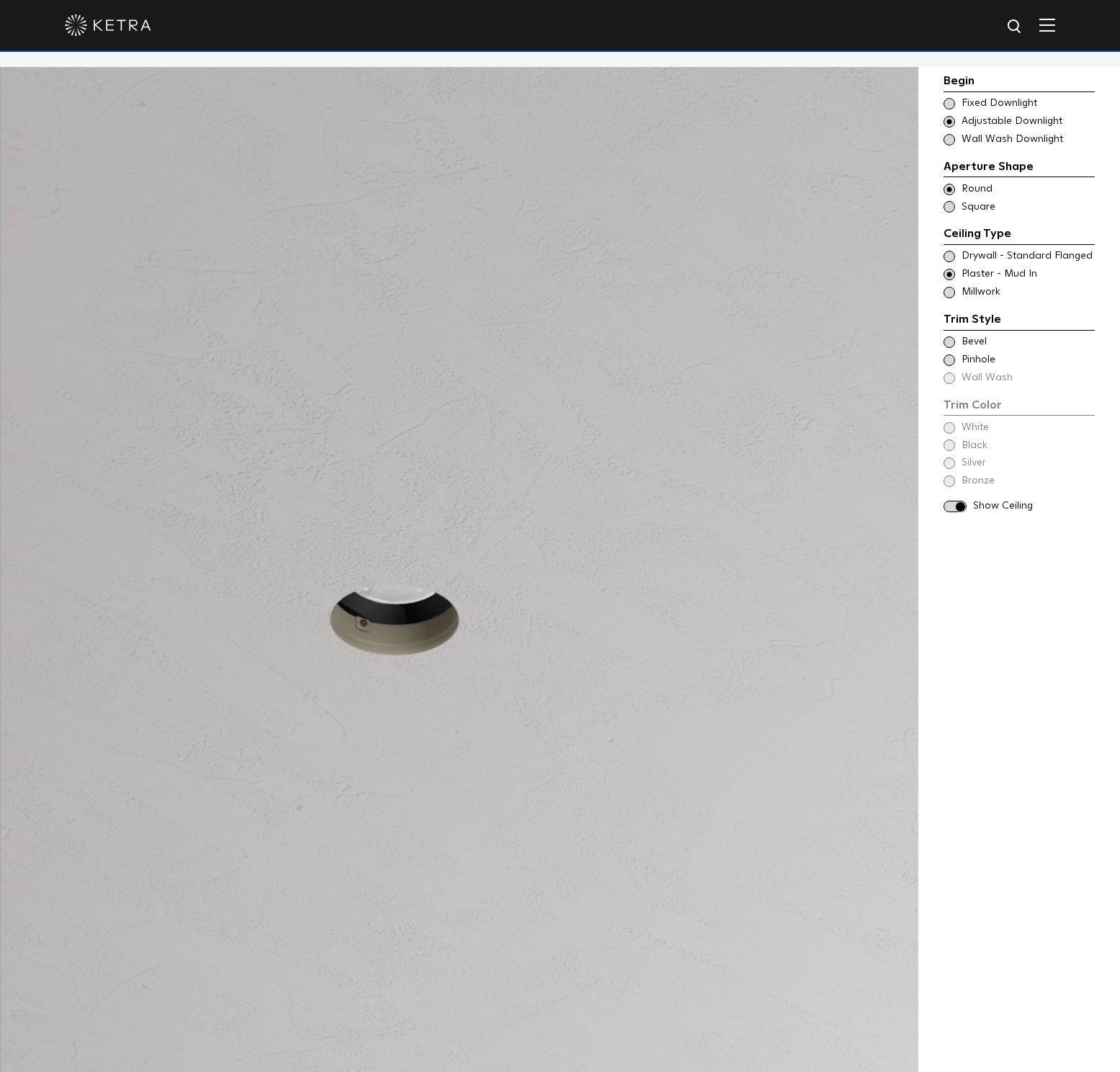
click at [951, 340] on span at bounding box center [949, 342] width 11 height 11
click at [951, 360] on span at bounding box center [949, 360] width 11 height 11
click at [950, 340] on span at bounding box center [949, 342] width 11 height 11
click at [950, 424] on span at bounding box center [949, 428] width 11 height 11
click at [947, 444] on span at bounding box center [949, 445] width 11 height 11
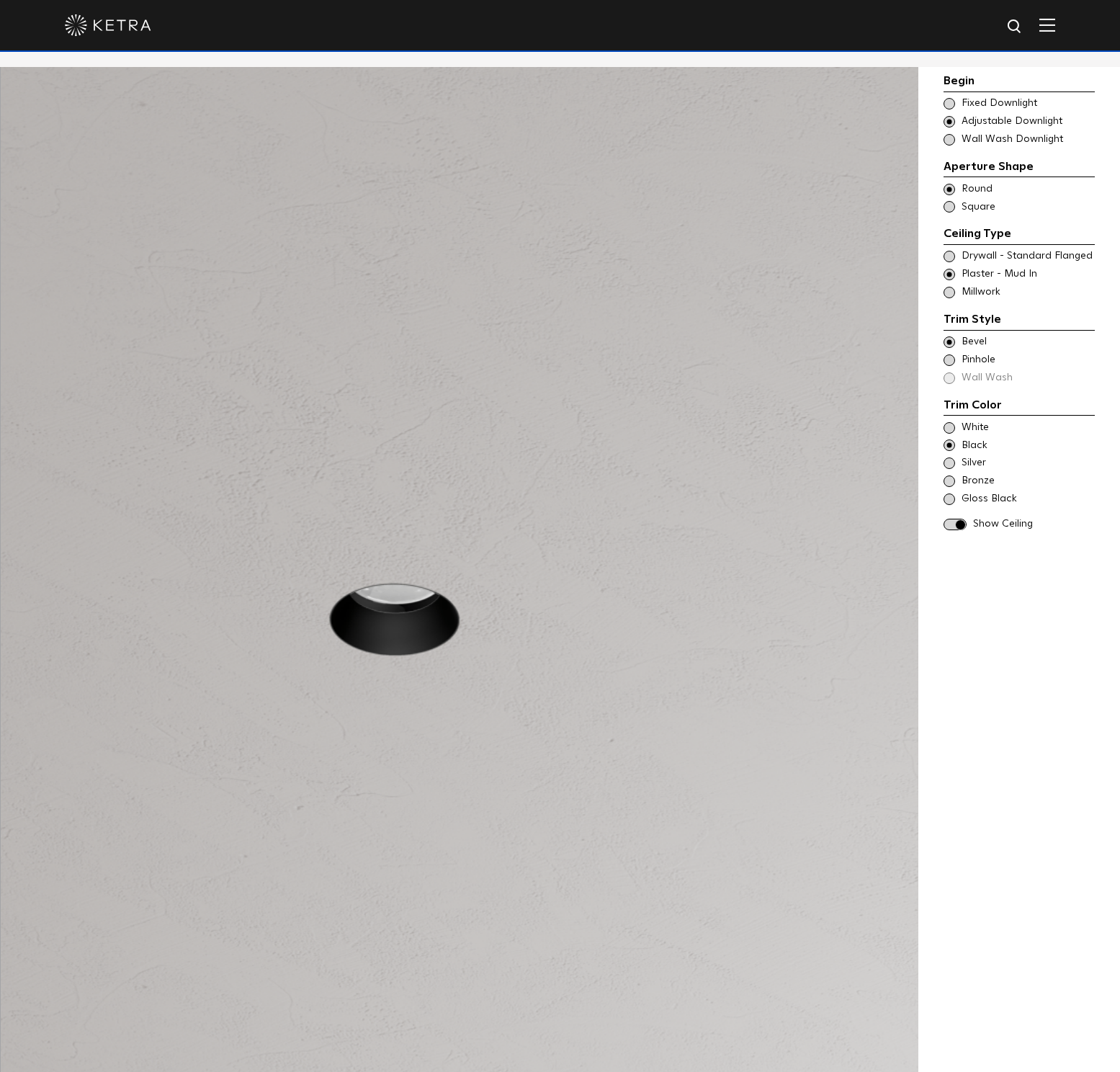
click at [950, 459] on span at bounding box center [949, 463] width 11 height 11
click at [949, 484] on span at bounding box center [949, 481] width 11 height 11
click at [947, 500] on span at bounding box center [949, 499] width 11 height 11
click at [951, 426] on span at bounding box center [949, 428] width 11 height 11
click at [953, 526] on span at bounding box center [955, 524] width 23 height 12
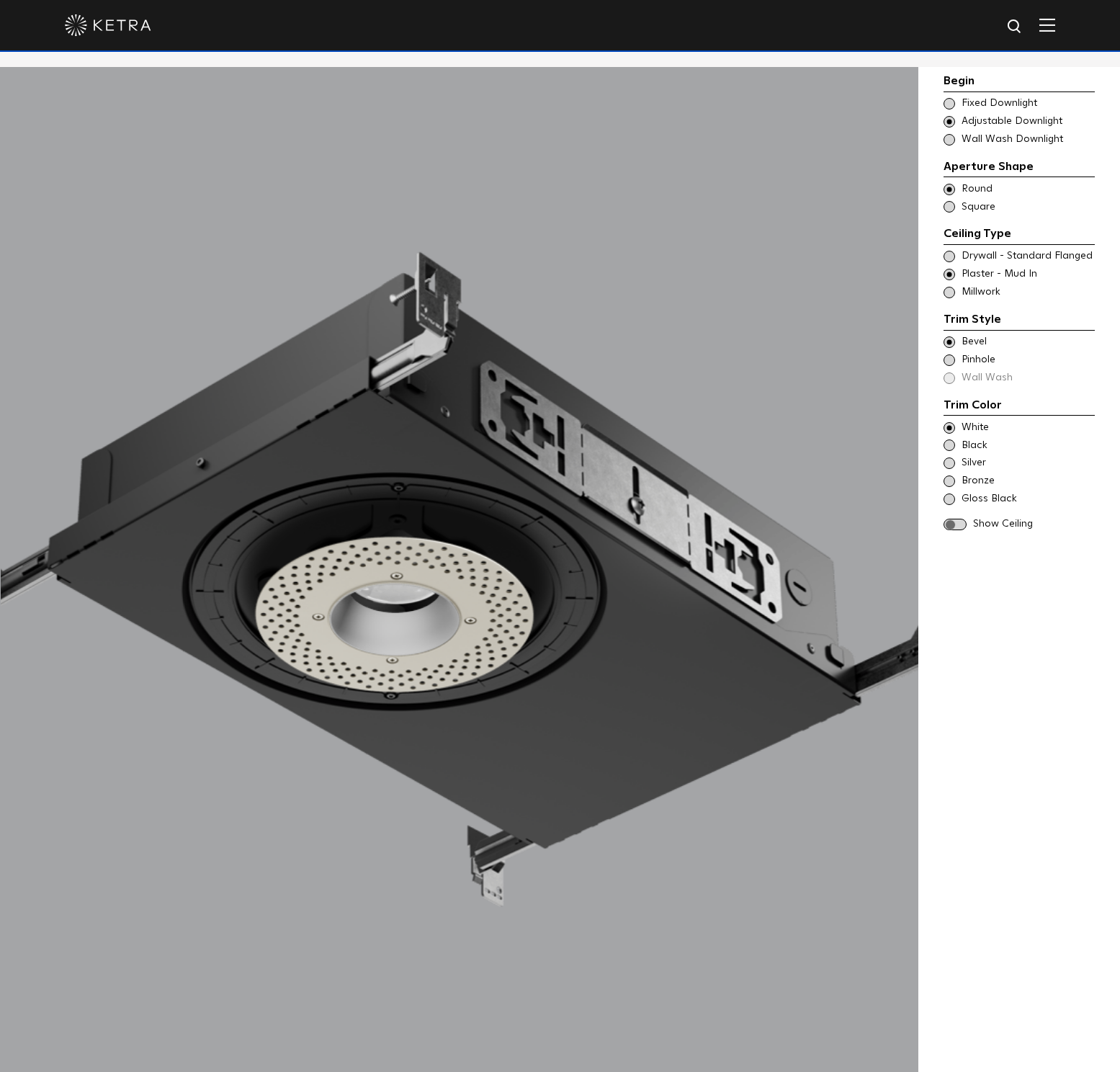
click at [953, 526] on span at bounding box center [955, 524] width 23 height 12
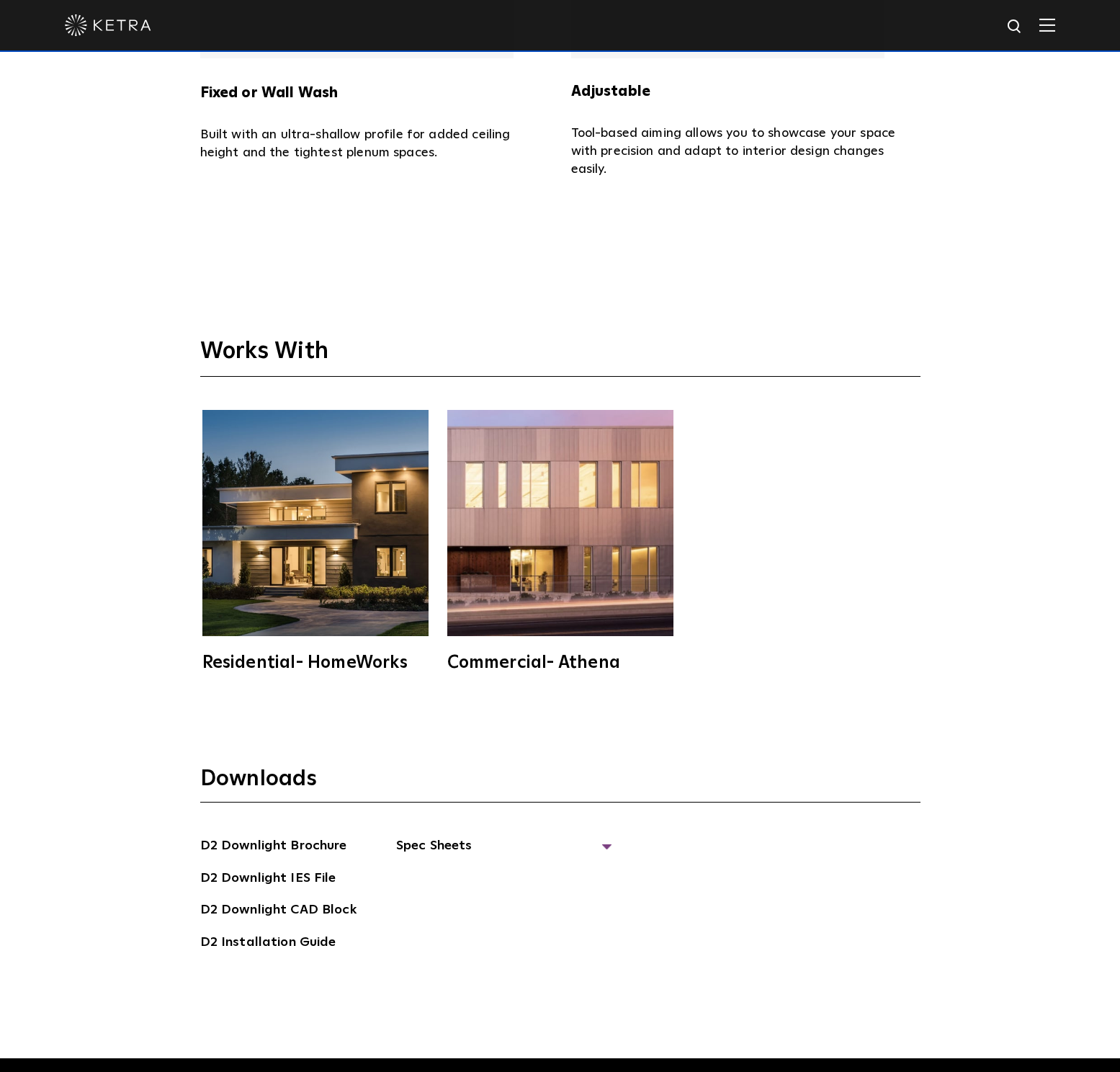
scroll to position [4612, 0]
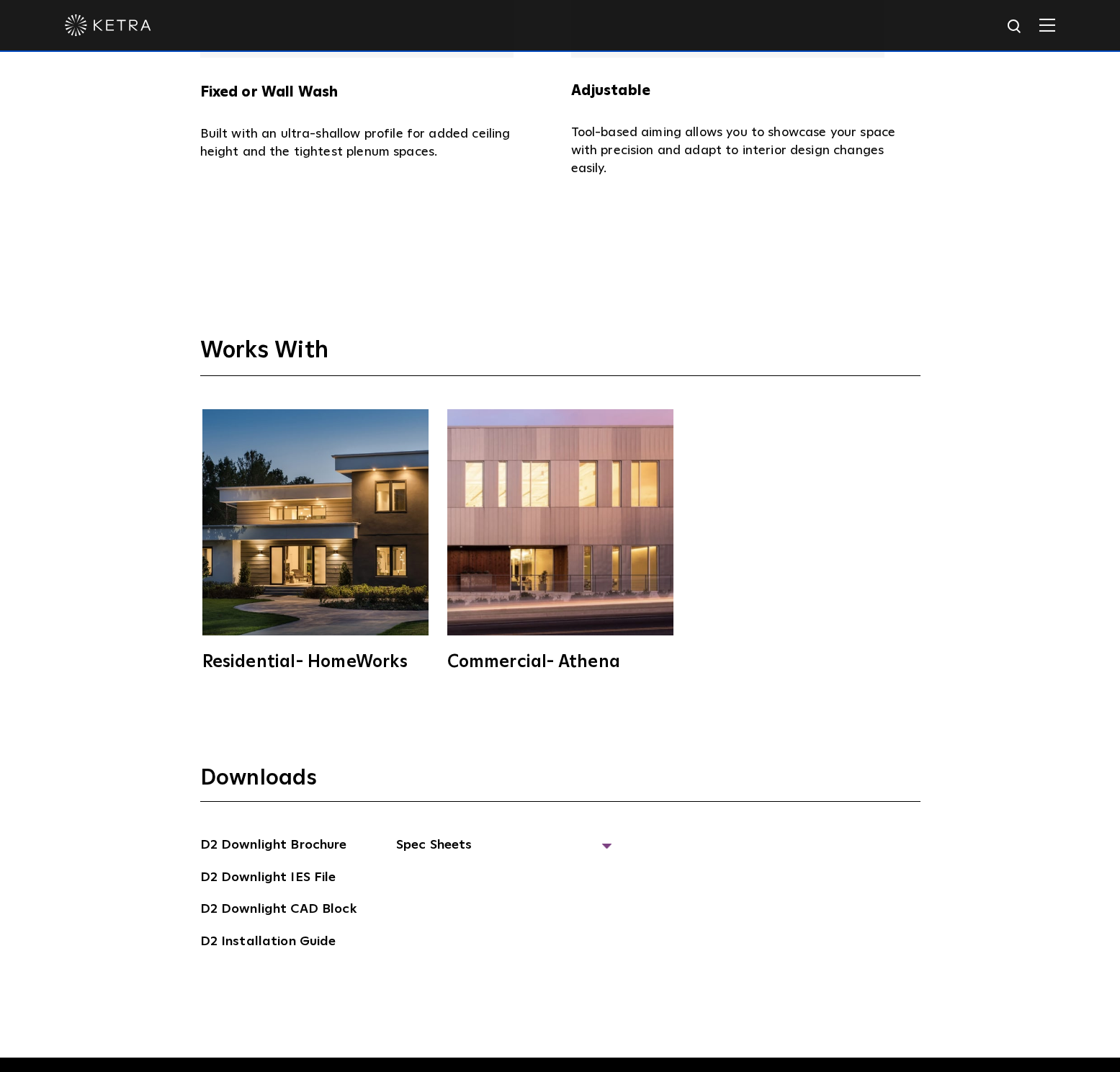
click at [374, 653] on div "Residential- HomeWorks" at bounding box center [315, 661] width 226 height 17
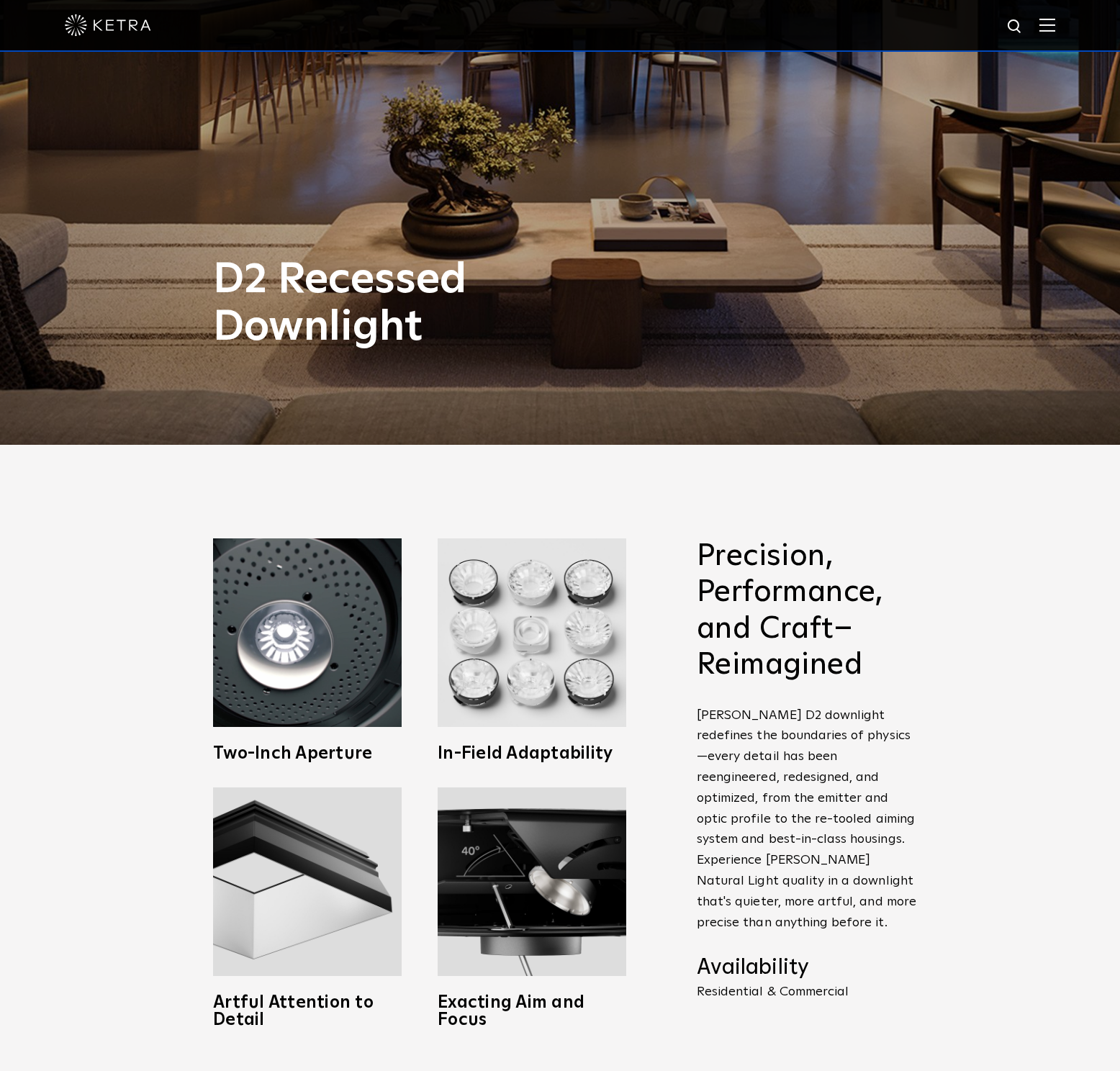
scroll to position [1339, 0]
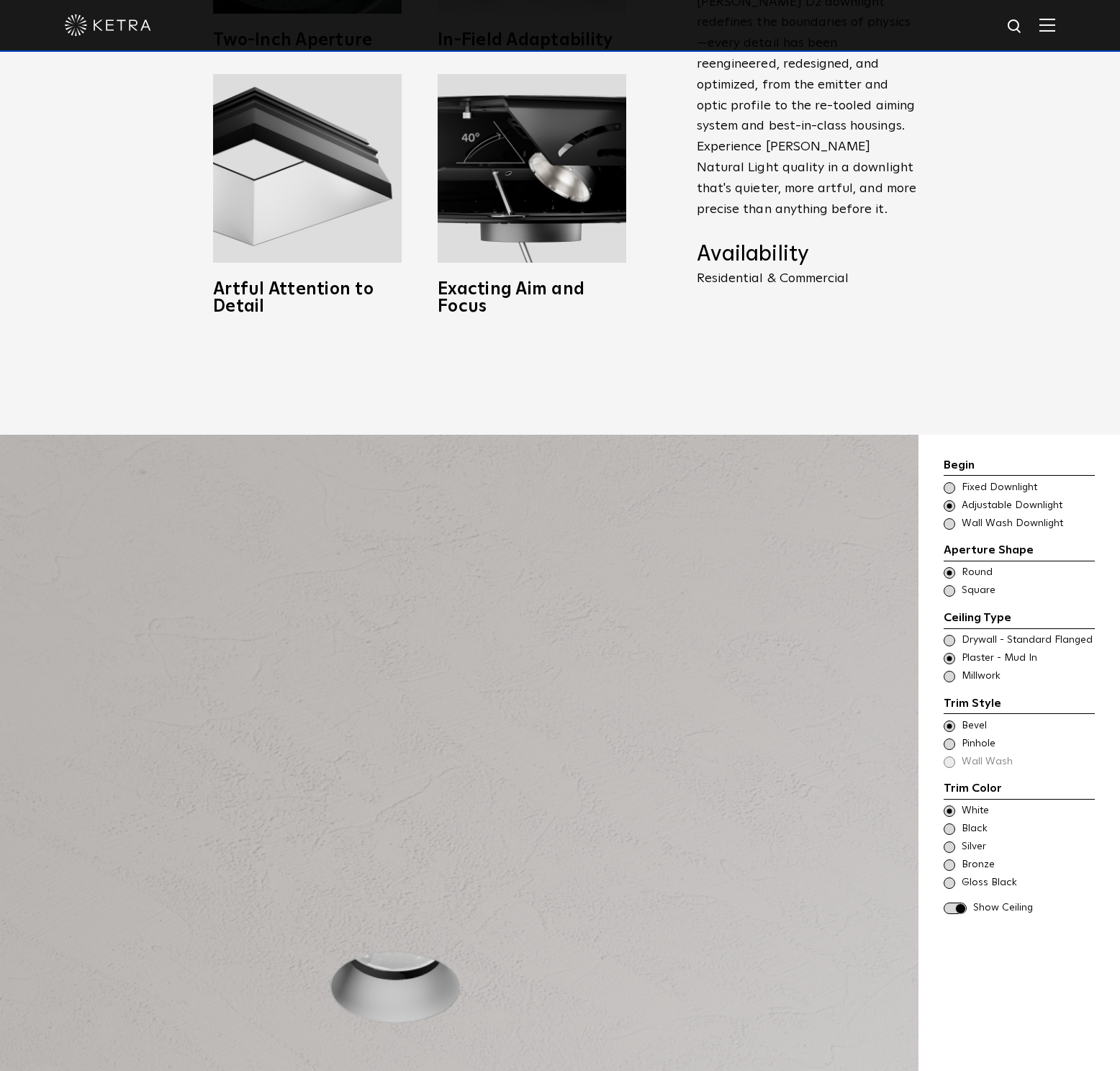
click at [953, 585] on span at bounding box center [949, 591] width 11 height 11
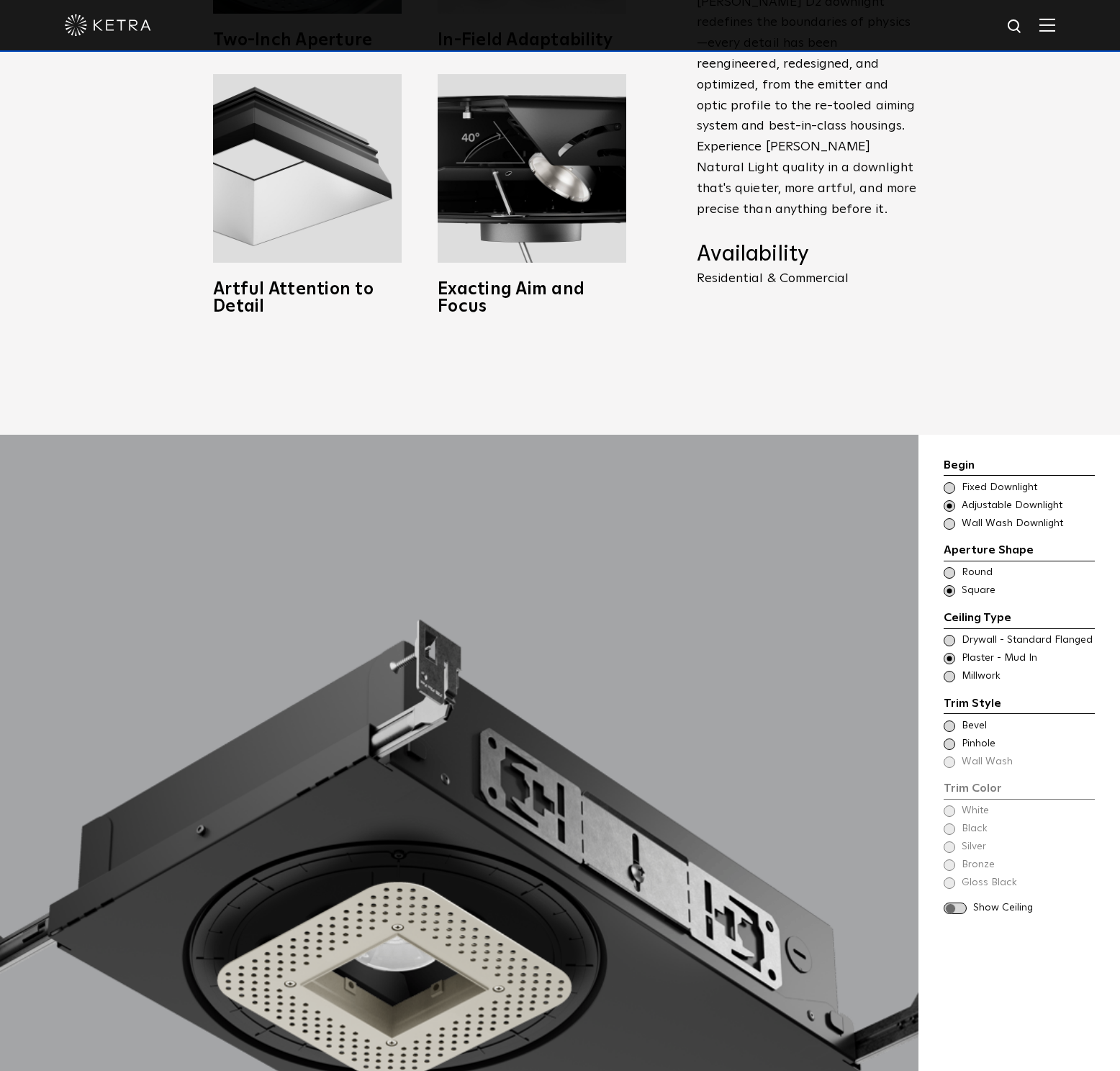
click at [949, 720] on span at bounding box center [949, 726] width 11 height 11
click at [955, 903] on span at bounding box center [955, 908] width 23 height 12
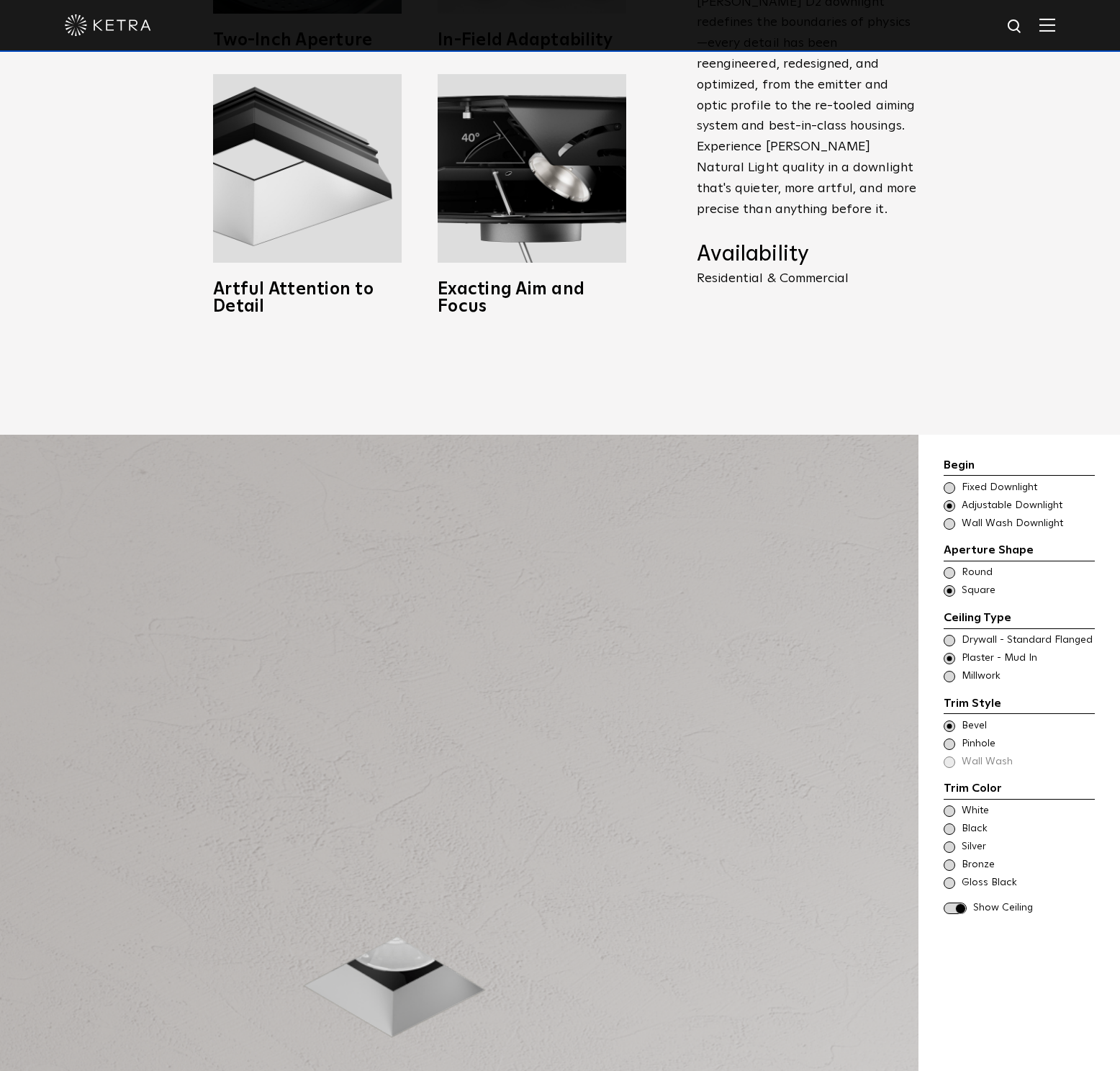
click at [948, 805] on span at bounding box center [949, 811] width 11 height 11
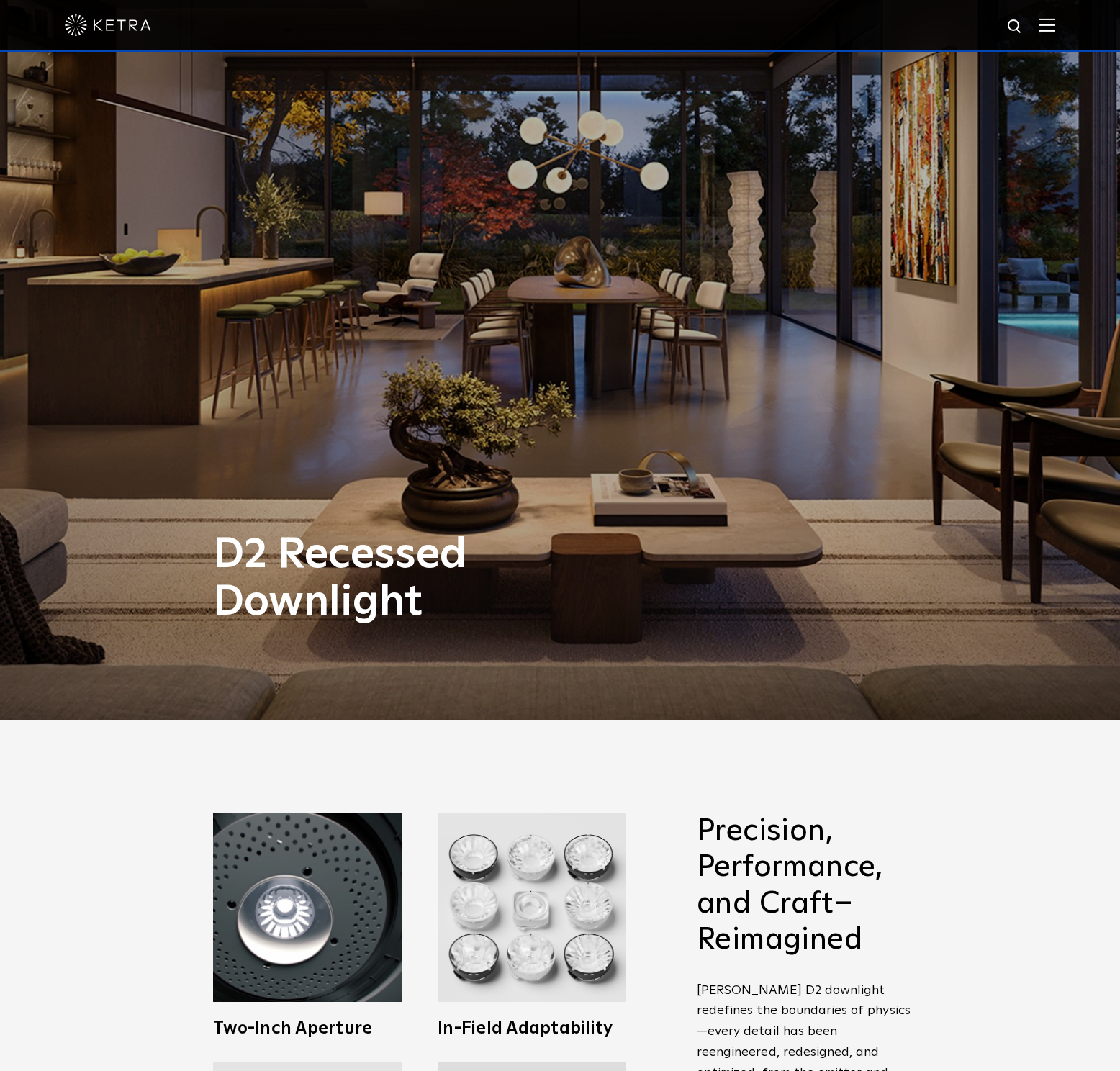
scroll to position [0, 0]
